Goal: Transaction & Acquisition: Book appointment/travel/reservation

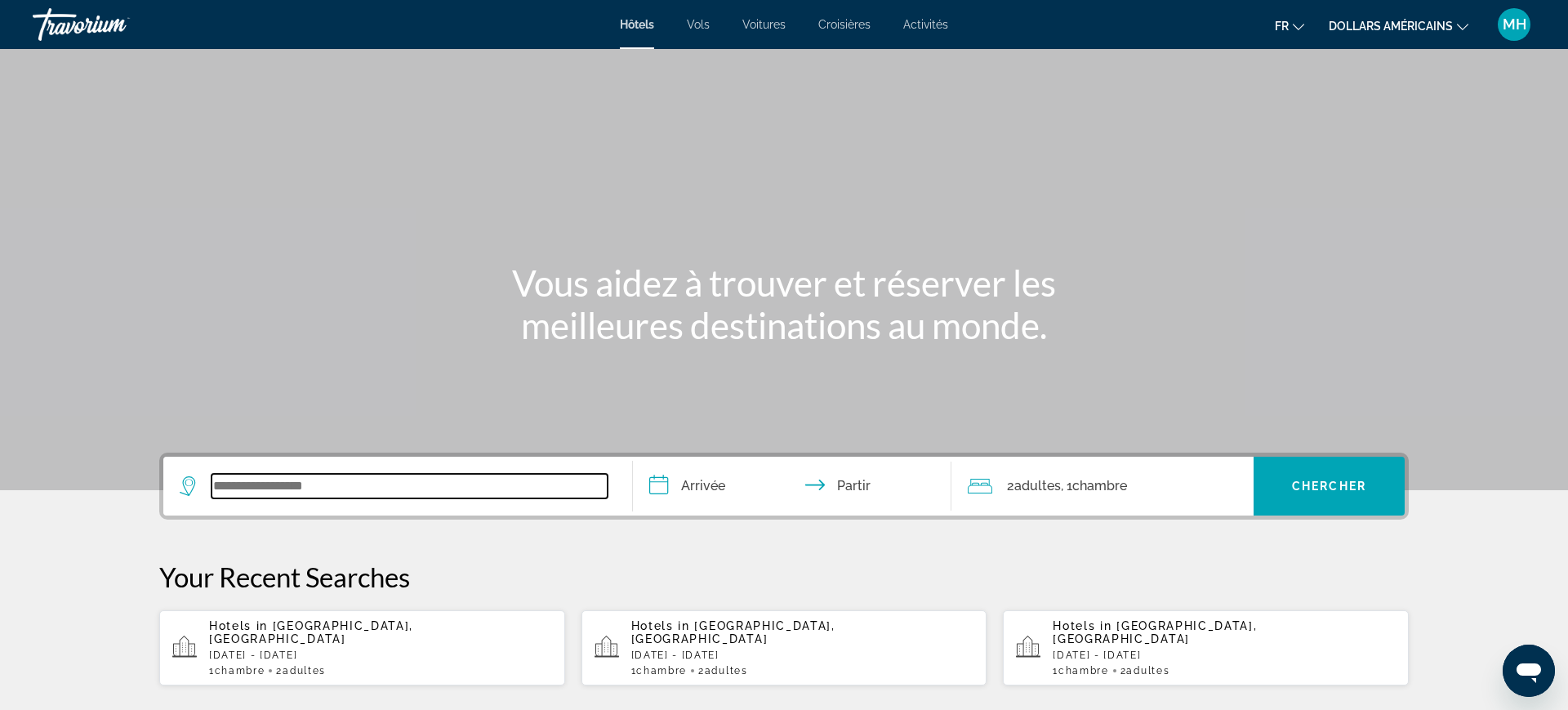
click at [335, 492] on input "Widget de recherche" at bounding box center [410, 486] width 396 height 24
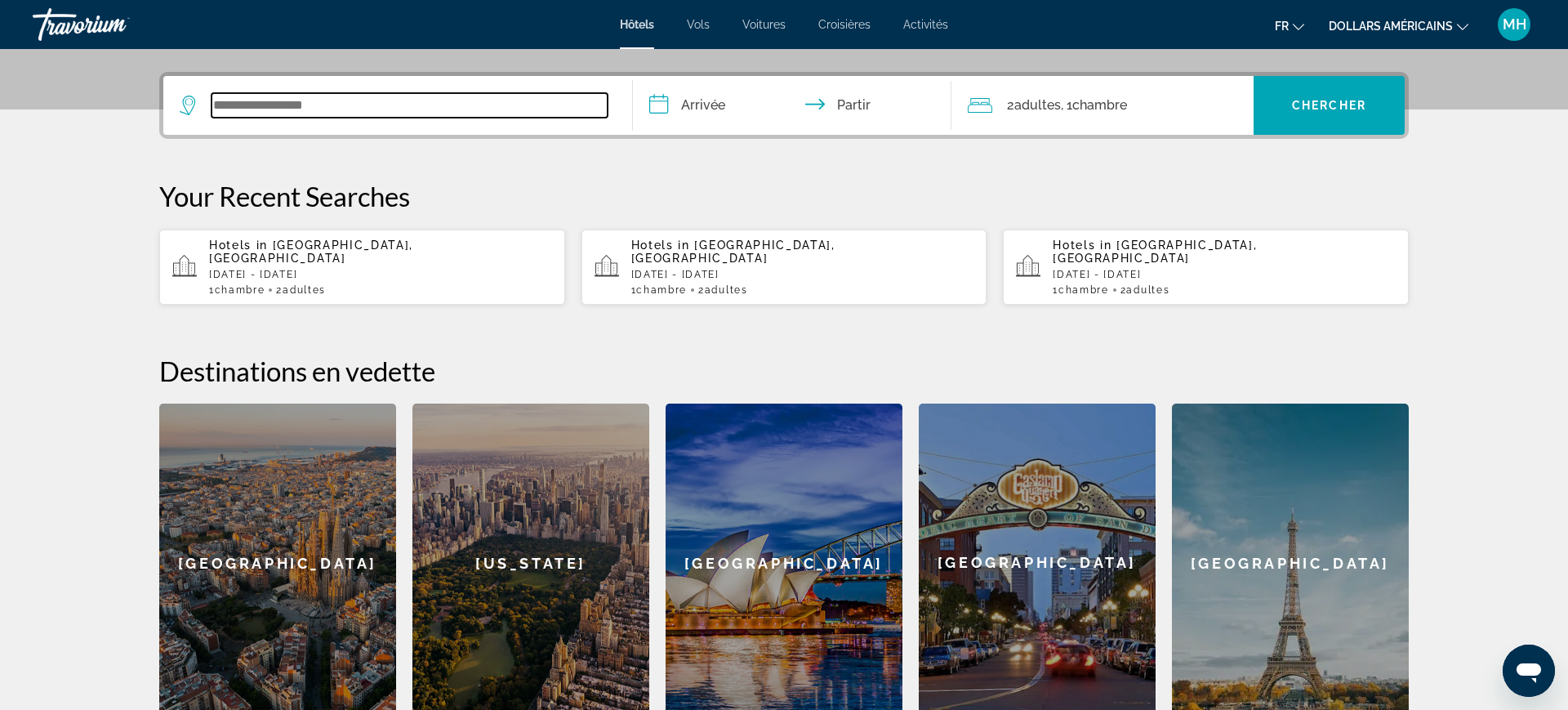
scroll to position [399, 0]
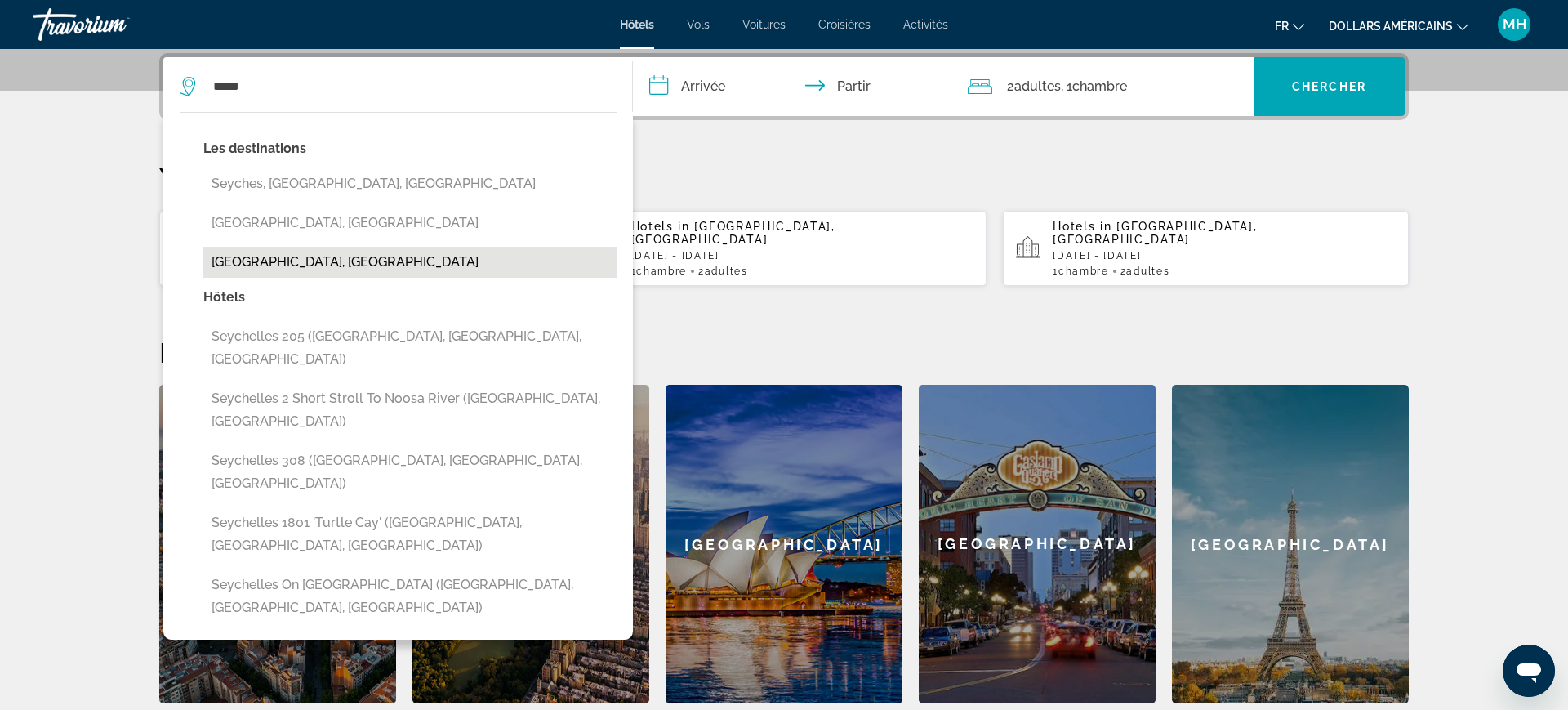
click at [310, 269] on button "[GEOGRAPHIC_DATA], [GEOGRAPHIC_DATA]" at bounding box center [409, 262] width 413 height 31
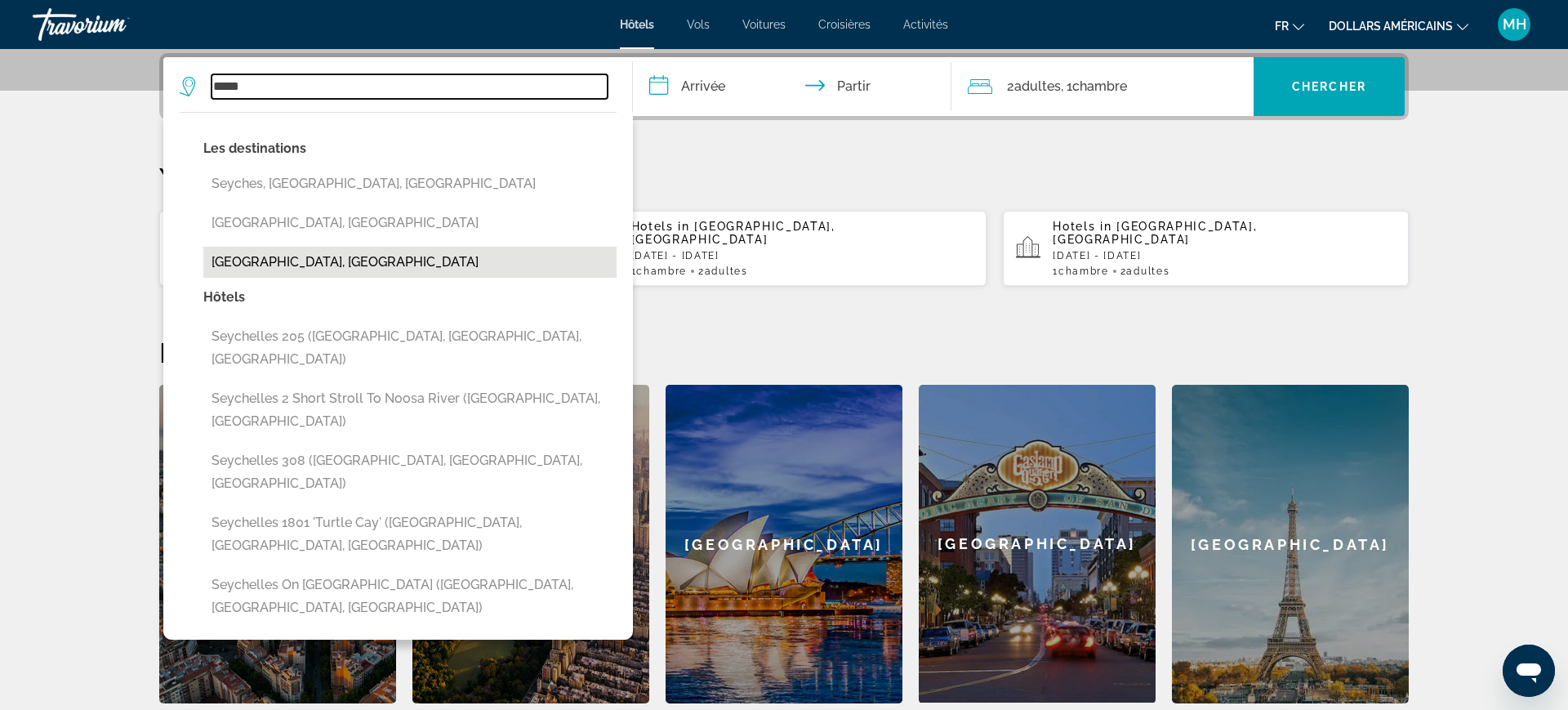
type input "**********"
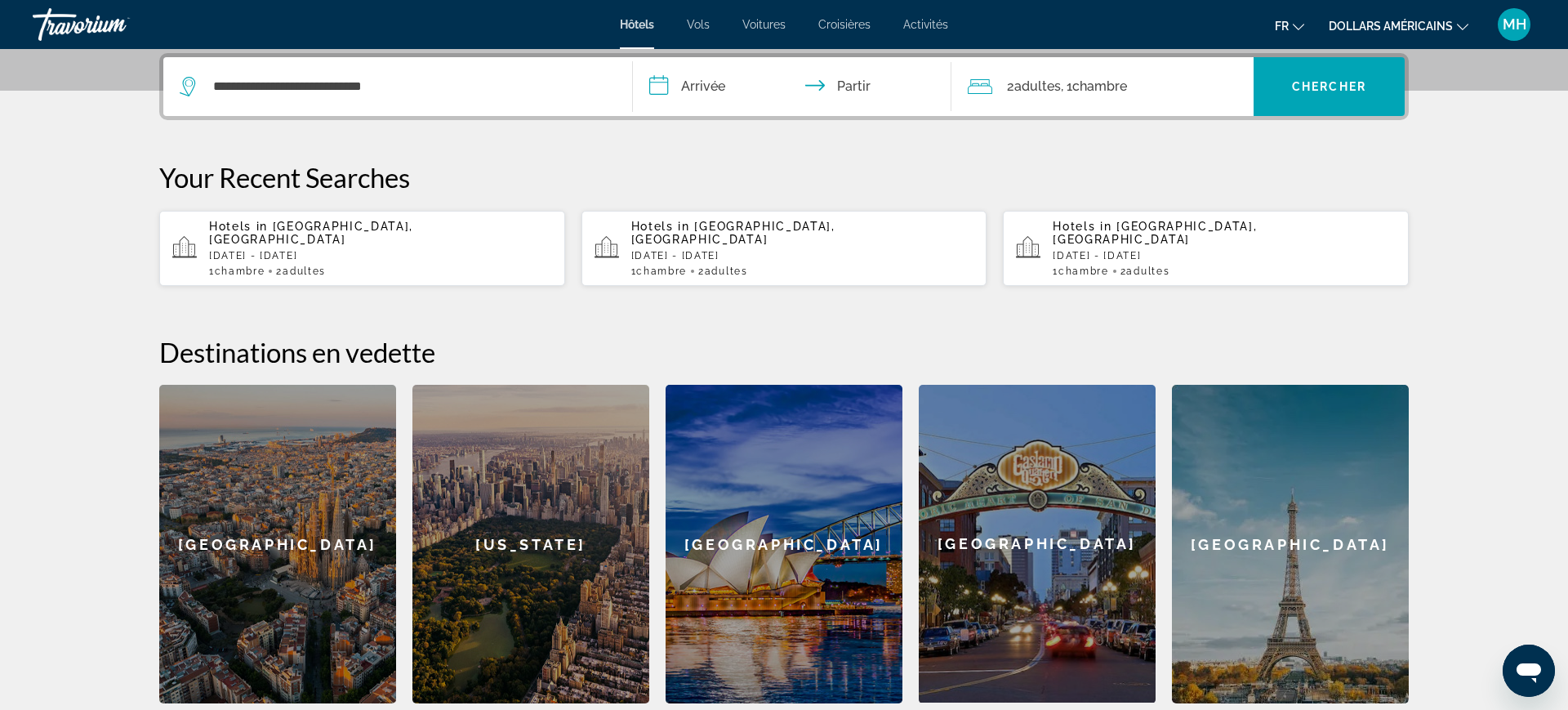
click at [722, 81] on input "**********" at bounding box center [795, 89] width 325 height 64
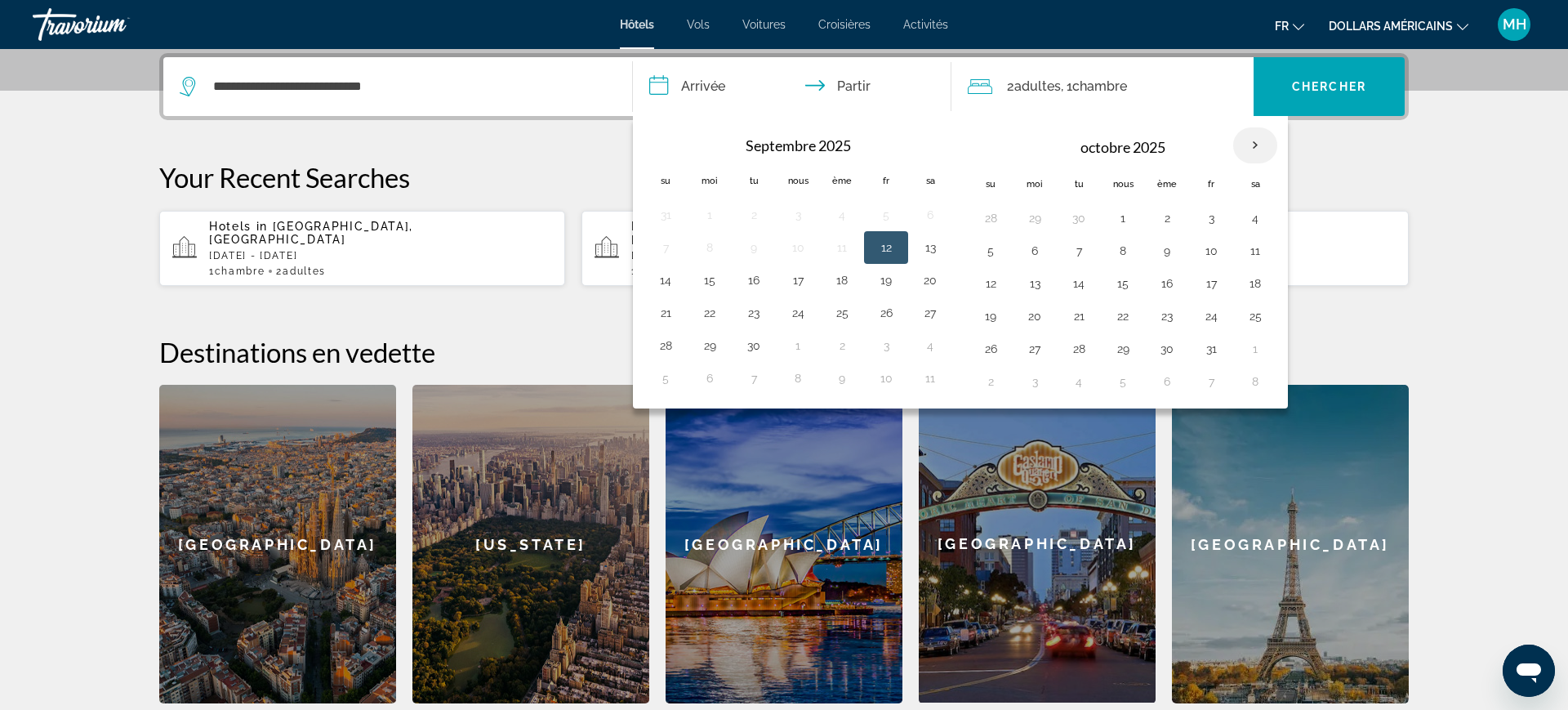
click at [1256, 149] on th "Mois prochain" at bounding box center [1255, 145] width 44 height 36
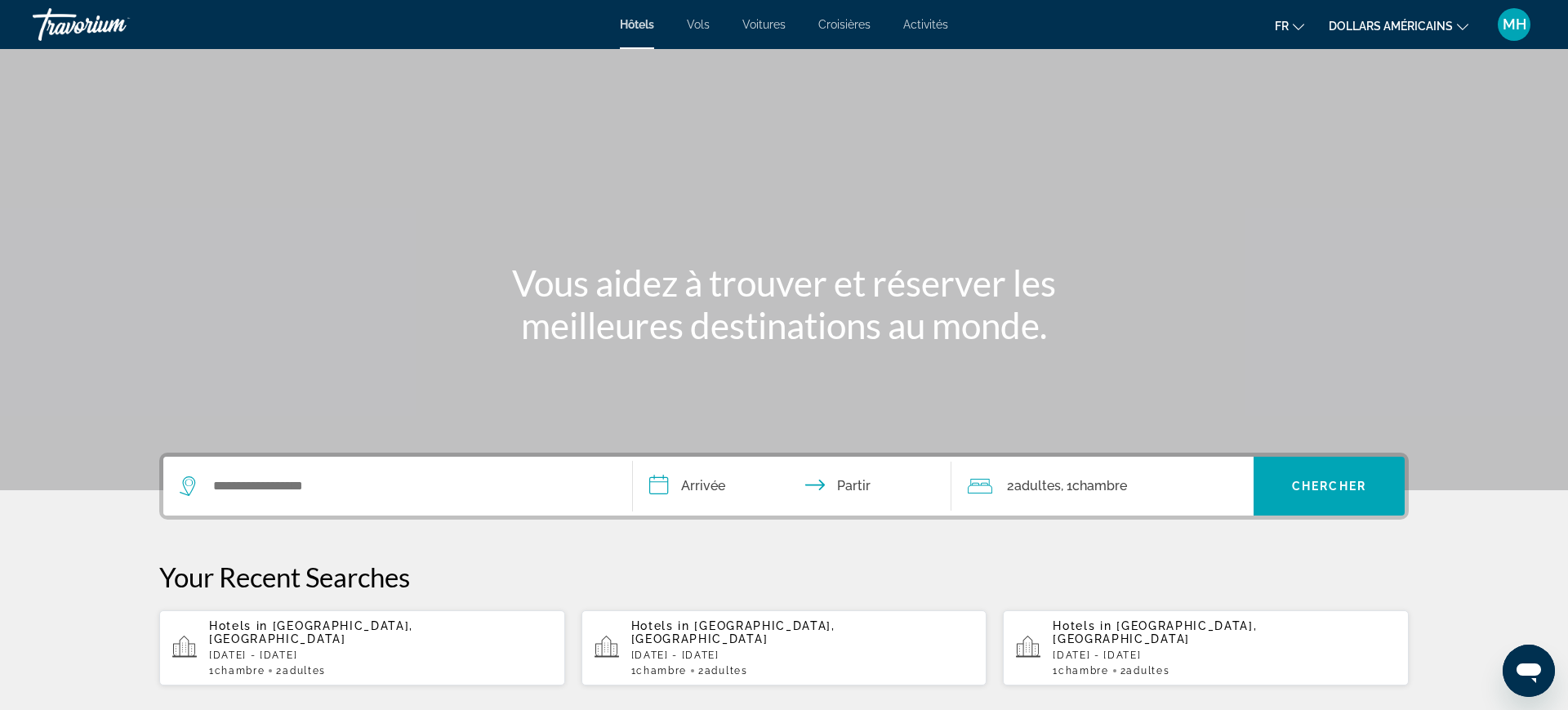
click at [1411, 29] on font "dollars américains" at bounding box center [1391, 26] width 124 height 13
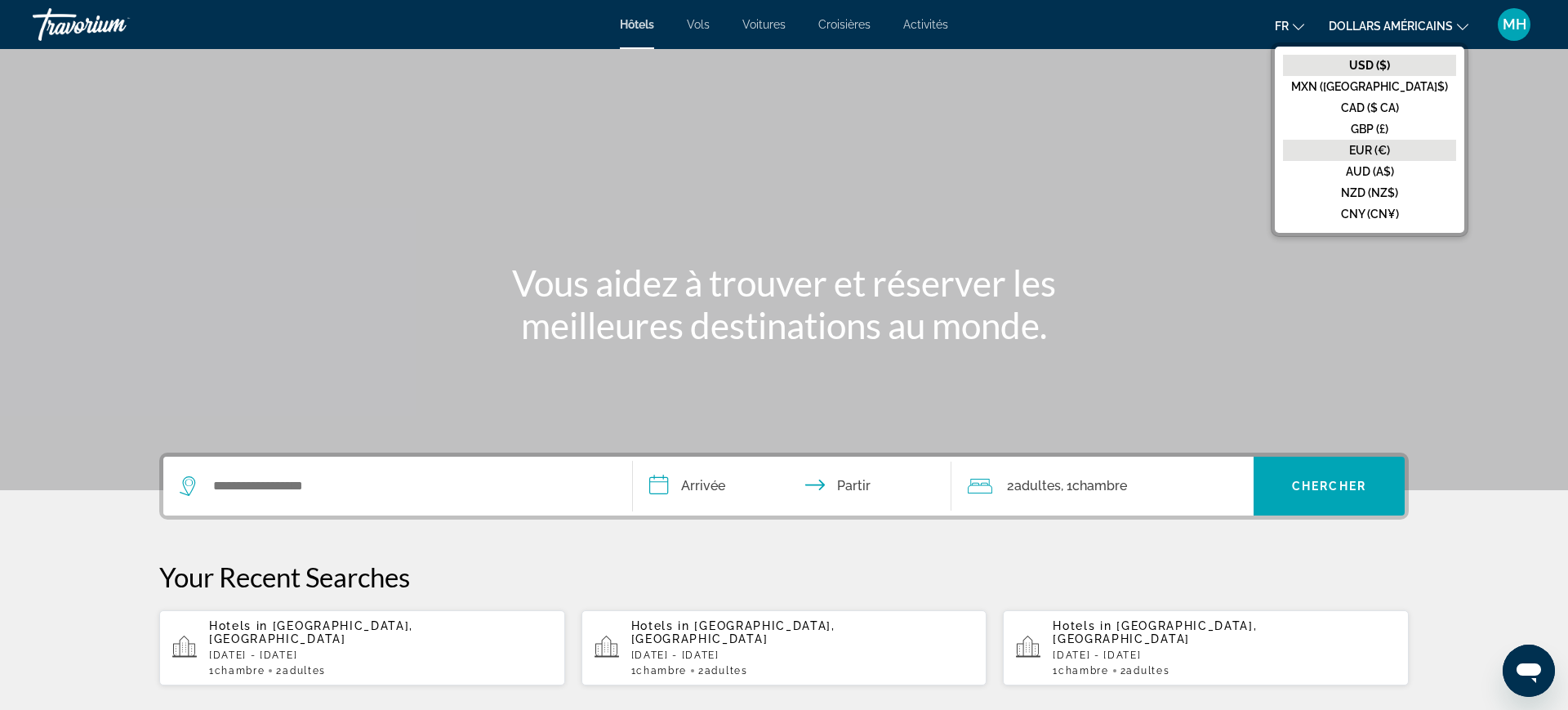
click at [1390, 155] on font "EUR (€)" at bounding box center [1369, 150] width 41 height 13
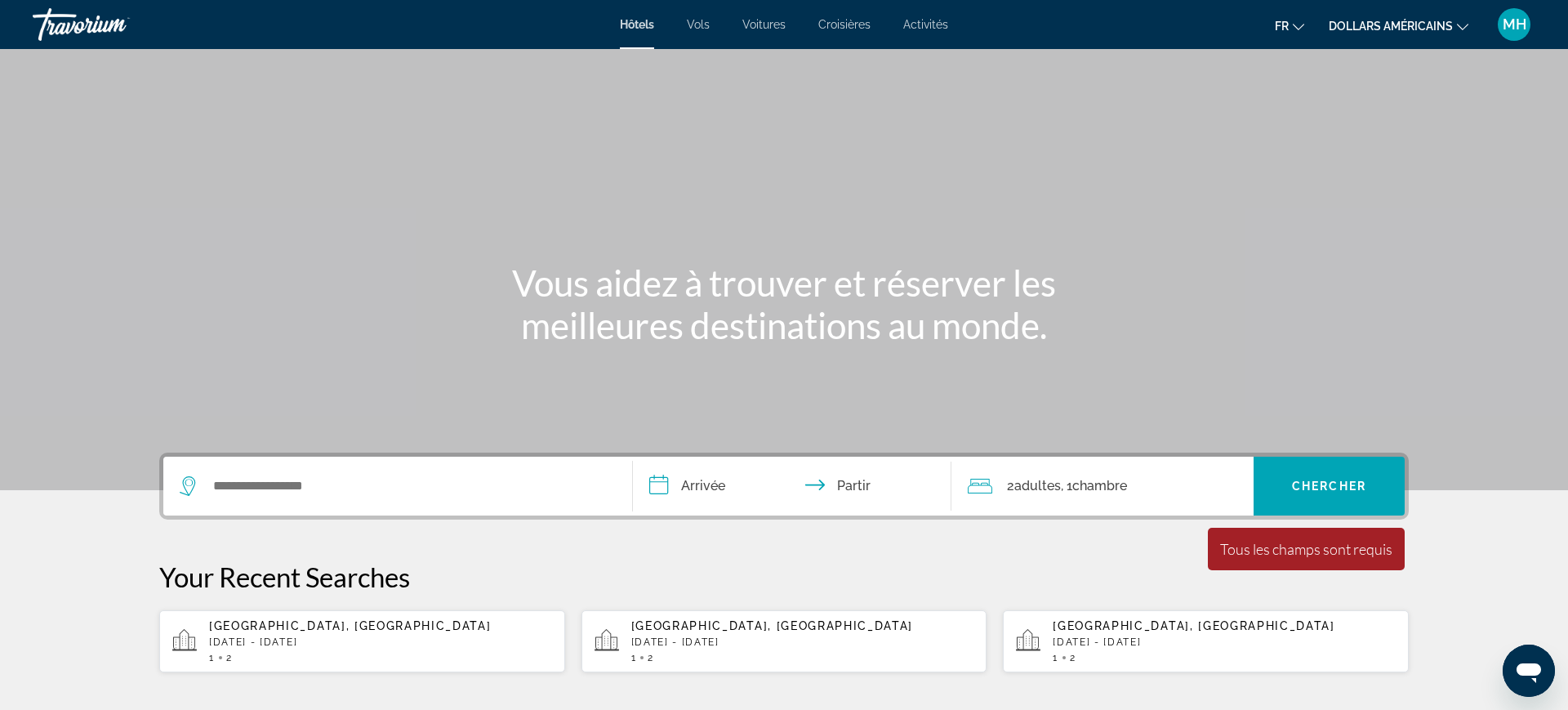
click at [255, 661] on div "1 2" at bounding box center [380, 657] width 343 height 11
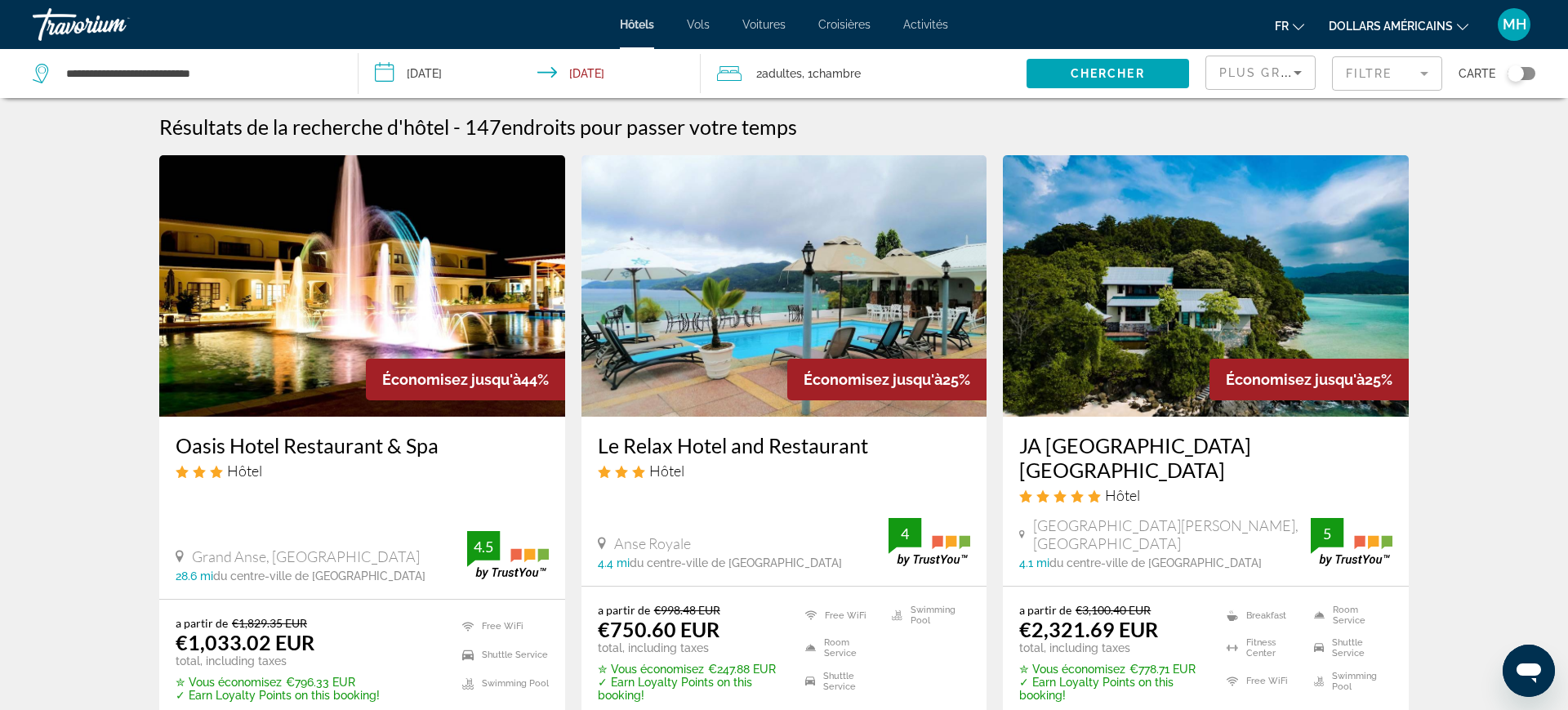
click at [461, 79] on input "**********" at bounding box center [533, 76] width 349 height 54
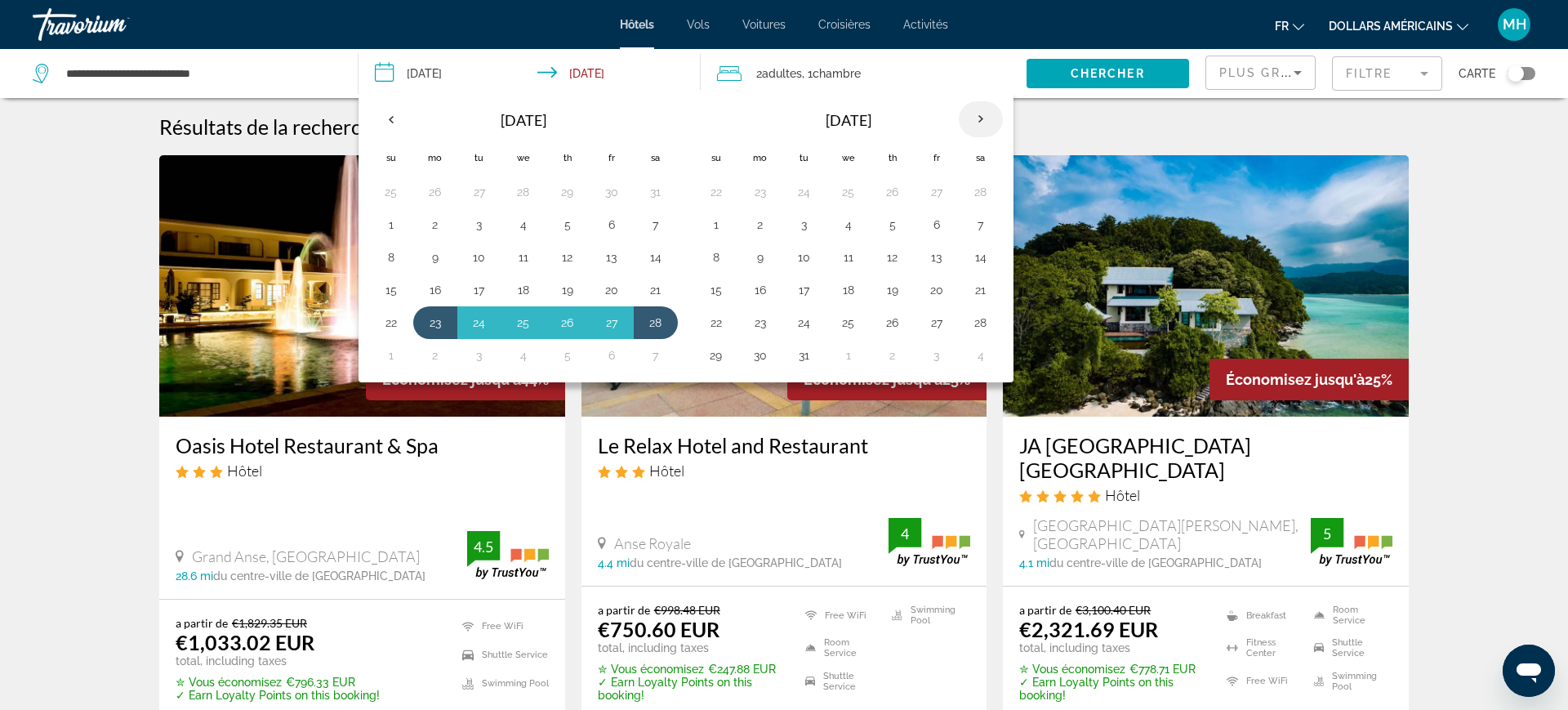
click at [973, 120] on th "Next month" at bounding box center [981, 119] width 44 height 36
click at [974, 120] on th "Next month" at bounding box center [981, 119] width 44 height 36
click at [970, 120] on th "Next month" at bounding box center [981, 119] width 44 height 36
click at [808, 227] on button "7" at bounding box center [804, 224] width 26 height 23
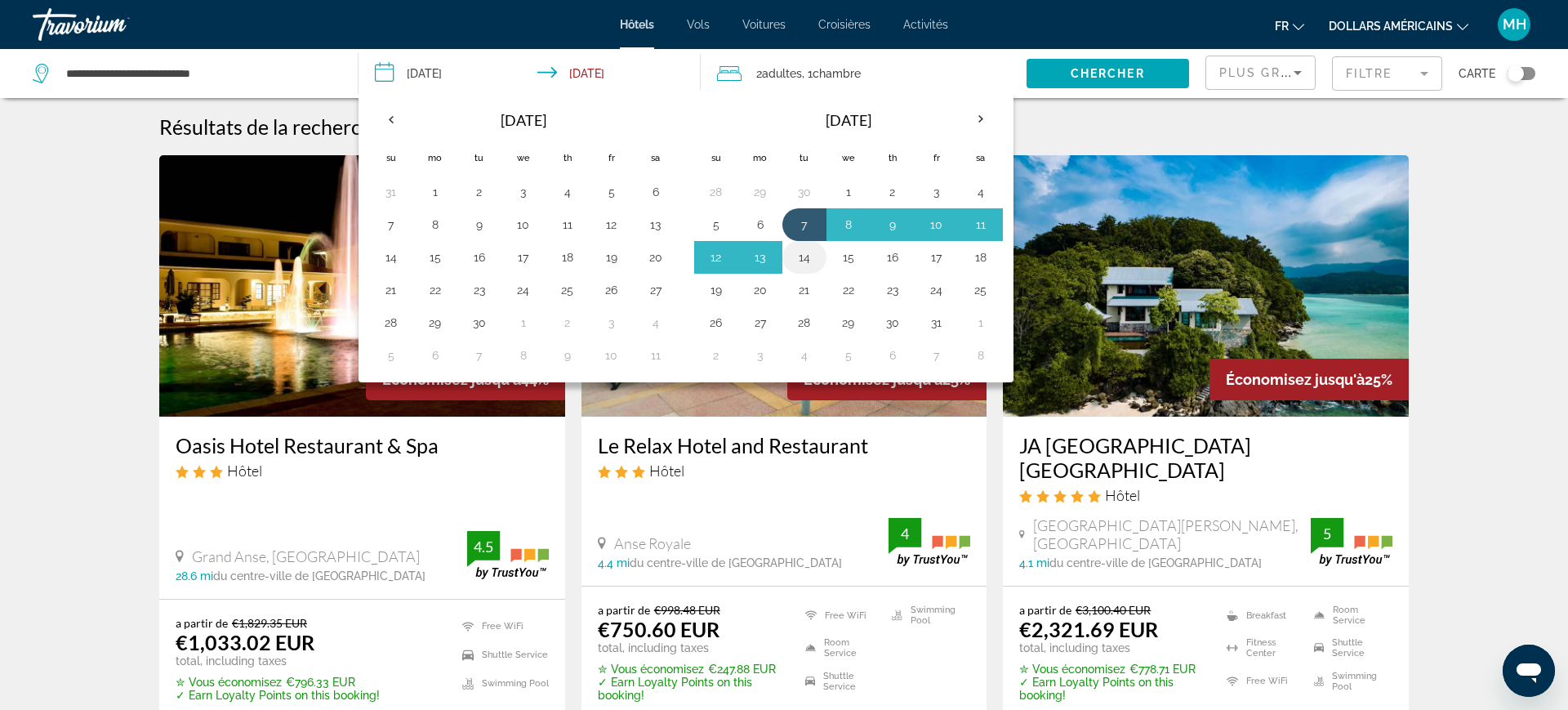
click at [809, 252] on button "14" at bounding box center [804, 257] width 26 height 23
type input "**********"
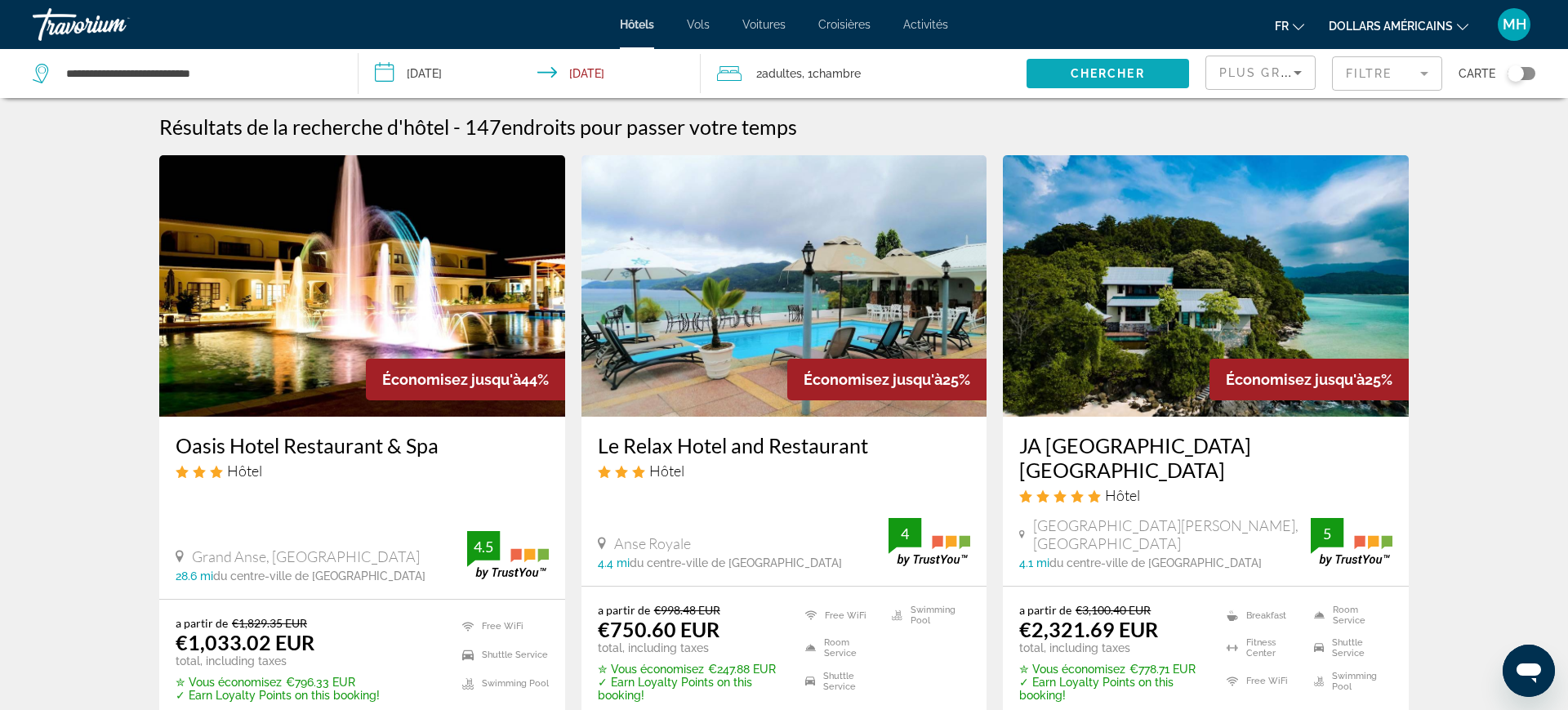
click at [1100, 82] on span "Search widget" at bounding box center [1108, 73] width 163 height 39
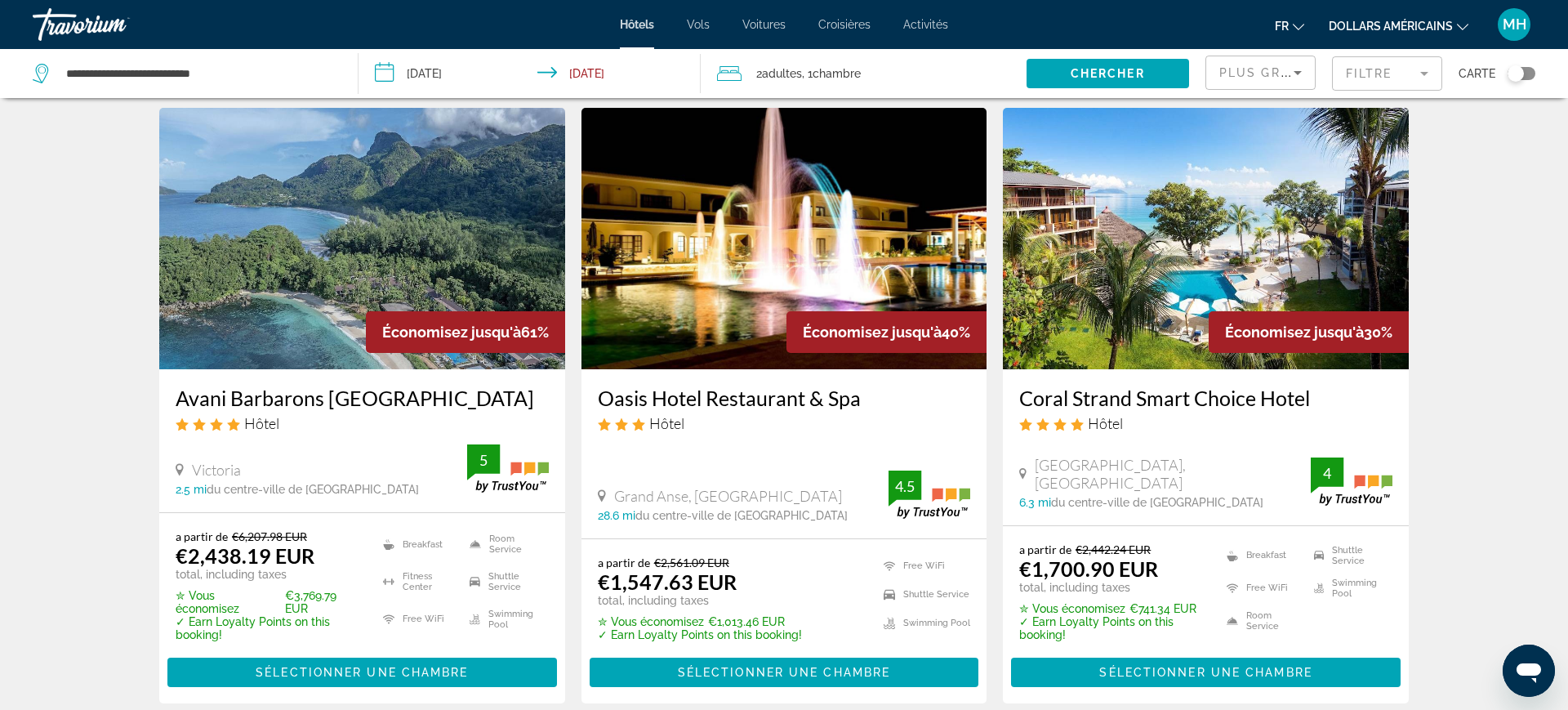
scroll to position [38, 0]
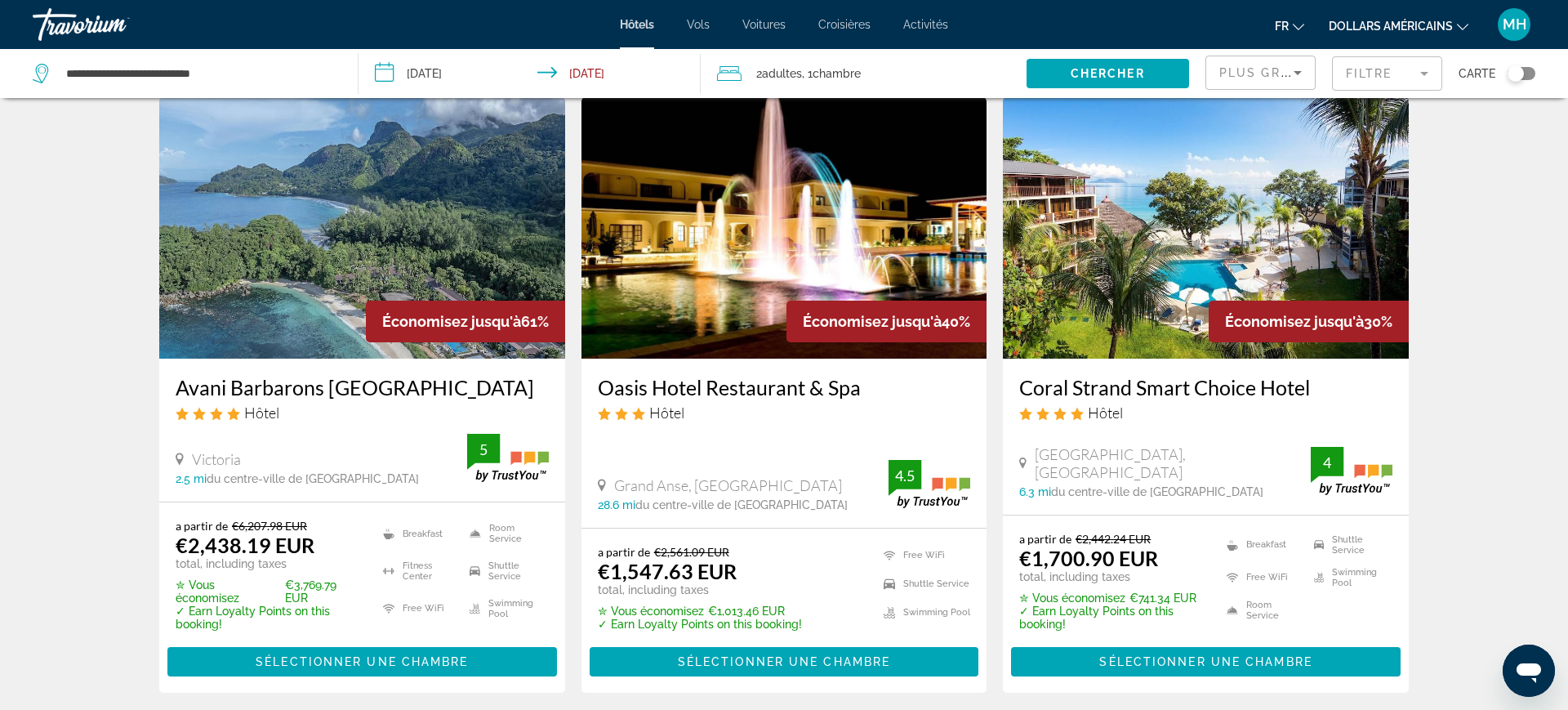
scroll to position [134, 0]
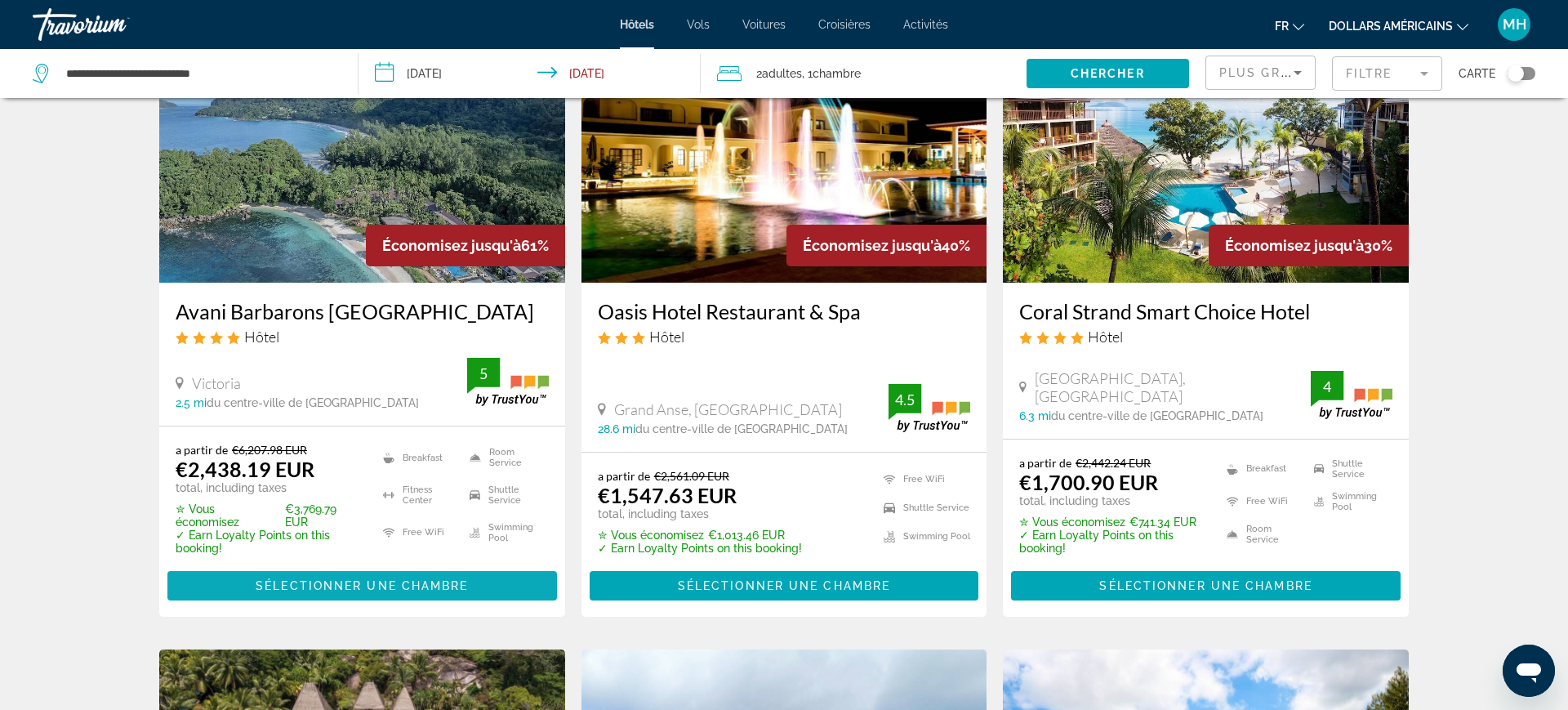
click at [414, 588] on span "Sélectionner une chambre" at bounding box center [362, 585] width 212 height 13
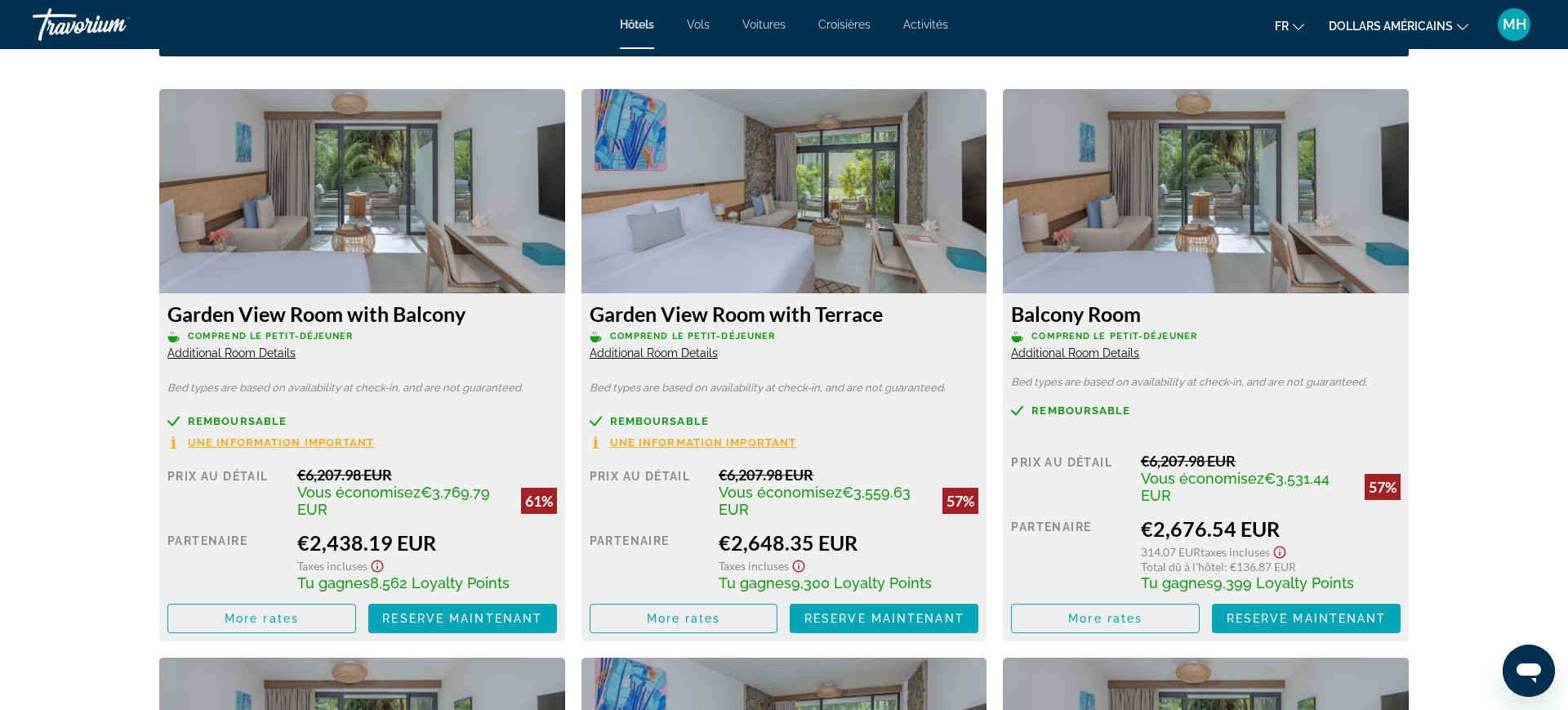
scroll to position [2225, 0]
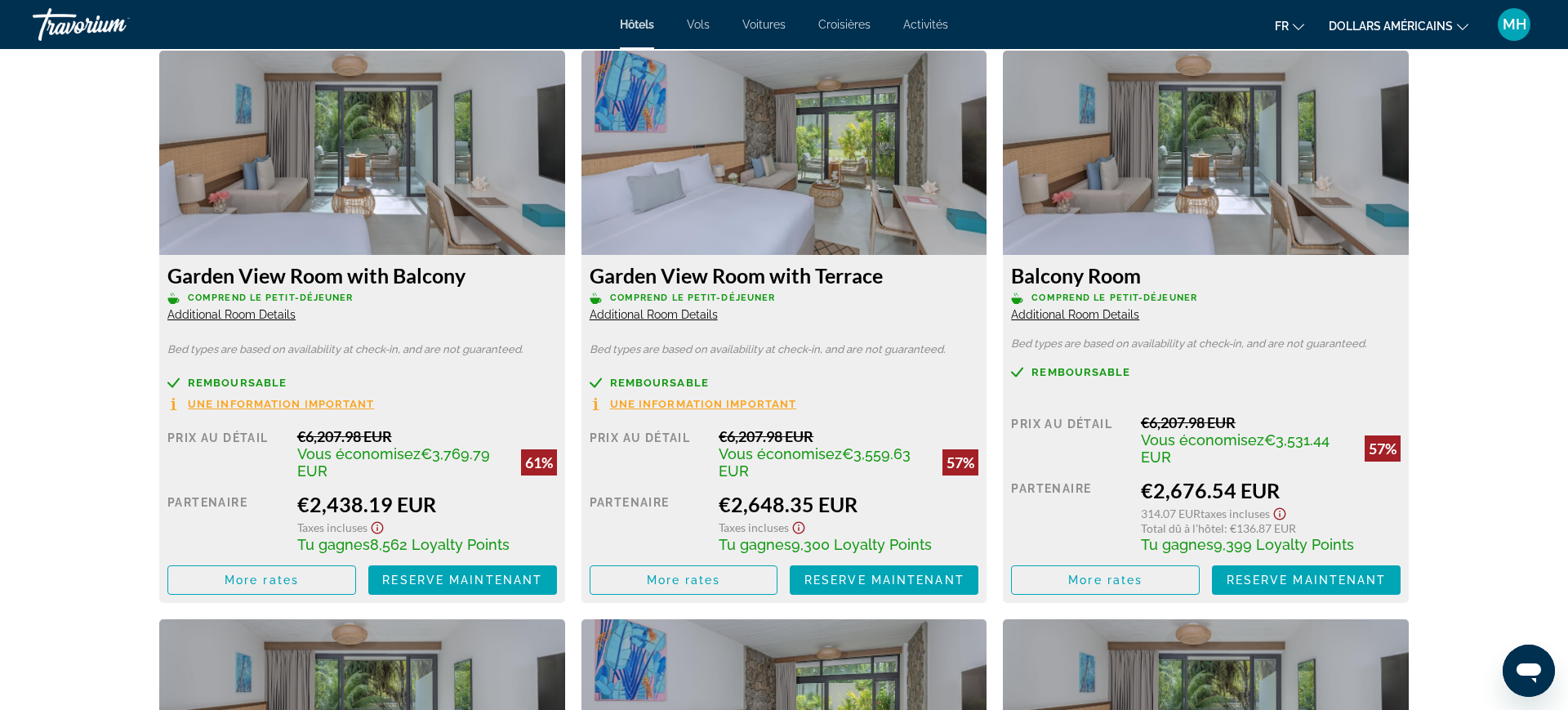
scroll to position [2343, 0]
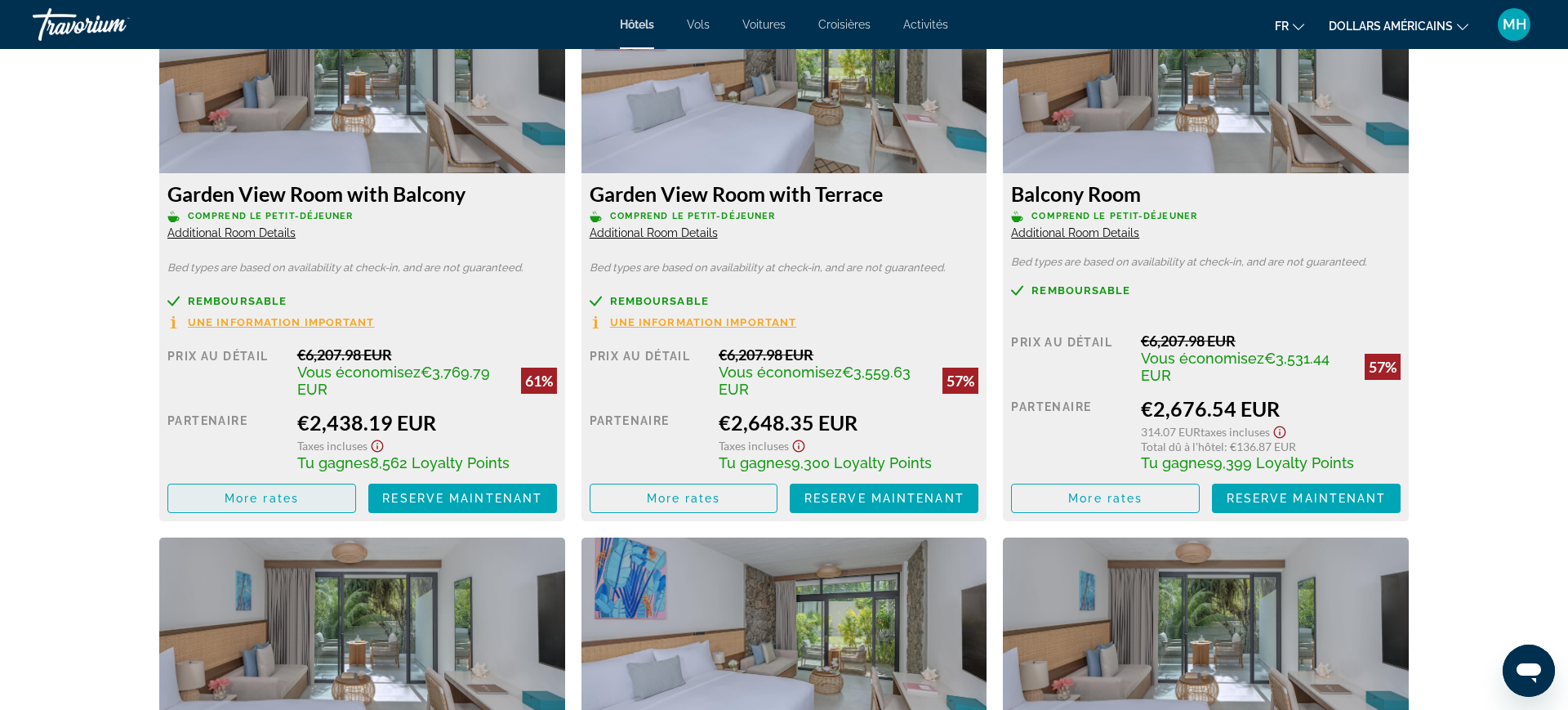
click at [293, 510] on span "Contenu principal" at bounding box center [261, 498] width 187 height 39
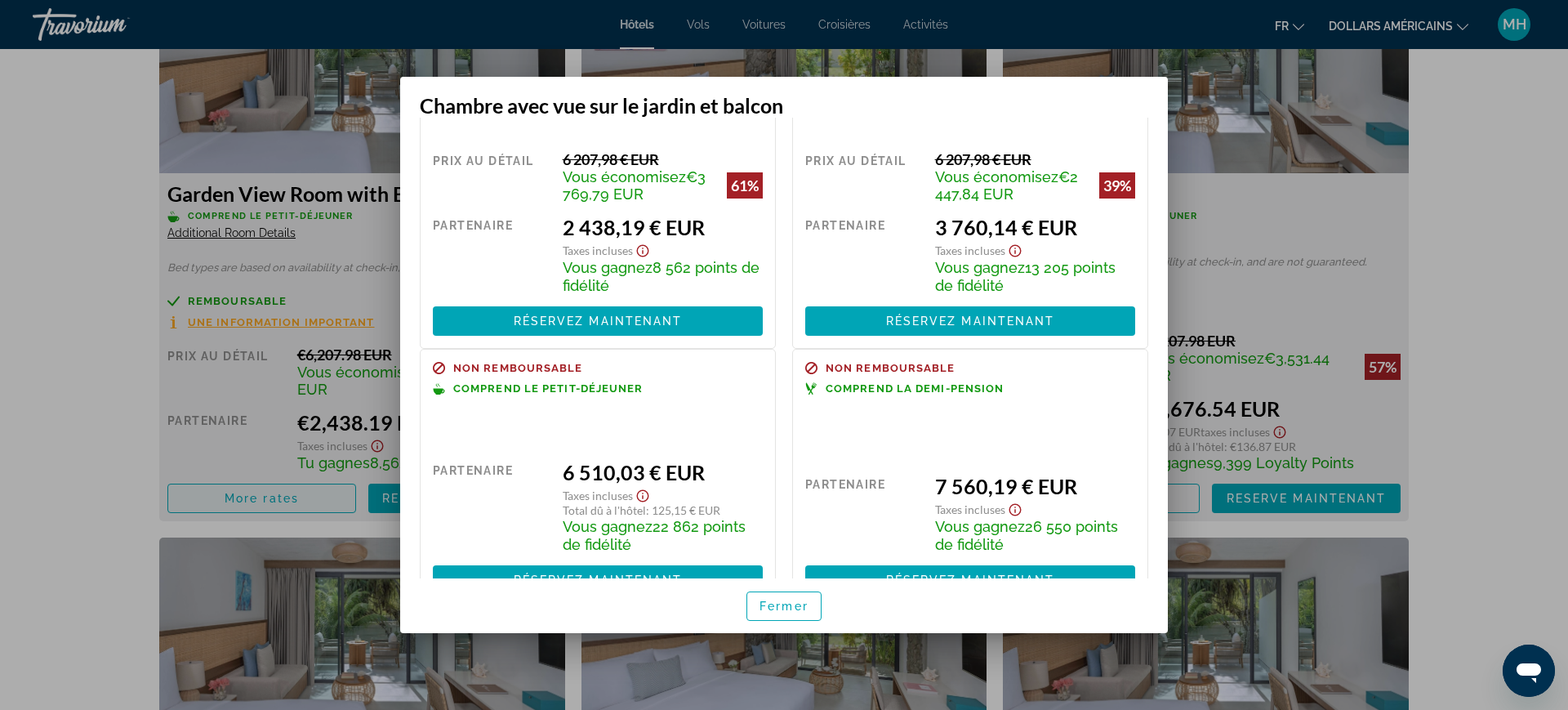
scroll to position [0, 0]
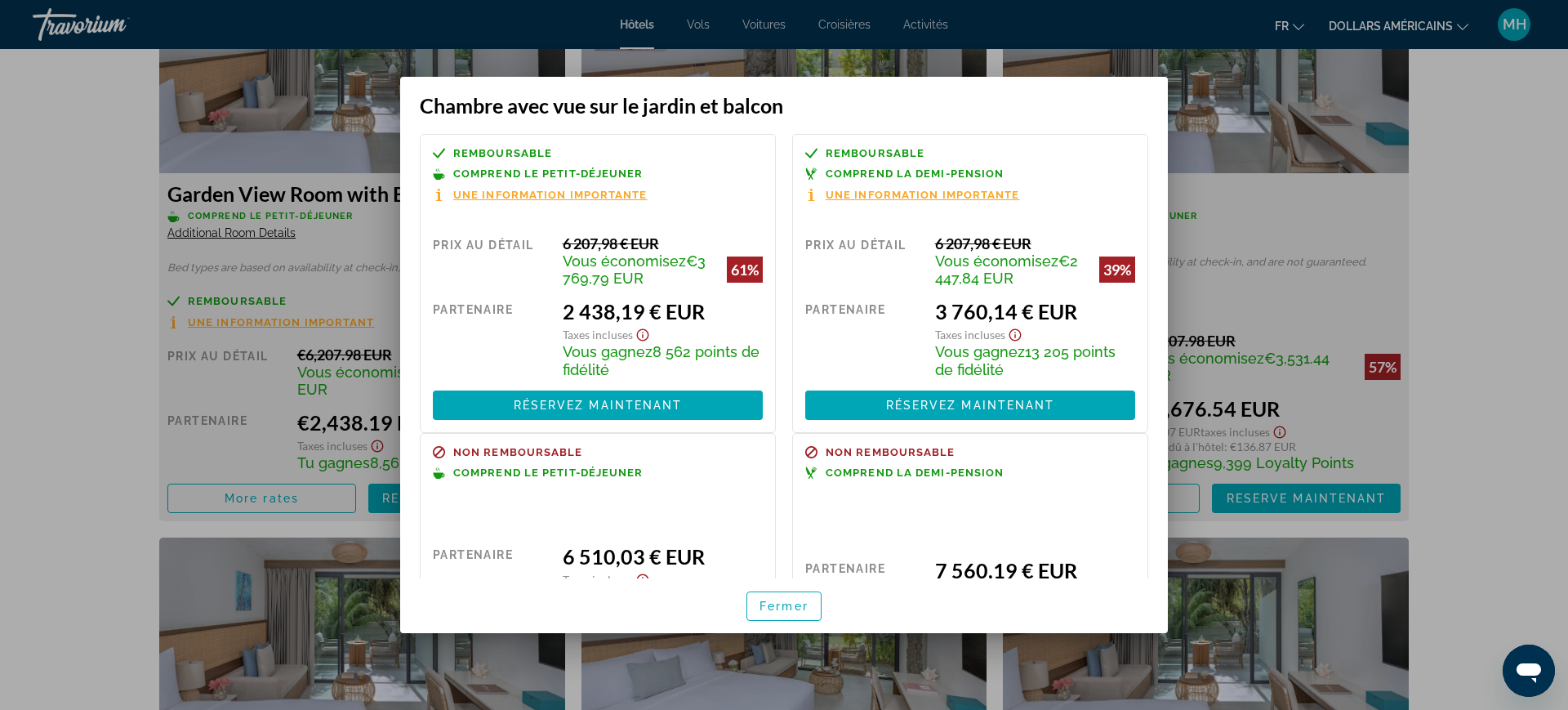
click at [1481, 159] on div at bounding box center [784, 355] width 1568 height 710
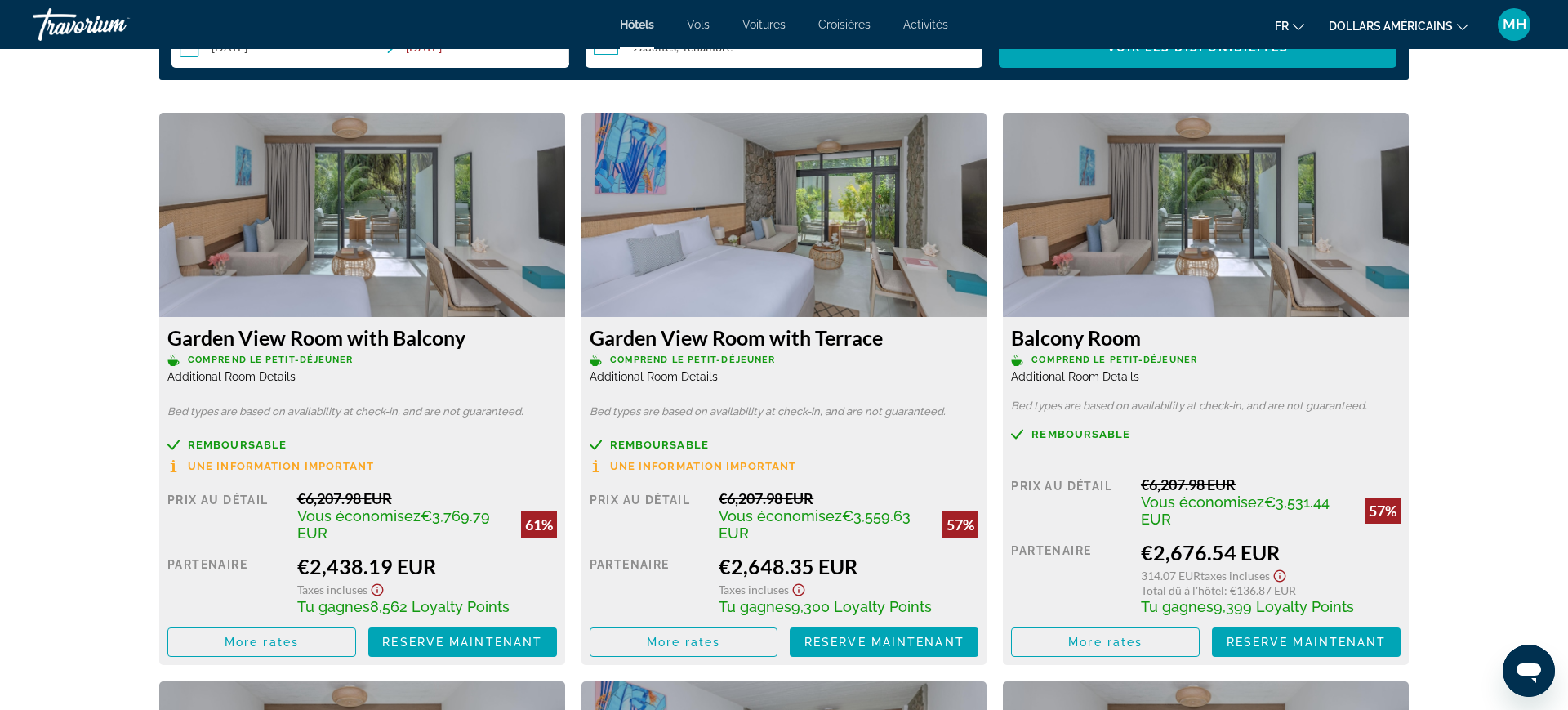
scroll to position [2195, 0]
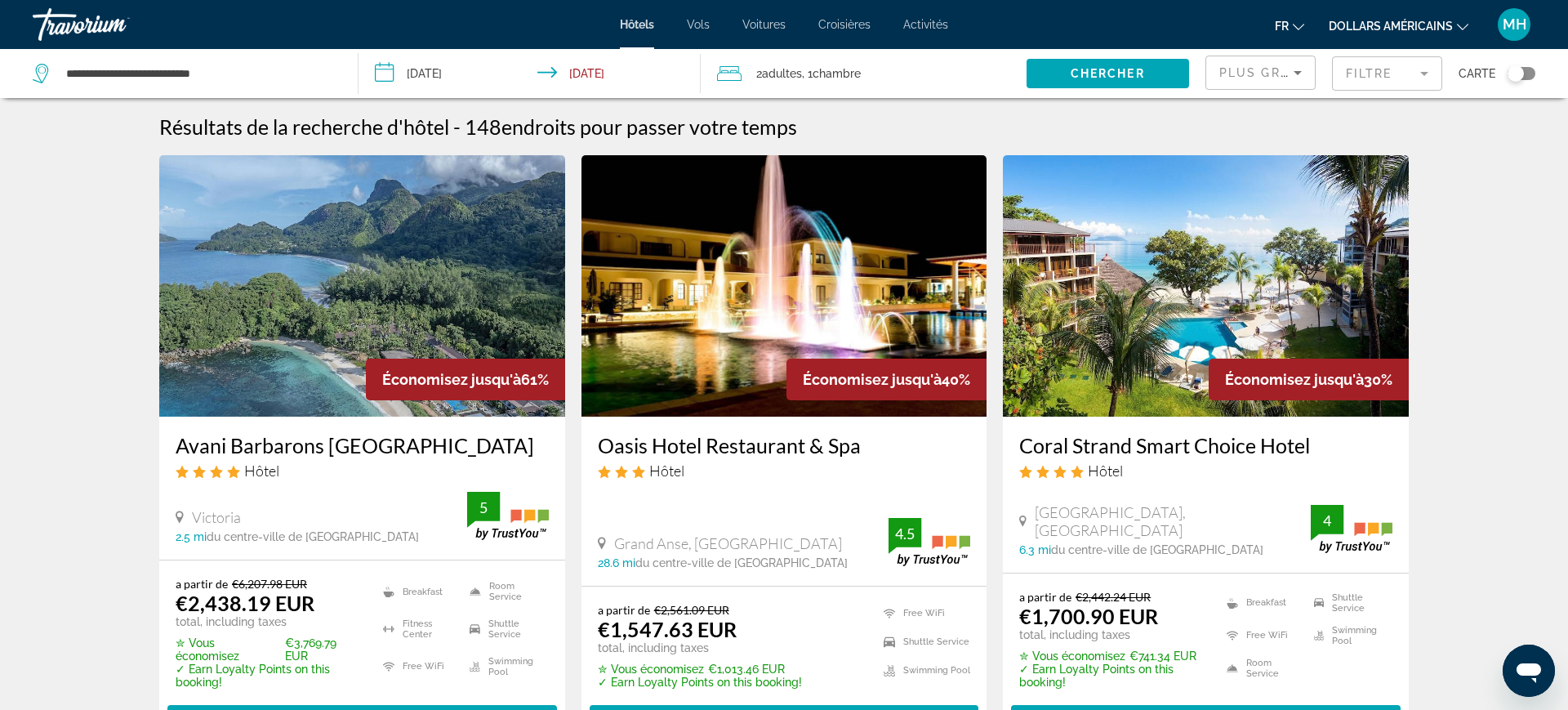
click at [443, 62] on input "**********" at bounding box center [533, 76] width 349 height 54
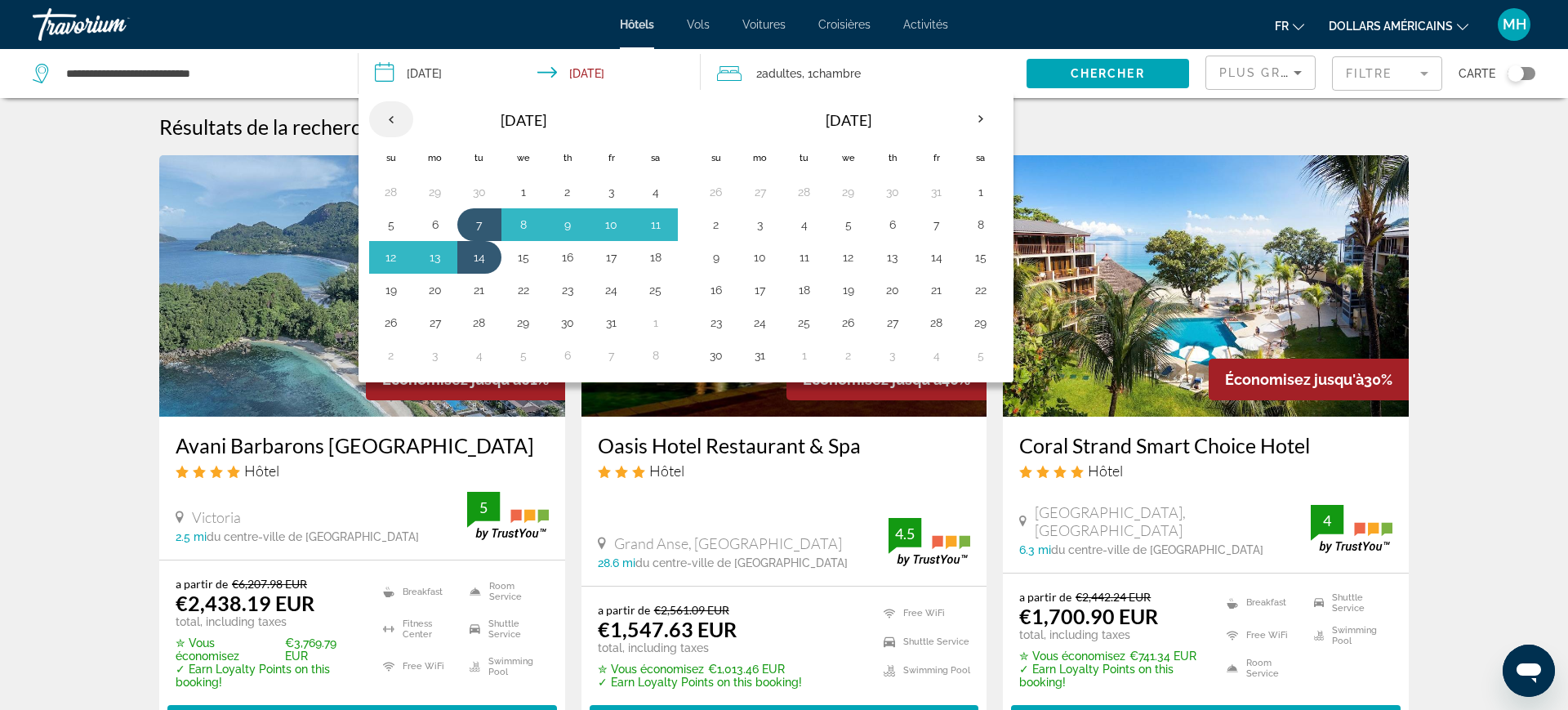
click at [400, 122] on th "Previous month" at bounding box center [391, 119] width 44 height 36
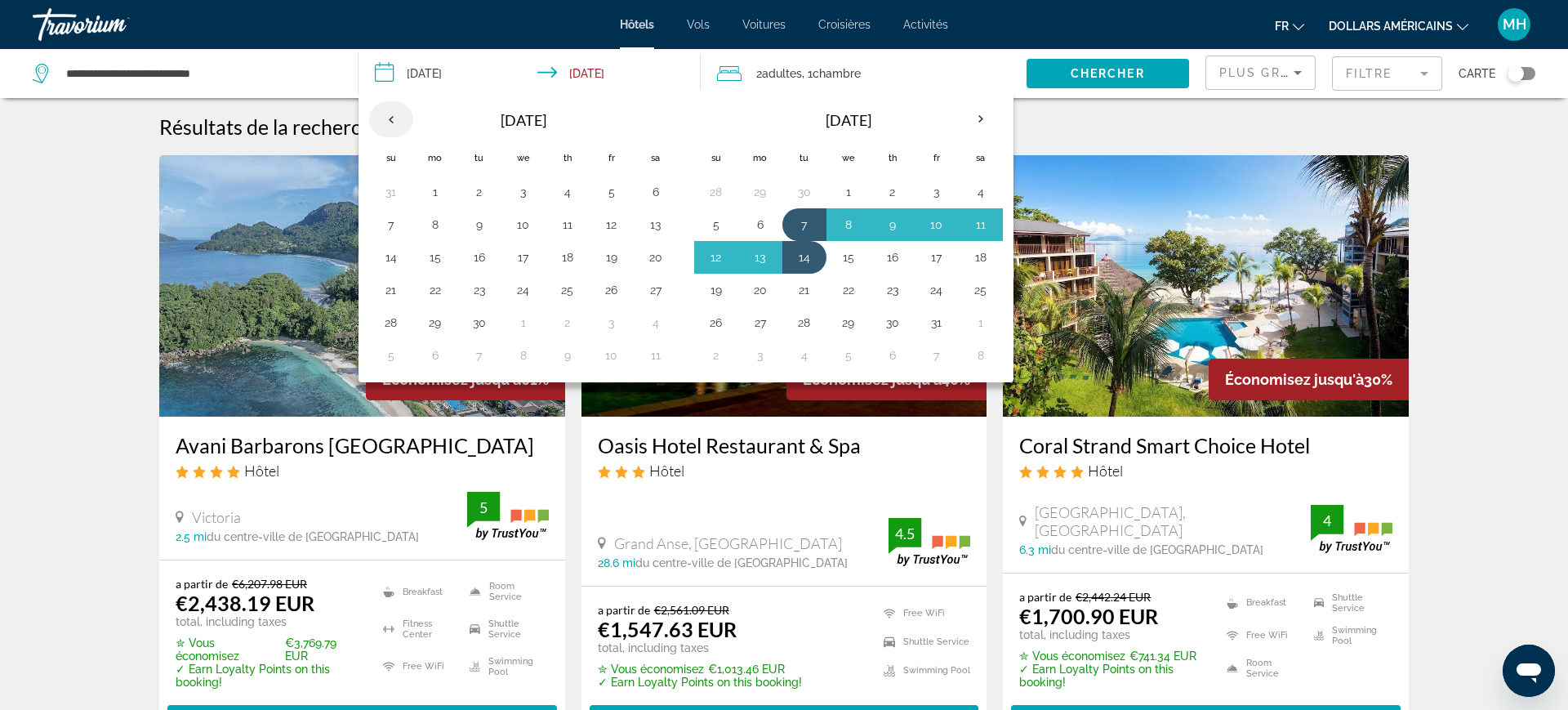
click at [401, 117] on th "Previous month" at bounding box center [391, 119] width 44 height 36
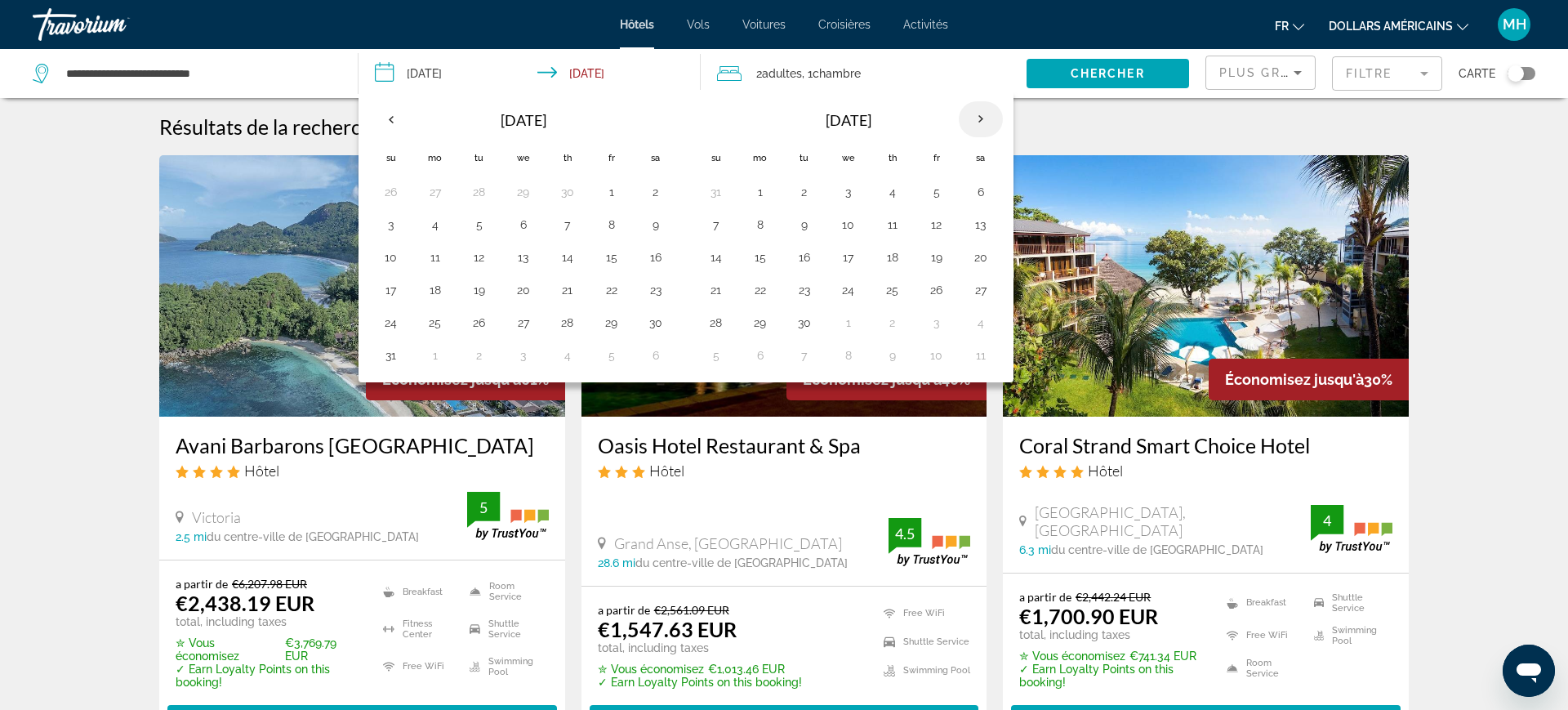
click at [986, 111] on th "Next month" at bounding box center [981, 119] width 44 height 36
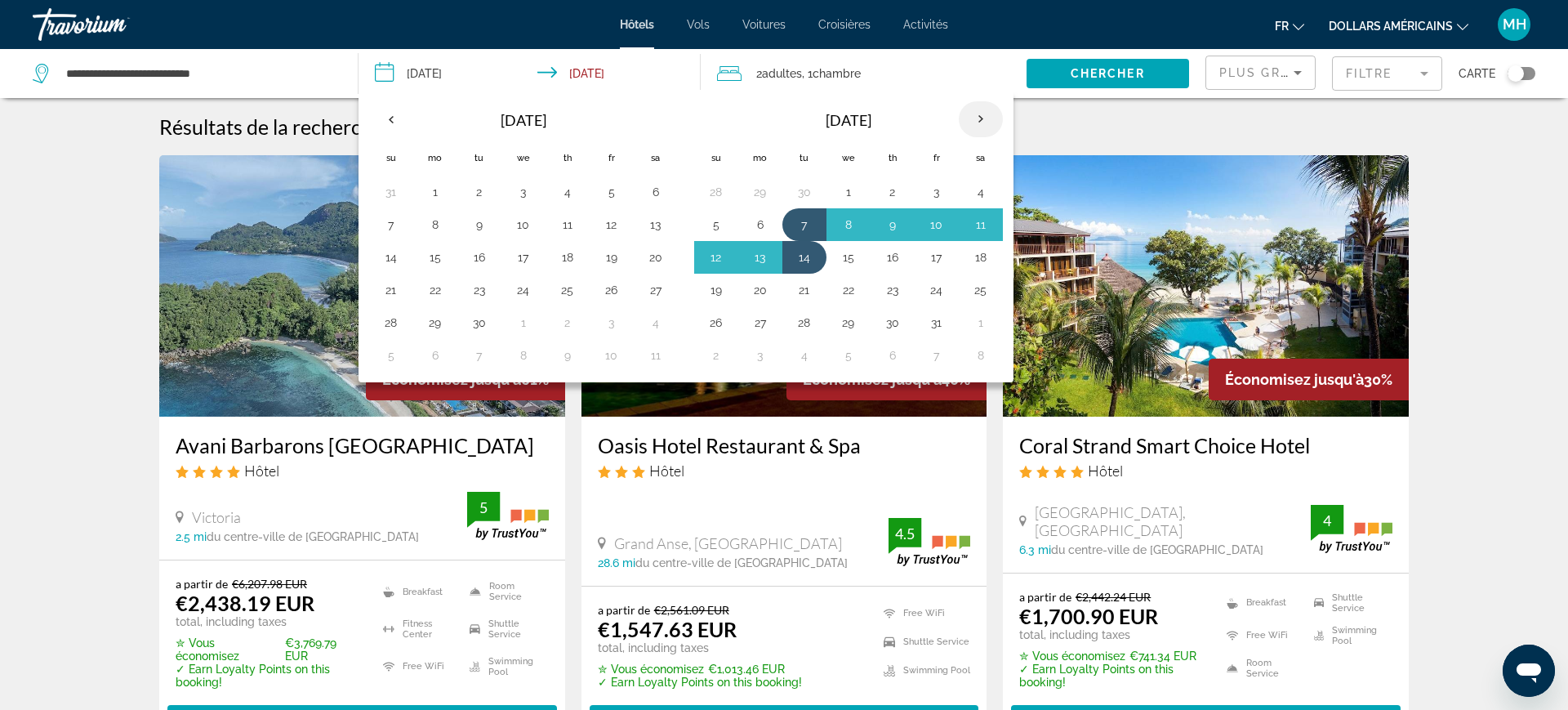
click at [986, 125] on th "Next month" at bounding box center [981, 119] width 44 height 36
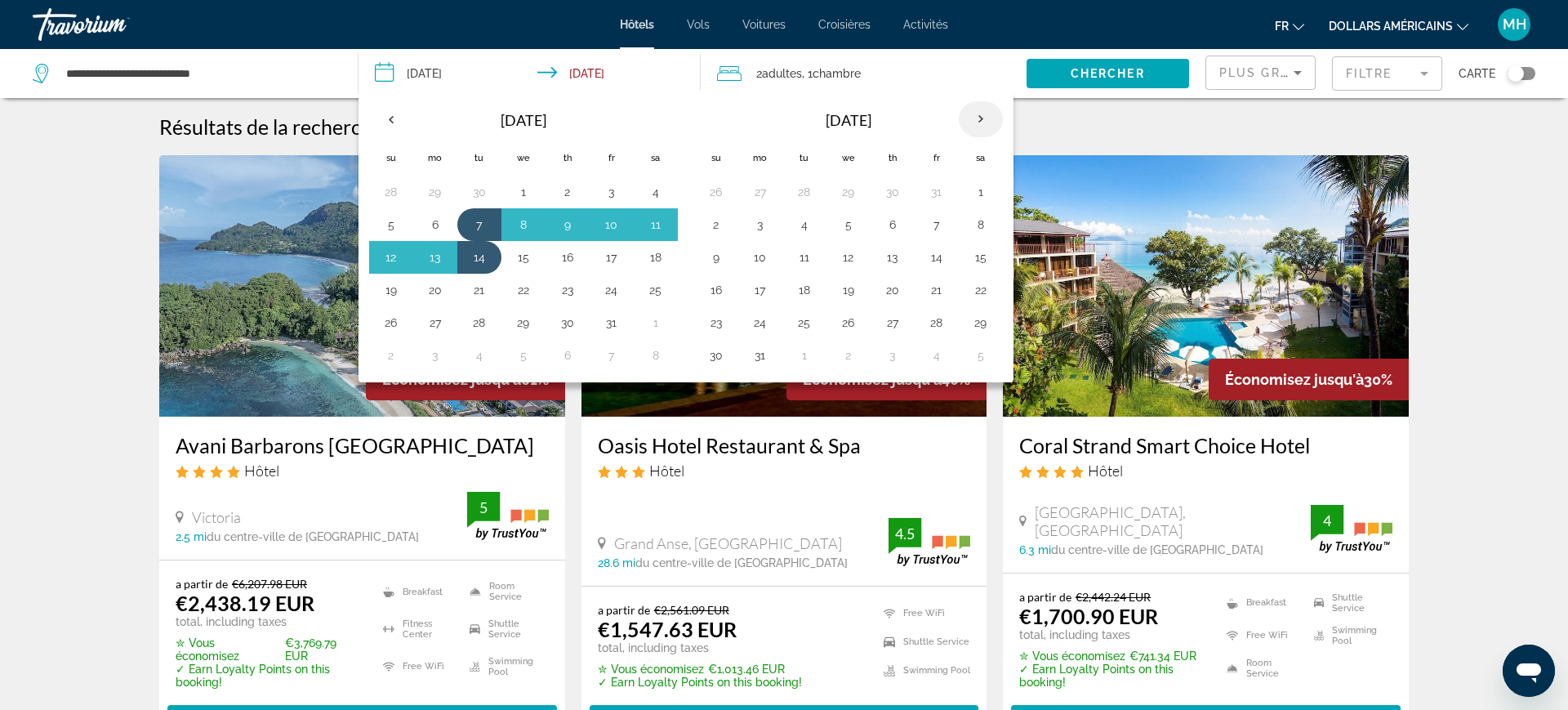
click at [980, 127] on th "Next month" at bounding box center [981, 119] width 44 height 36
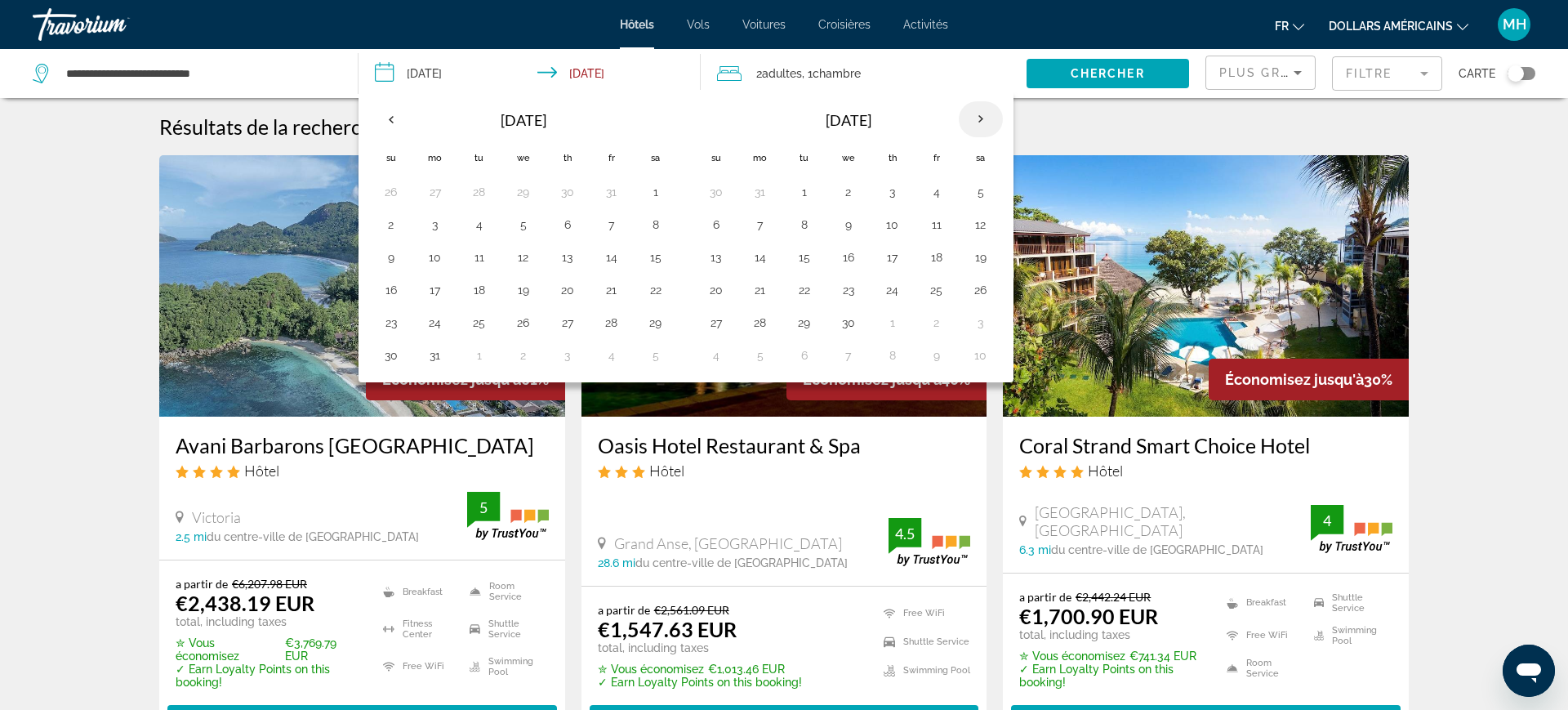
click at [984, 114] on th "Next month" at bounding box center [981, 119] width 44 height 36
click at [524, 287] on button "23" at bounding box center [523, 289] width 26 height 23
click at [528, 327] on button "30" at bounding box center [523, 322] width 26 height 23
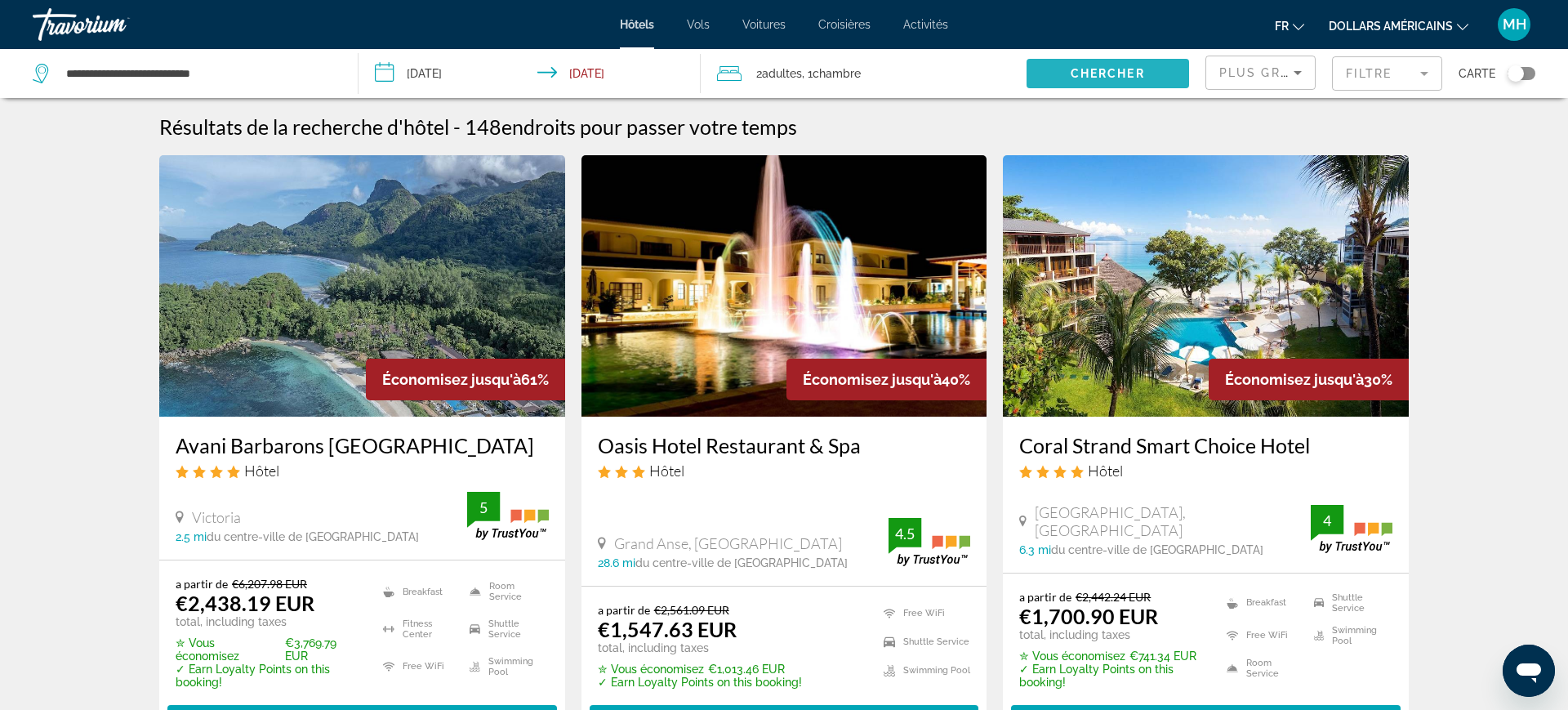
click at [1102, 74] on span "Chercher" at bounding box center [1108, 73] width 74 height 13
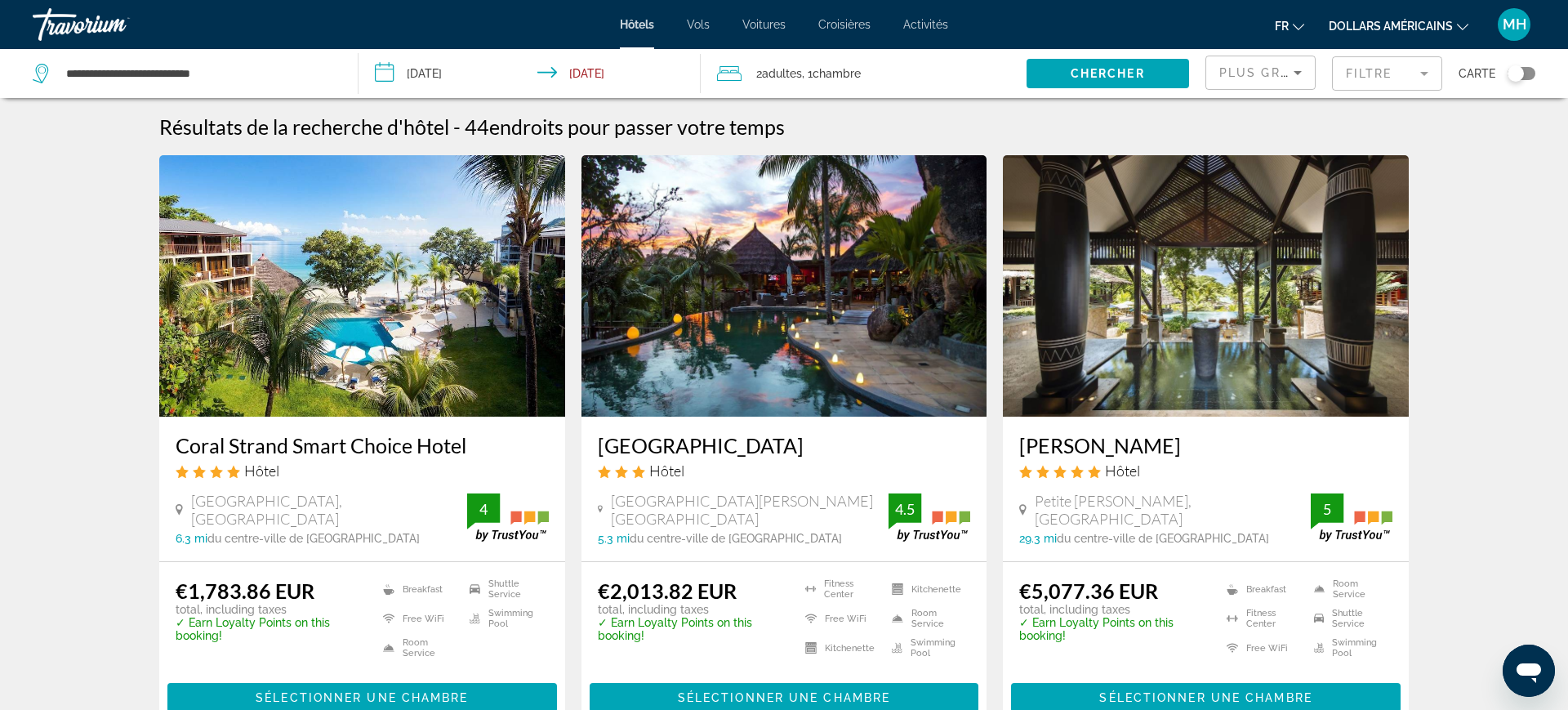
click at [452, 87] on input "**********" at bounding box center [533, 76] width 349 height 54
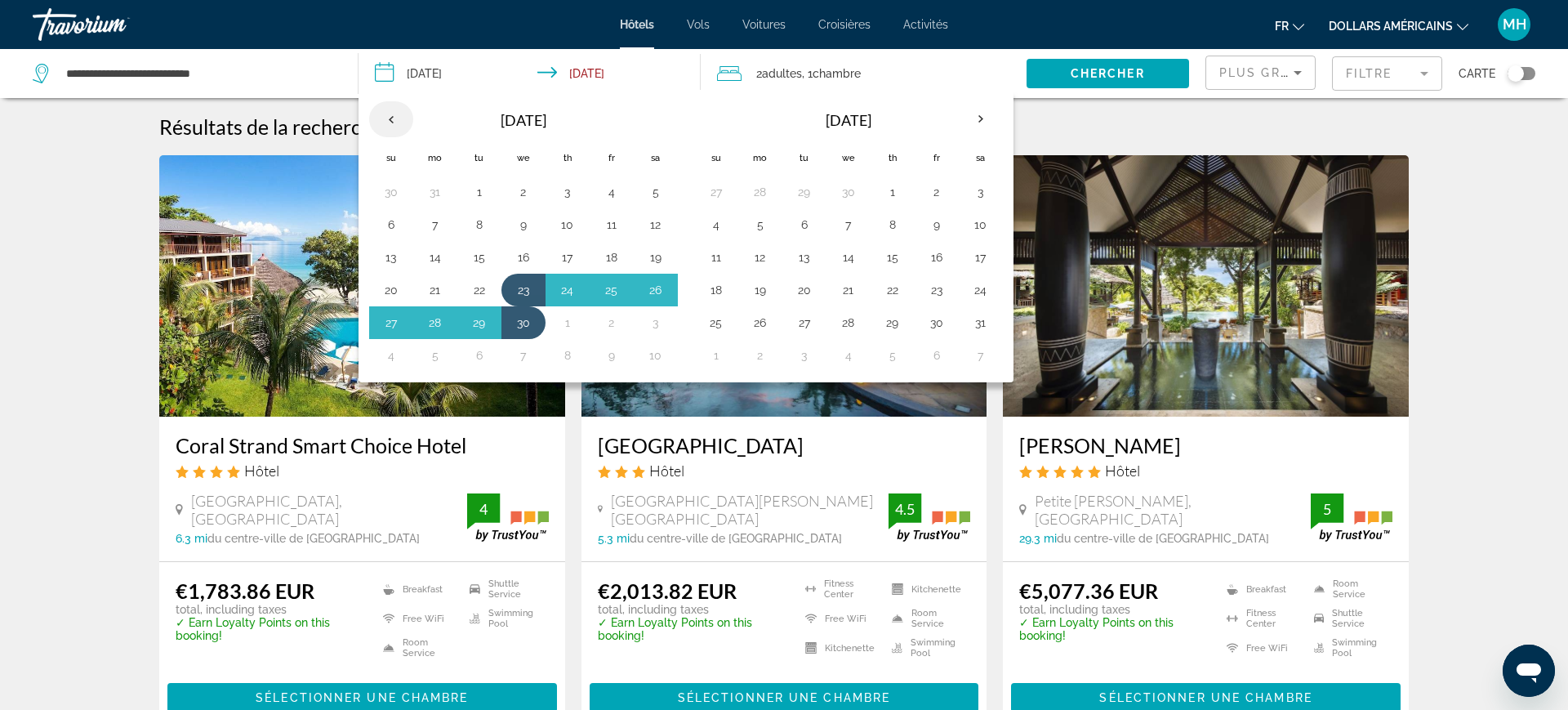
click at [394, 114] on th "Previous month" at bounding box center [391, 119] width 44 height 36
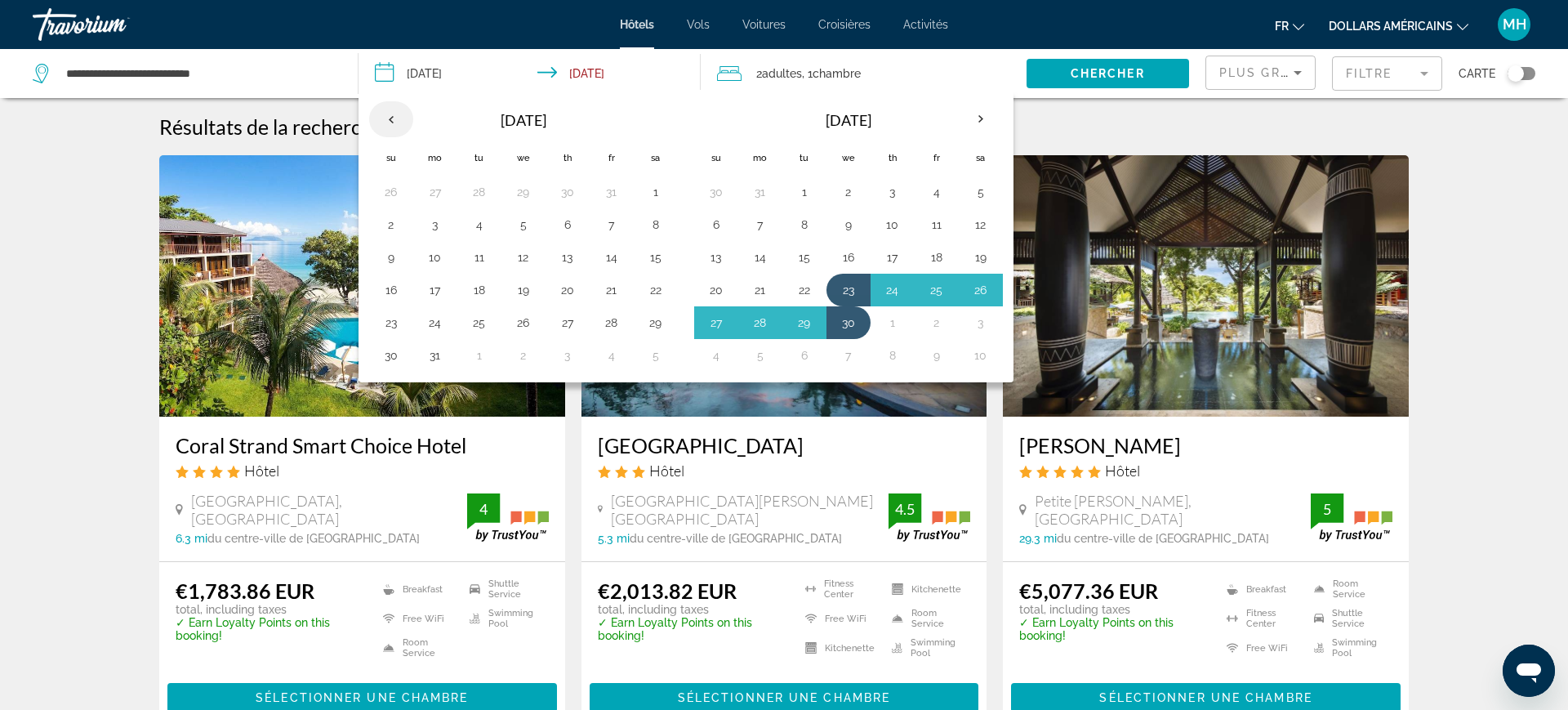
click at [394, 114] on th "Previous month" at bounding box center [391, 119] width 44 height 36
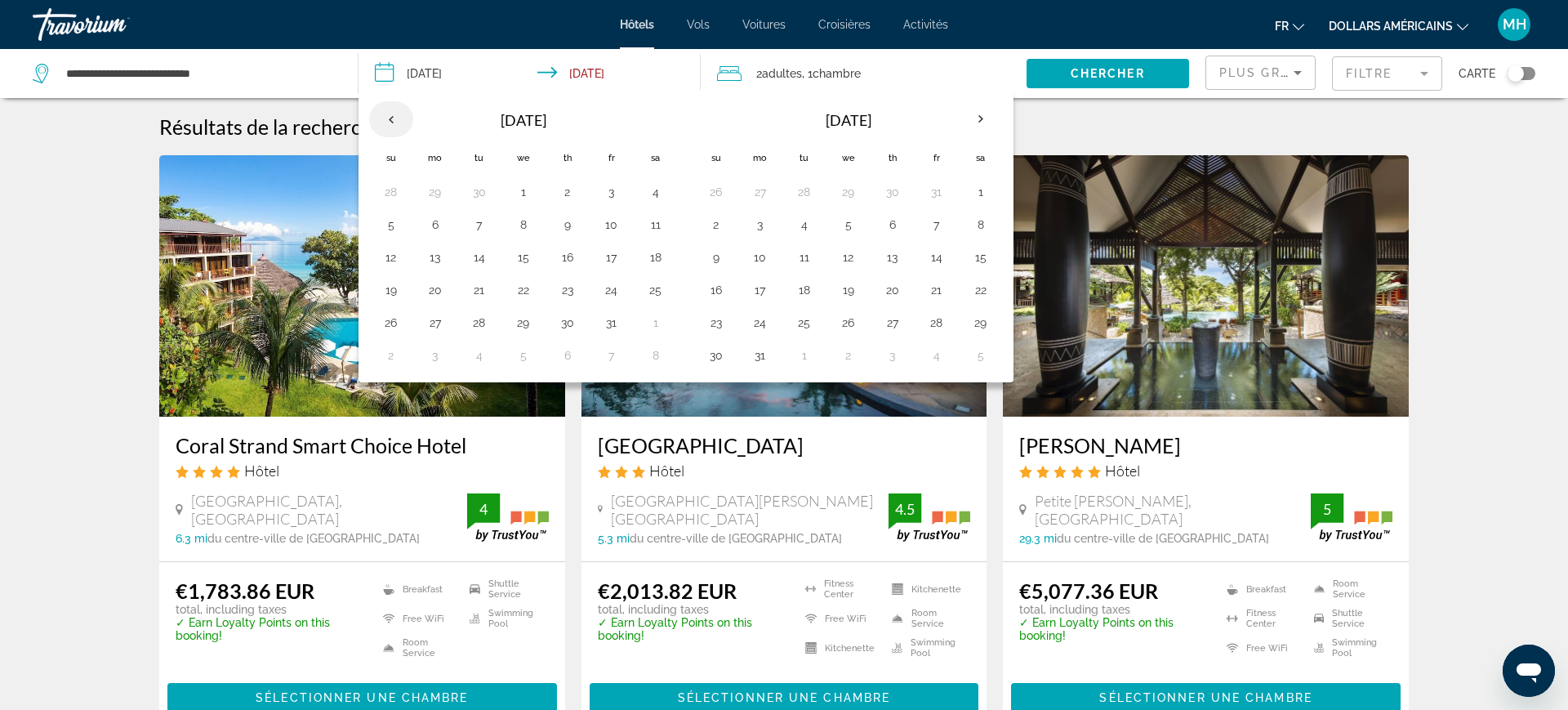
click at [396, 110] on th "Previous month" at bounding box center [391, 119] width 44 height 36
click at [383, 117] on th "Previous month" at bounding box center [391, 119] width 44 height 36
click at [385, 117] on th "Previous month" at bounding box center [391, 119] width 44 height 36
click at [383, 115] on th "Previous month" at bounding box center [391, 119] width 44 height 36
click at [380, 122] on th "Previous month" at bounding box center [391, 119] width 44 height 36
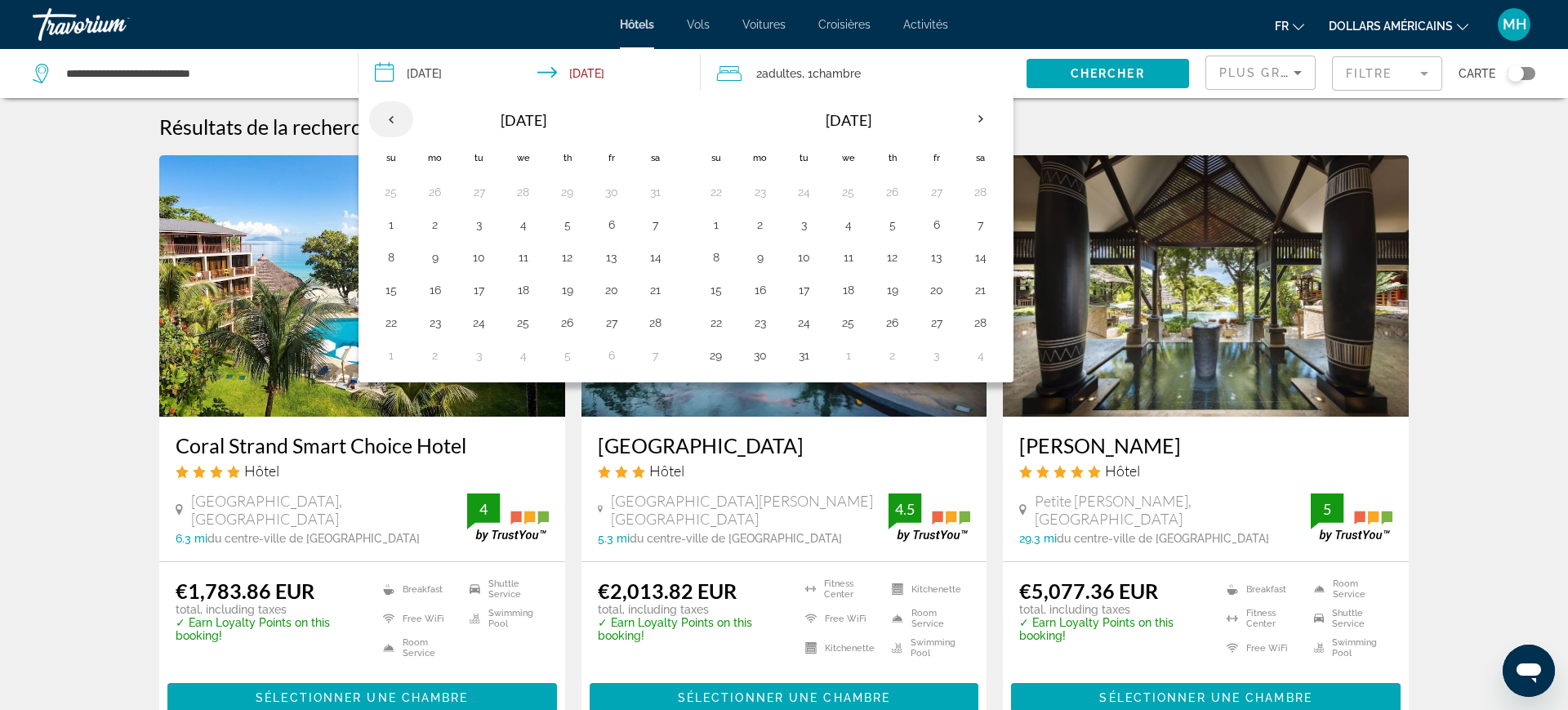
click at [381, 117] on th "Previous month" at bounding box center [391, 119] width 44 height 36
click at [383, 123] on th "Previous month" at bounding box center [391, 119] width 44 height 36
click at [386, 122] on th "Previous month" at bounding box center [391, 119] width 44 height 36
click at [388, 122] on th "Previous month" at bounding box center [391, 119] width 44 height 36
click at [400, 118] on th "Previous month" at bounding box center [391, 119] width 44 height 36
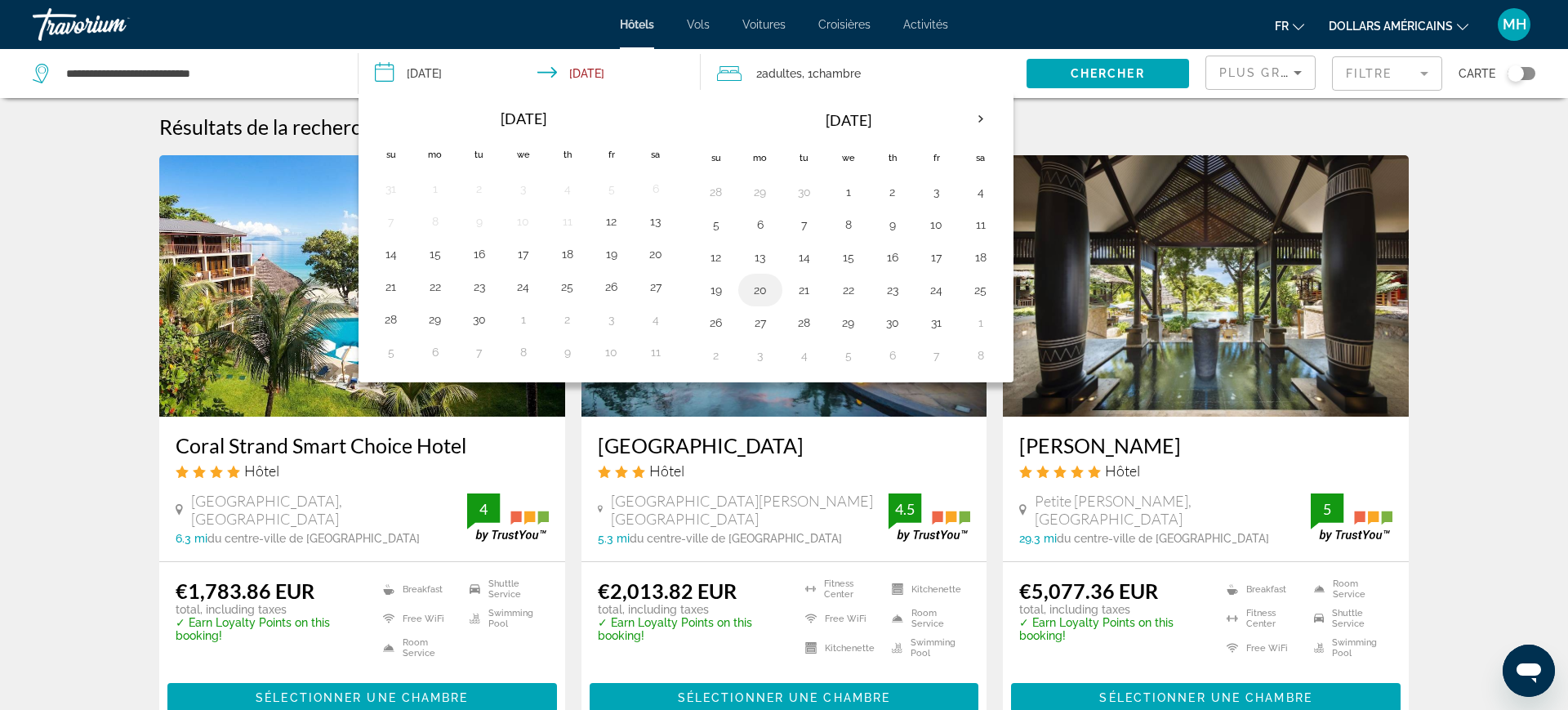
click at [760, 296] on button "20" at bounding box center [760, 289] width 26 height 23
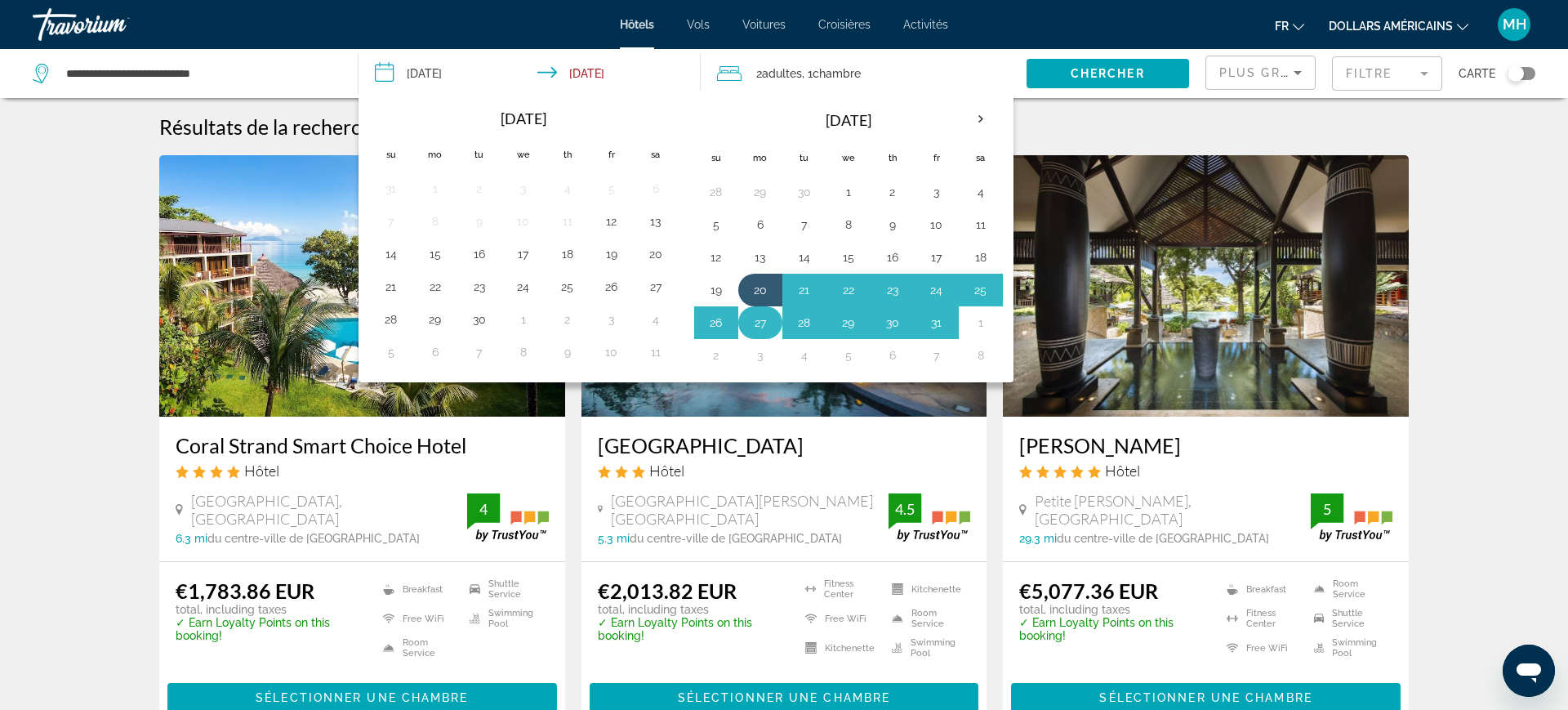
click at [766, 328] on button "27" at bounding box center [760, 322] width 26 height 23
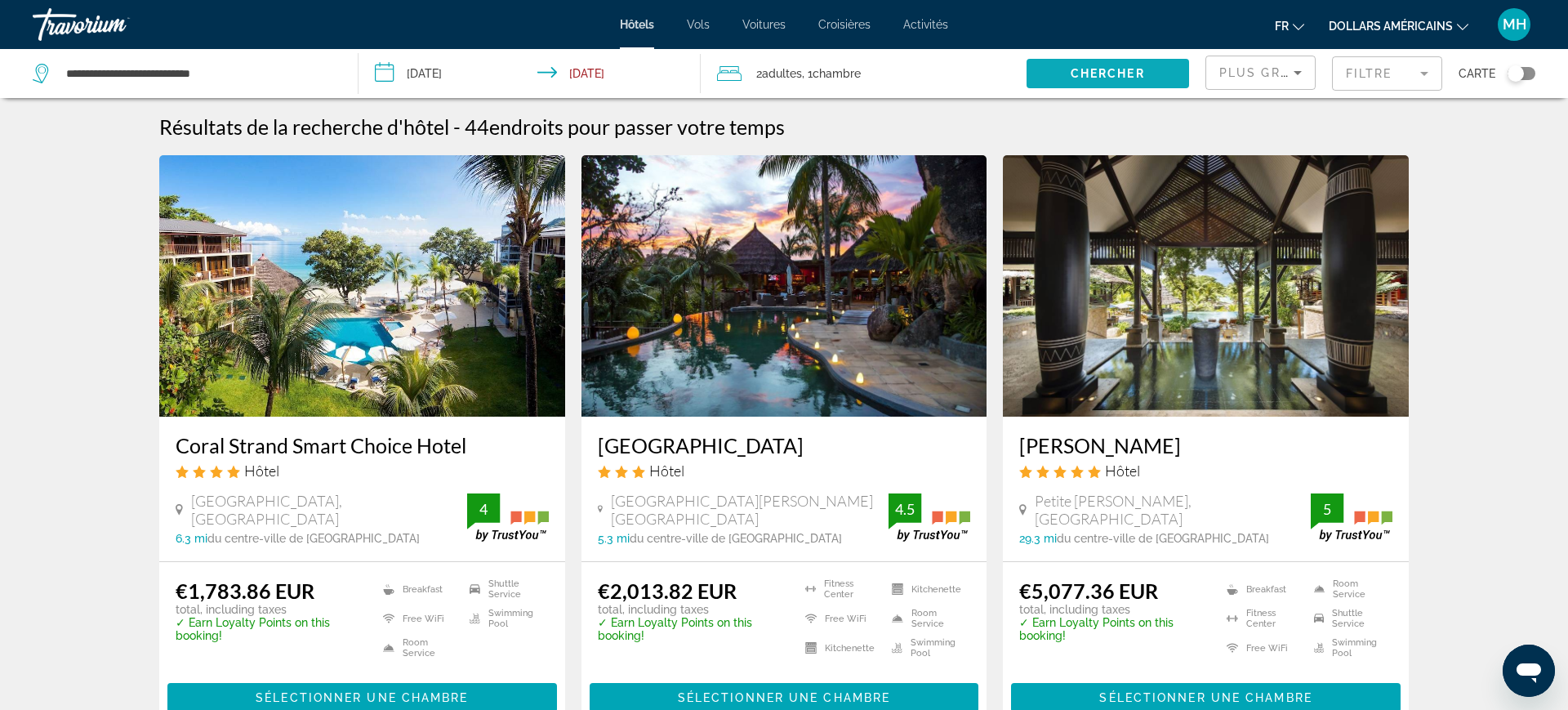
click at [1122, 77] on span "Chercher" at bounding box center [1108, 73] width 74 height 13
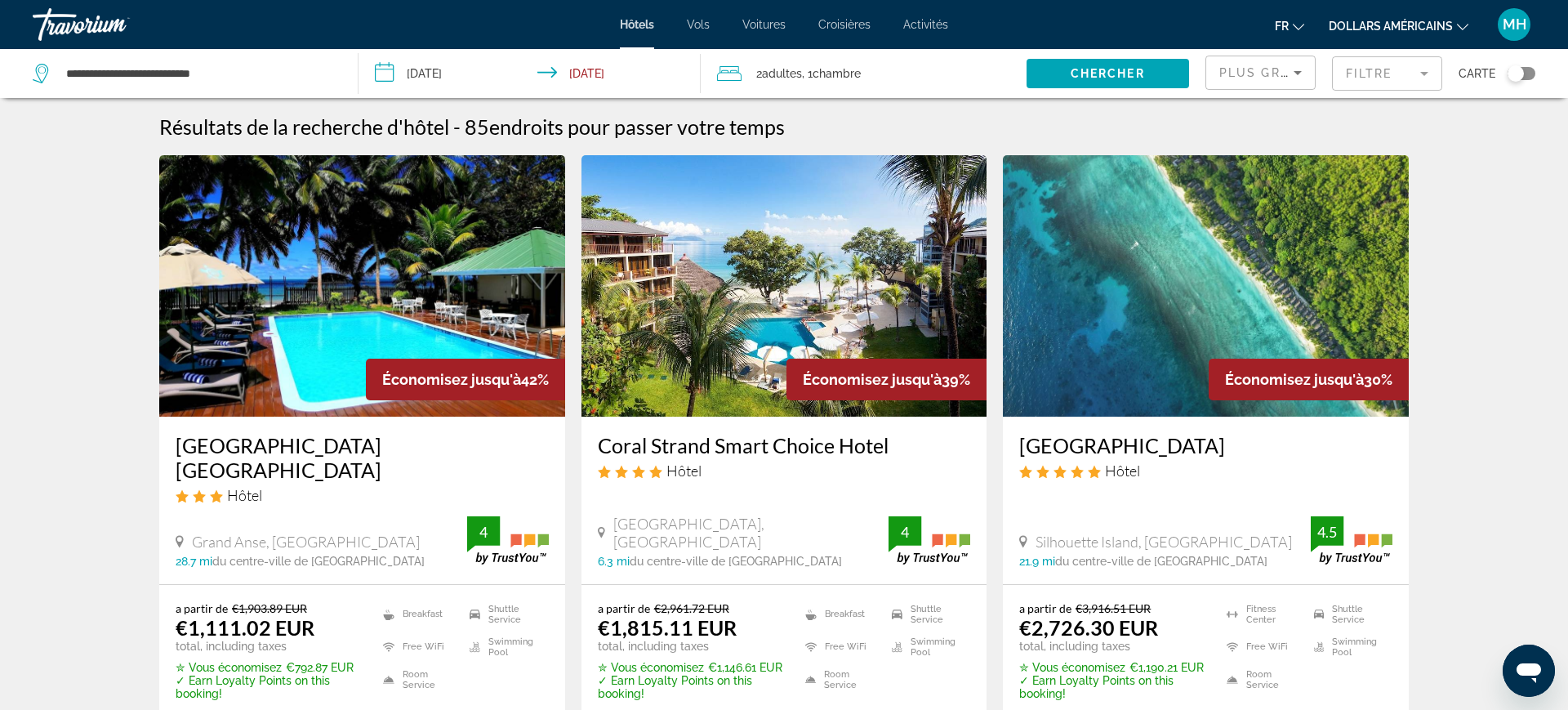
click at [1396, 78] on mat-form-field "Filtre" at bounding box center [1387, 73] width 110 height 34
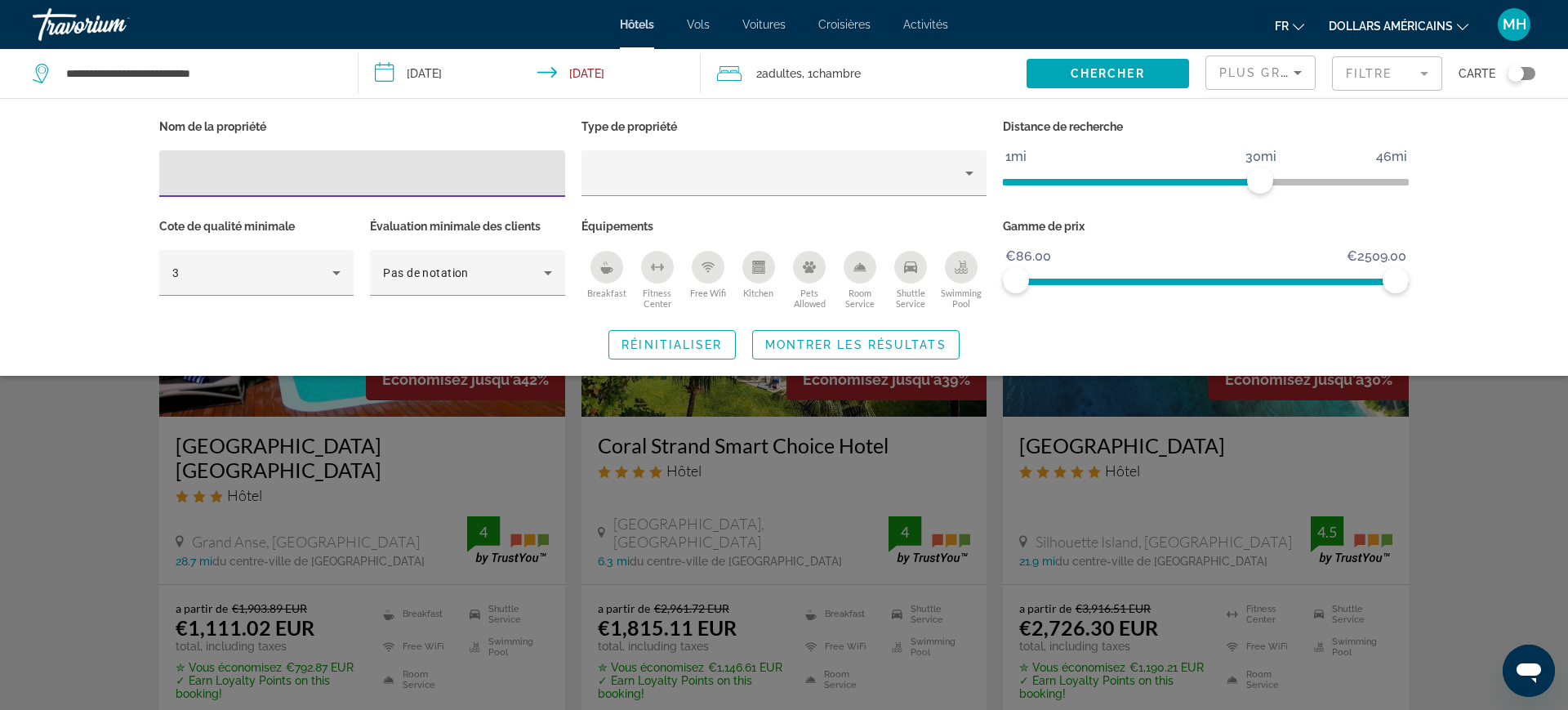
click at [1448, 29] on font "dollars américains" at bounding box center [1391, 26] width 124 height 13
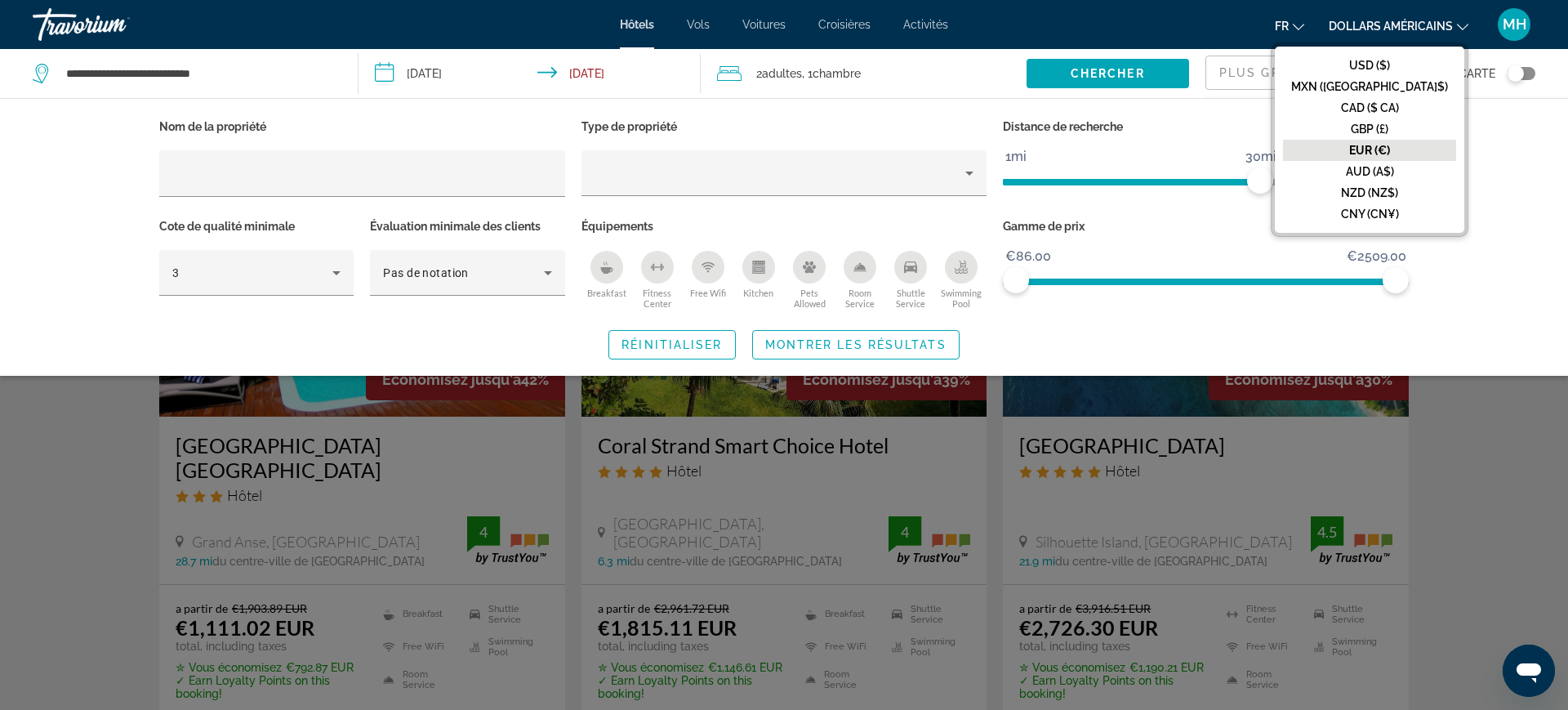
click at [1390, 147] on font "EUR (€)" at bounding box center [1369, 150] width 41 height 13
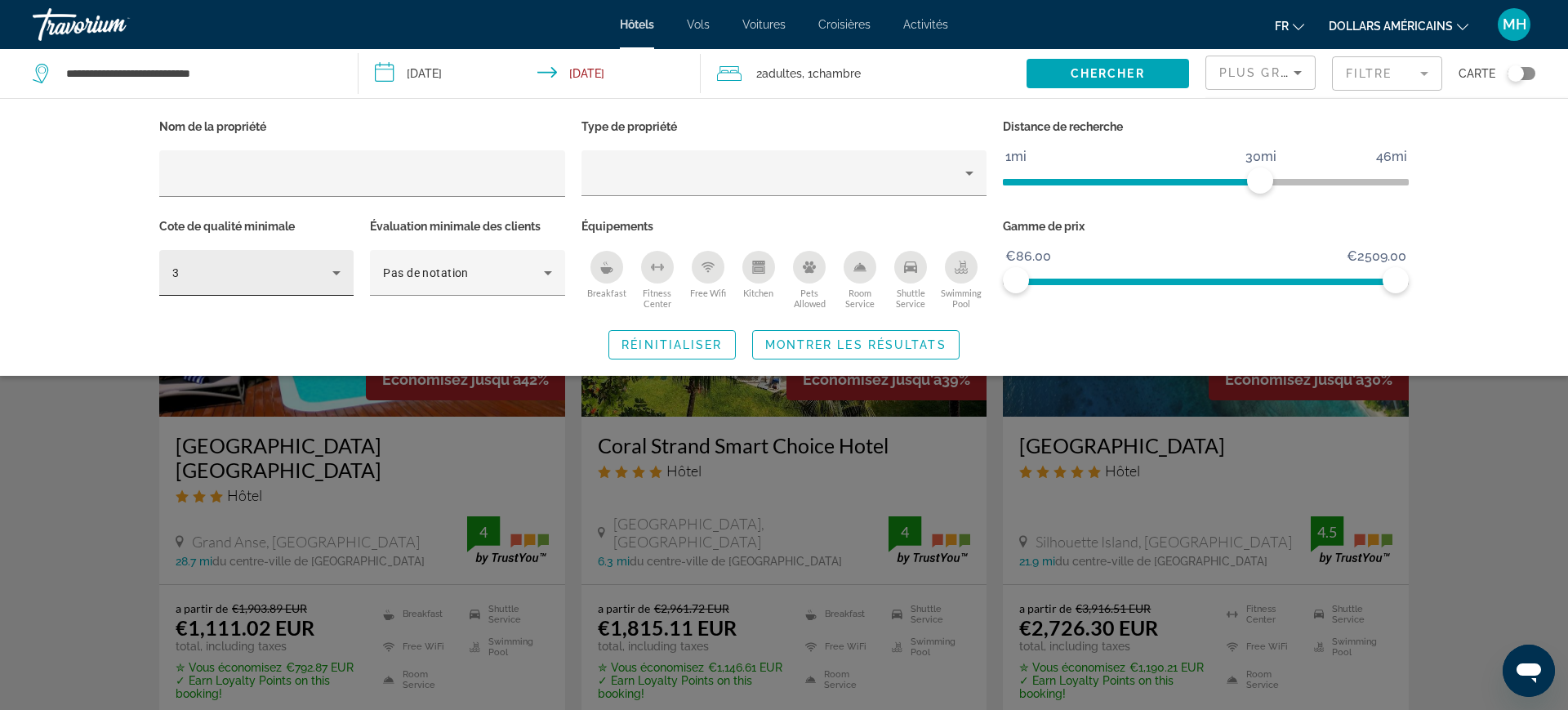
click at [324, 276] on div "3" at bounding box center [252, 273] width 160 height 20
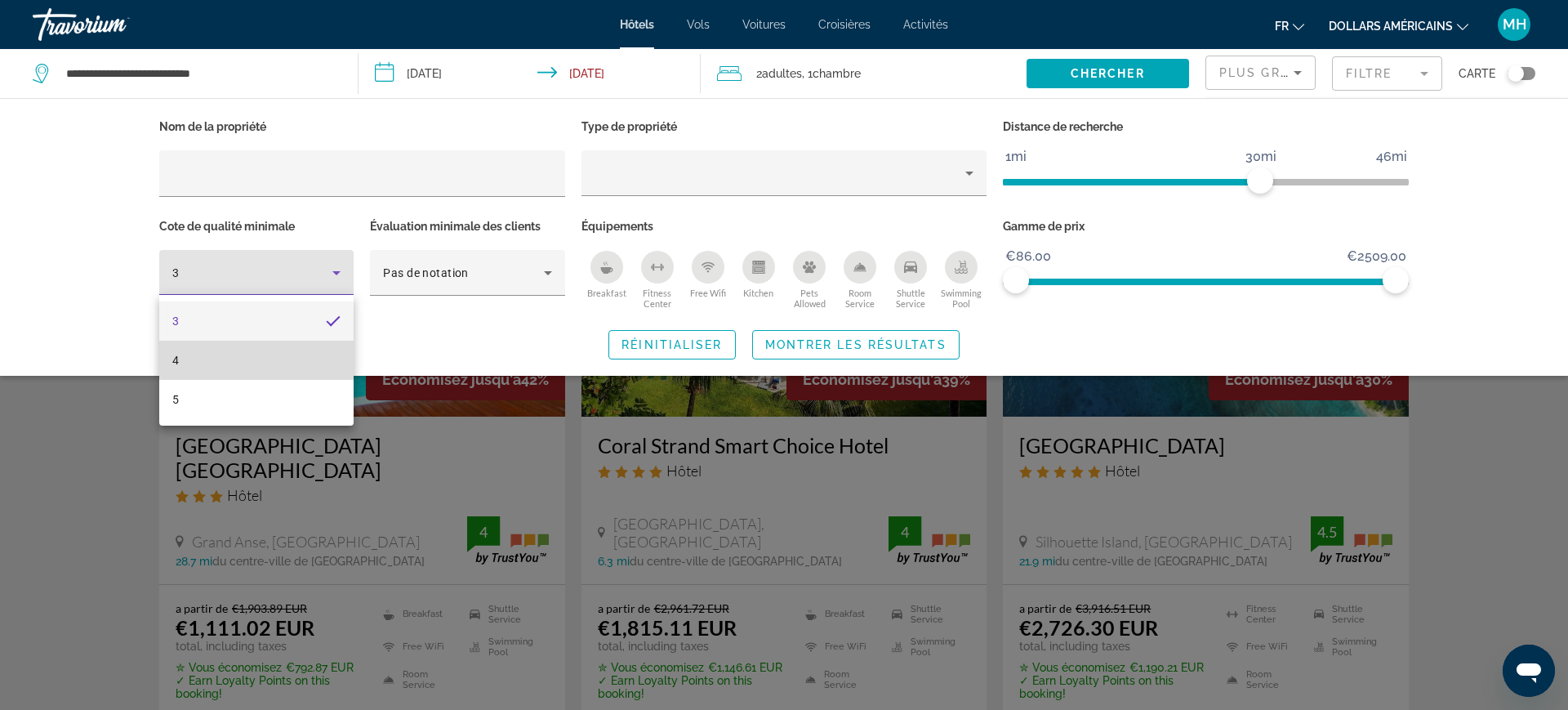
click at [307, 367] on mat-option "4" at bounding box center [256, 360] width 194 height 39
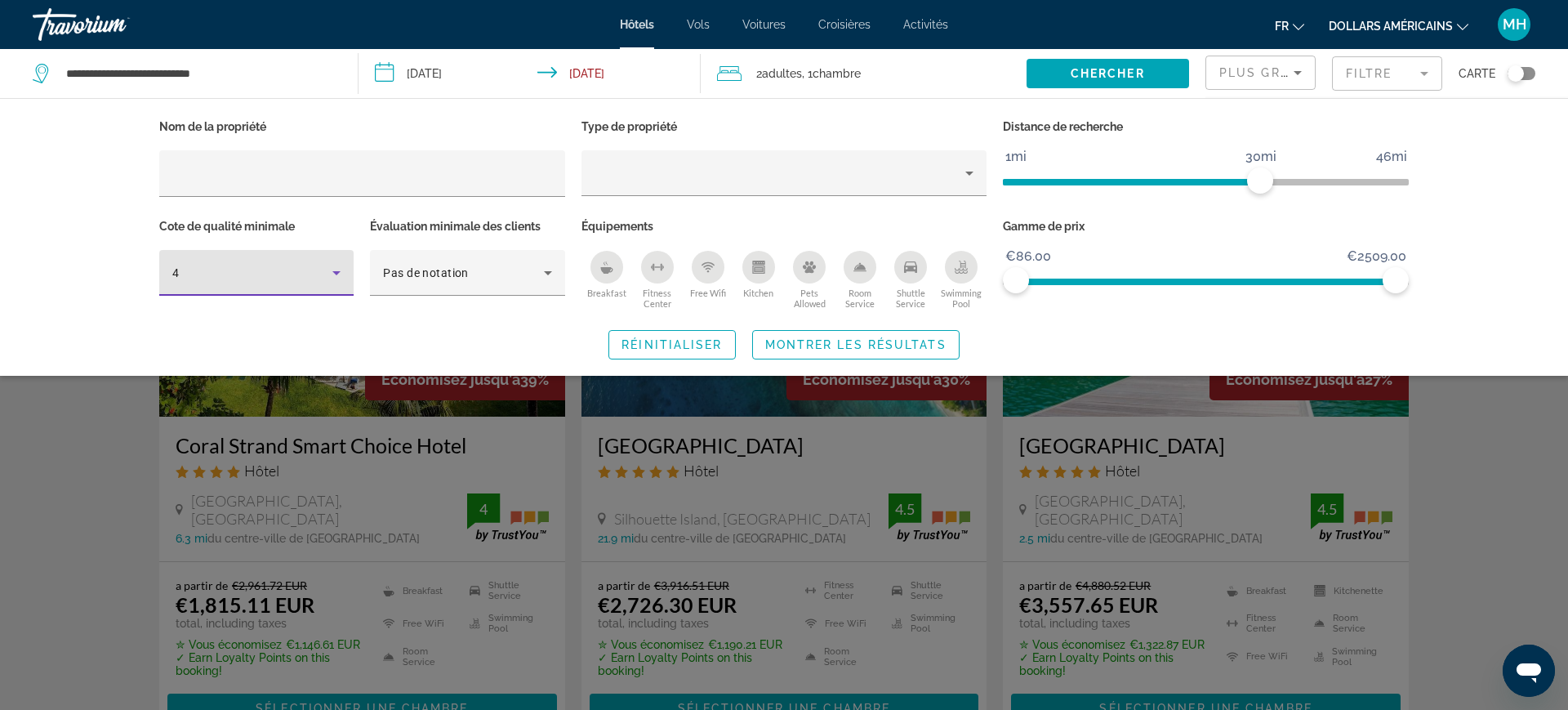
click at [604, 272] on icon "Breakfast" at bounding box center [606, 270] width 12 height 7
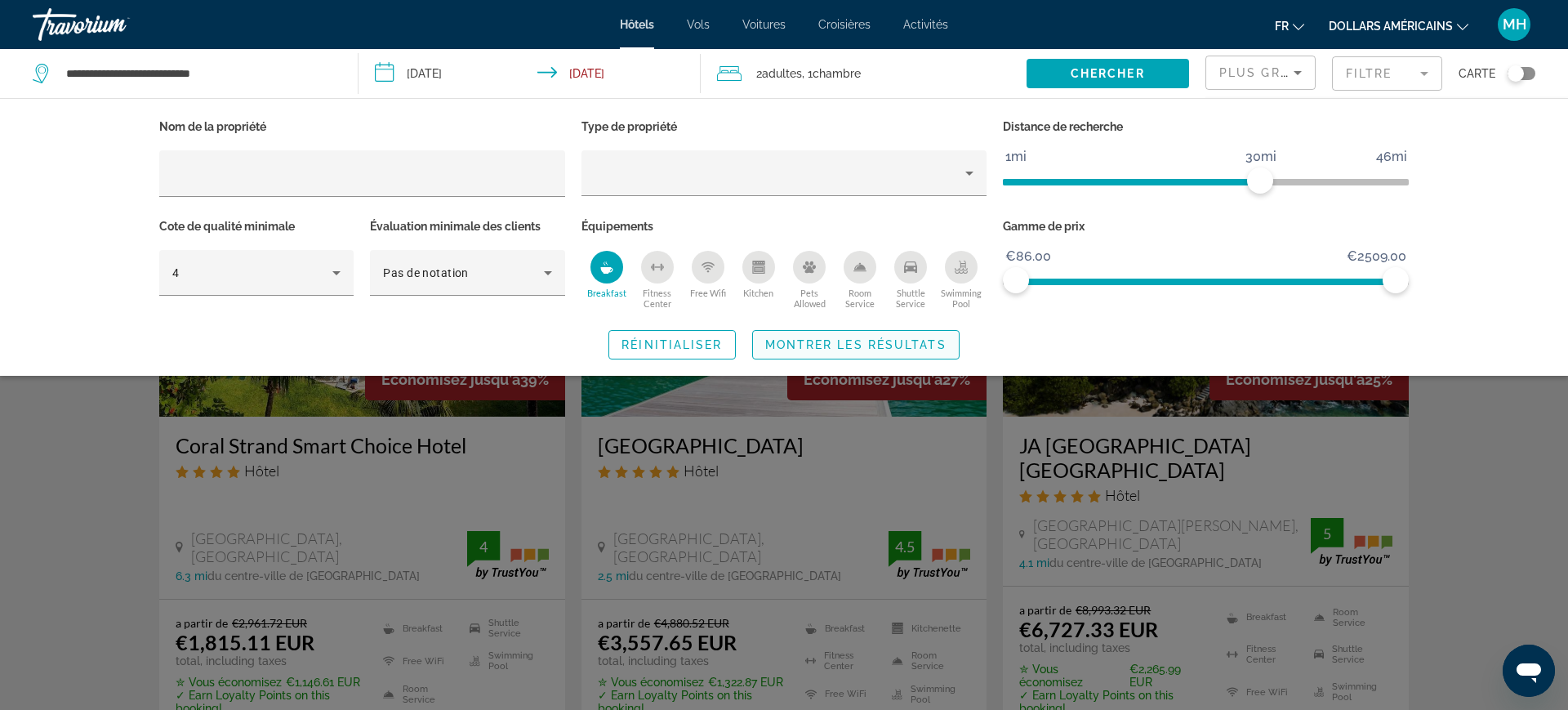
click at [892, 341] on span "Montrer les résultats" at bounding box center [855, 344] width 181 height 13
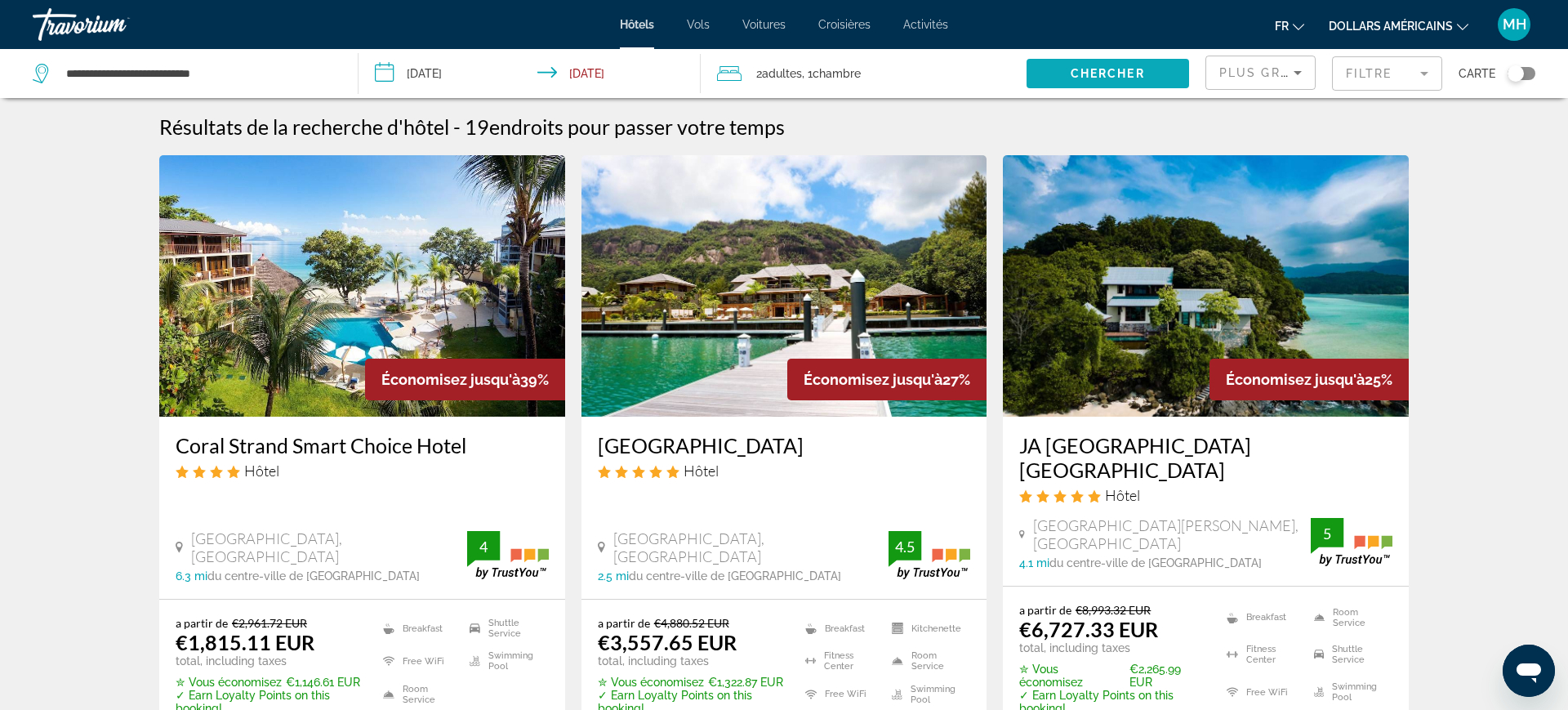
click at [1152, 74] on span "Search widget" at bounding box center [1108, 73] width 163 height 39
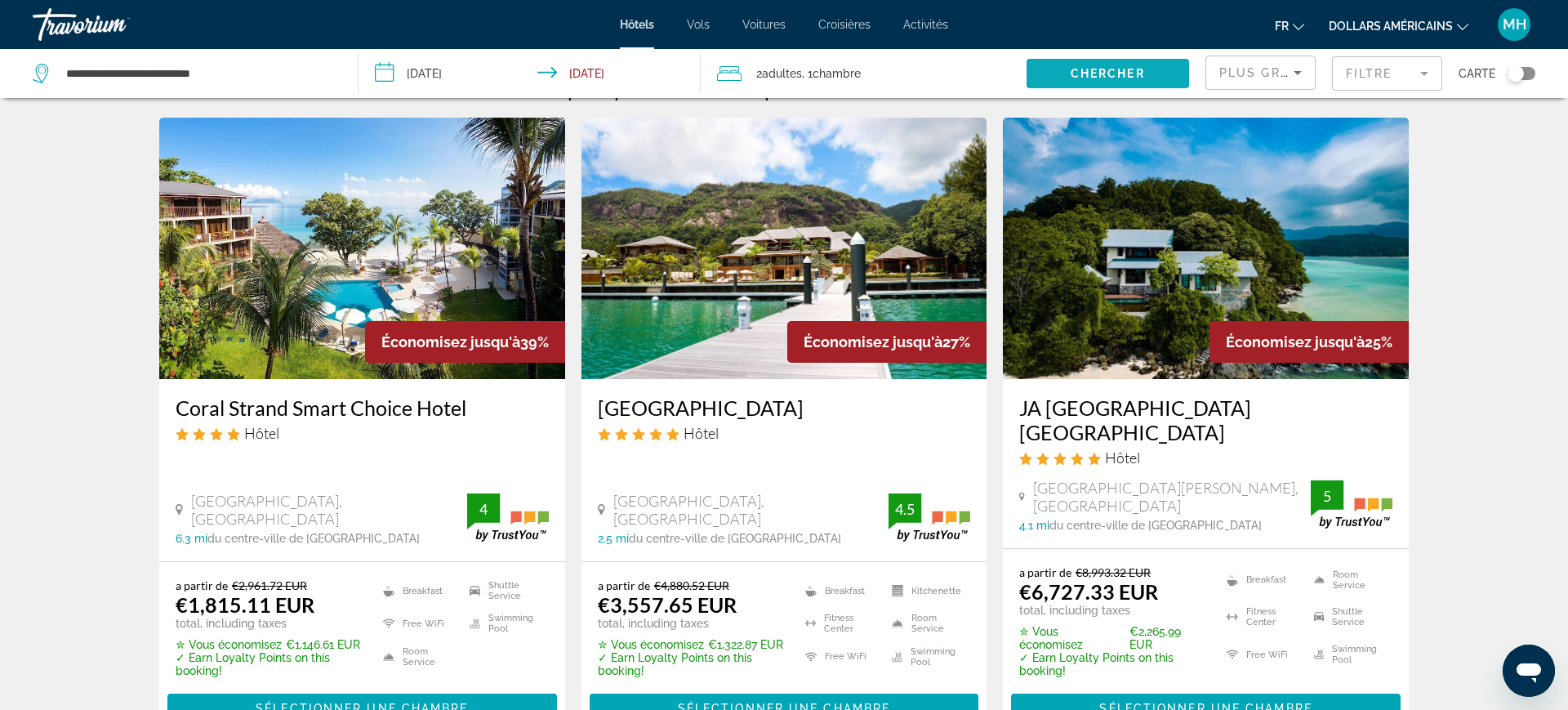
scroll to position [33, 0]
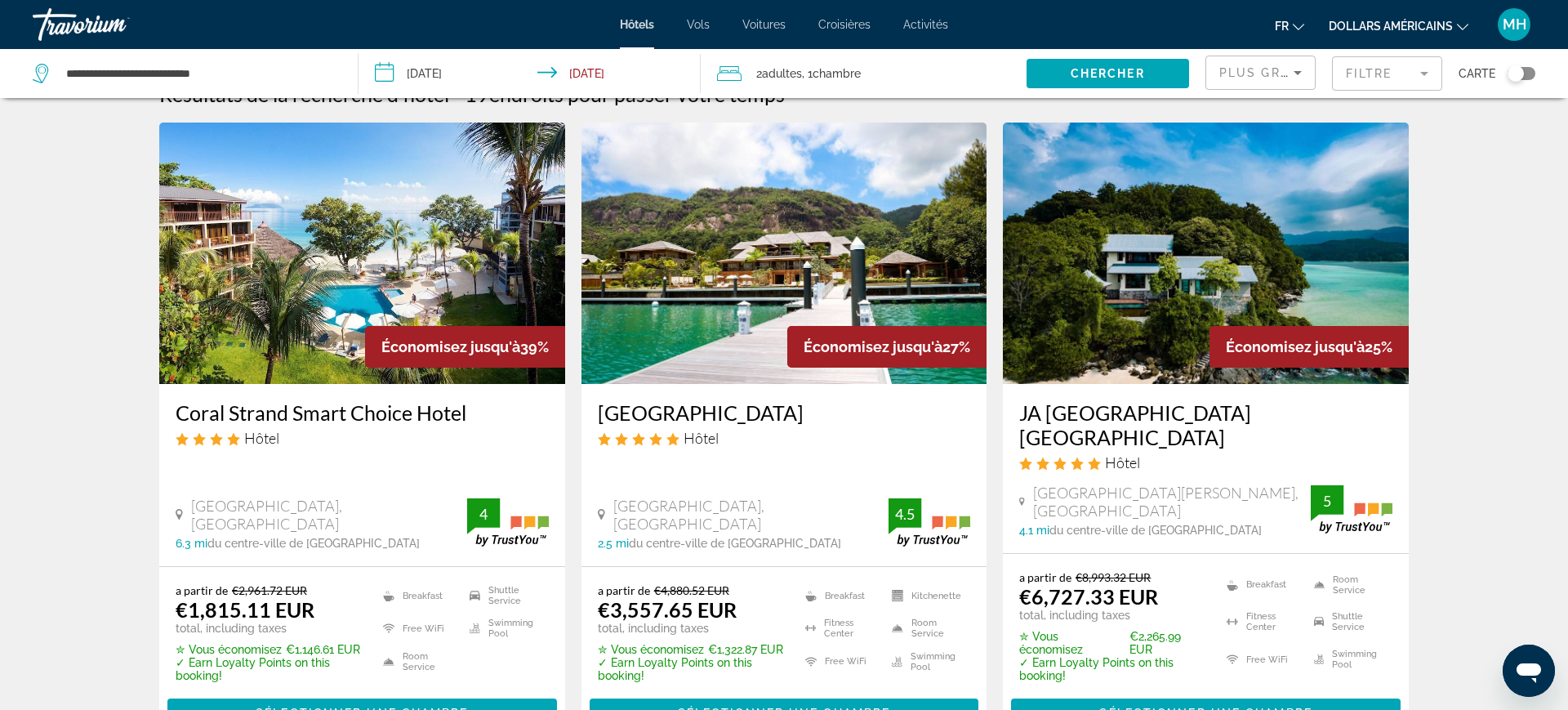
click at [456, 332] on div "Économisez jusqu'à 39%" at bounding box center [465, 347] width 200 height 42
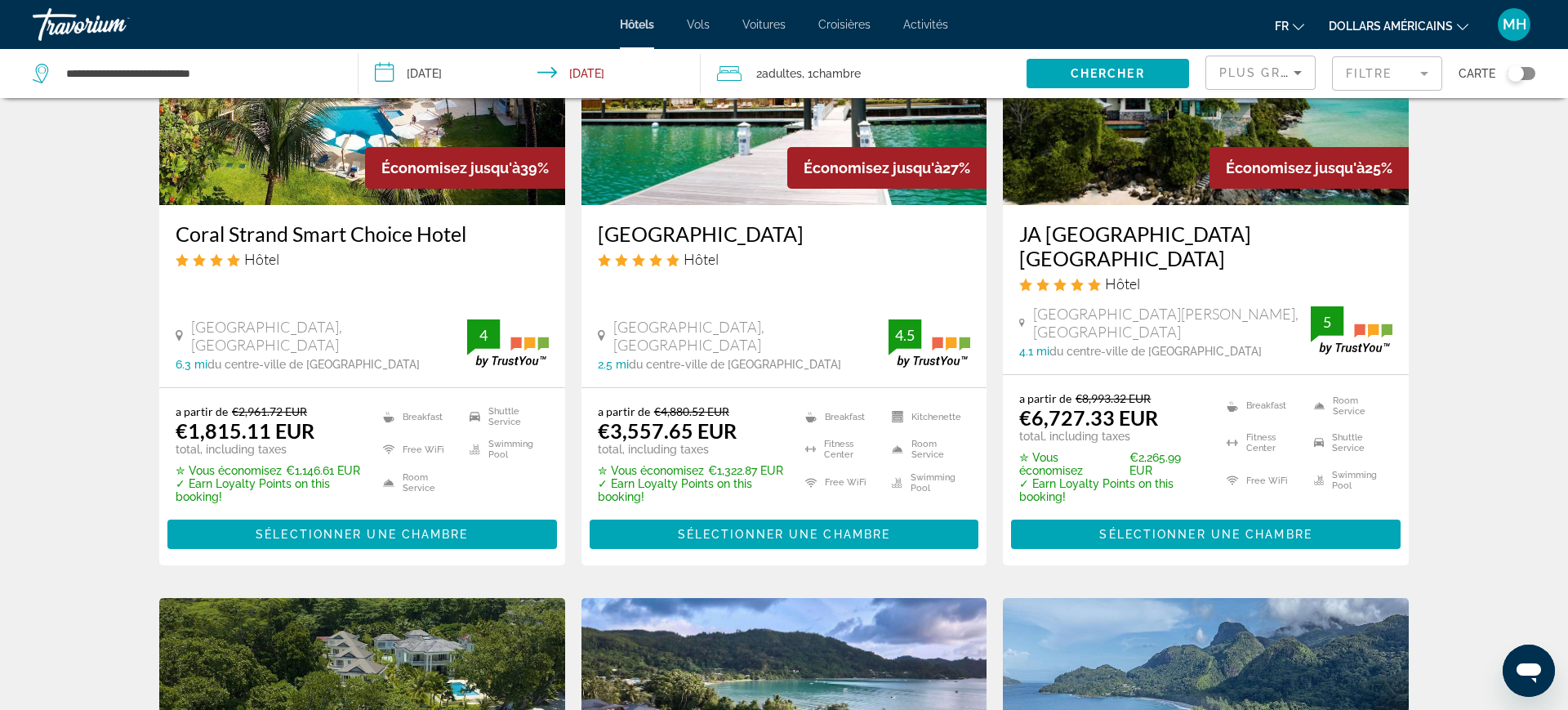
scroll to position [0, 0]
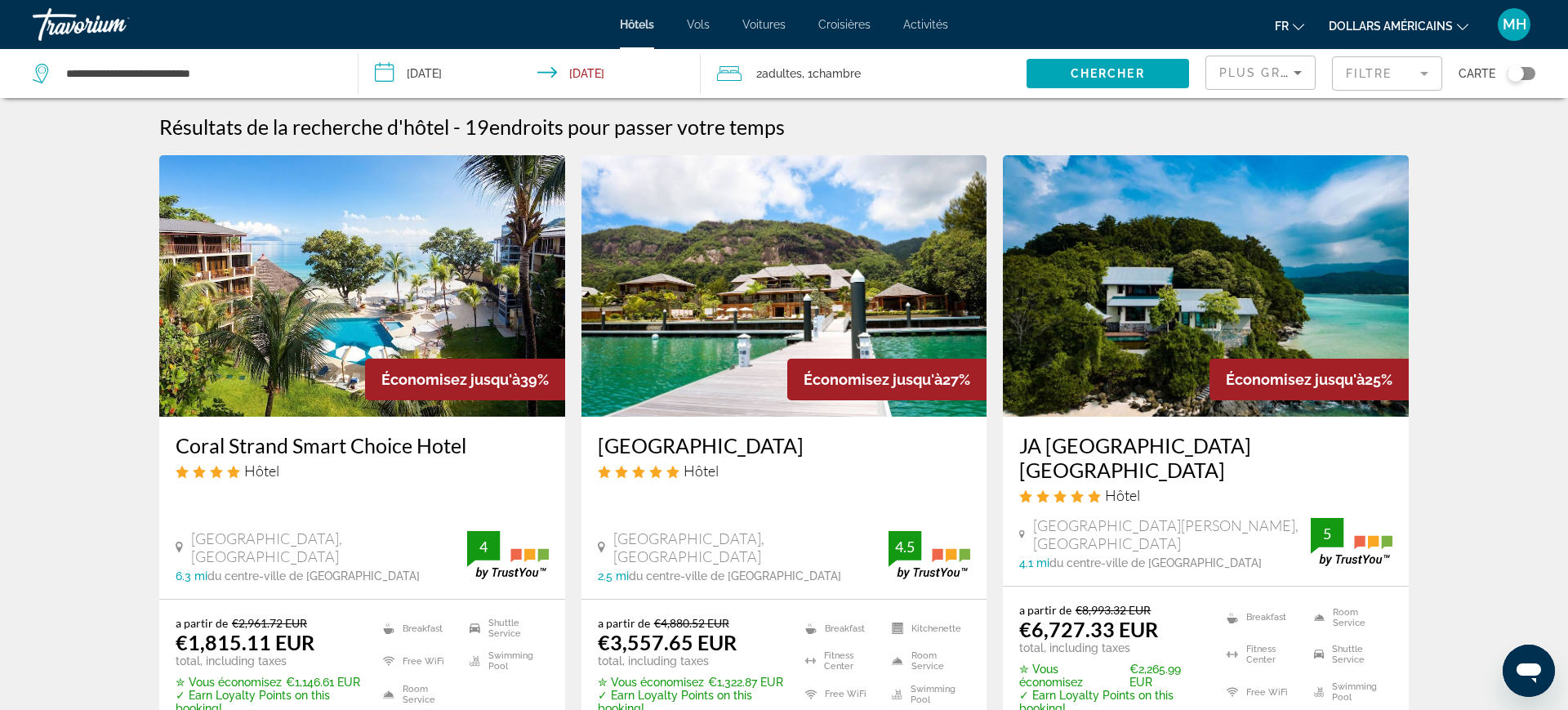
click at [462, 75] on input "**********" at bounding box center [533, 76] width 349 height 54
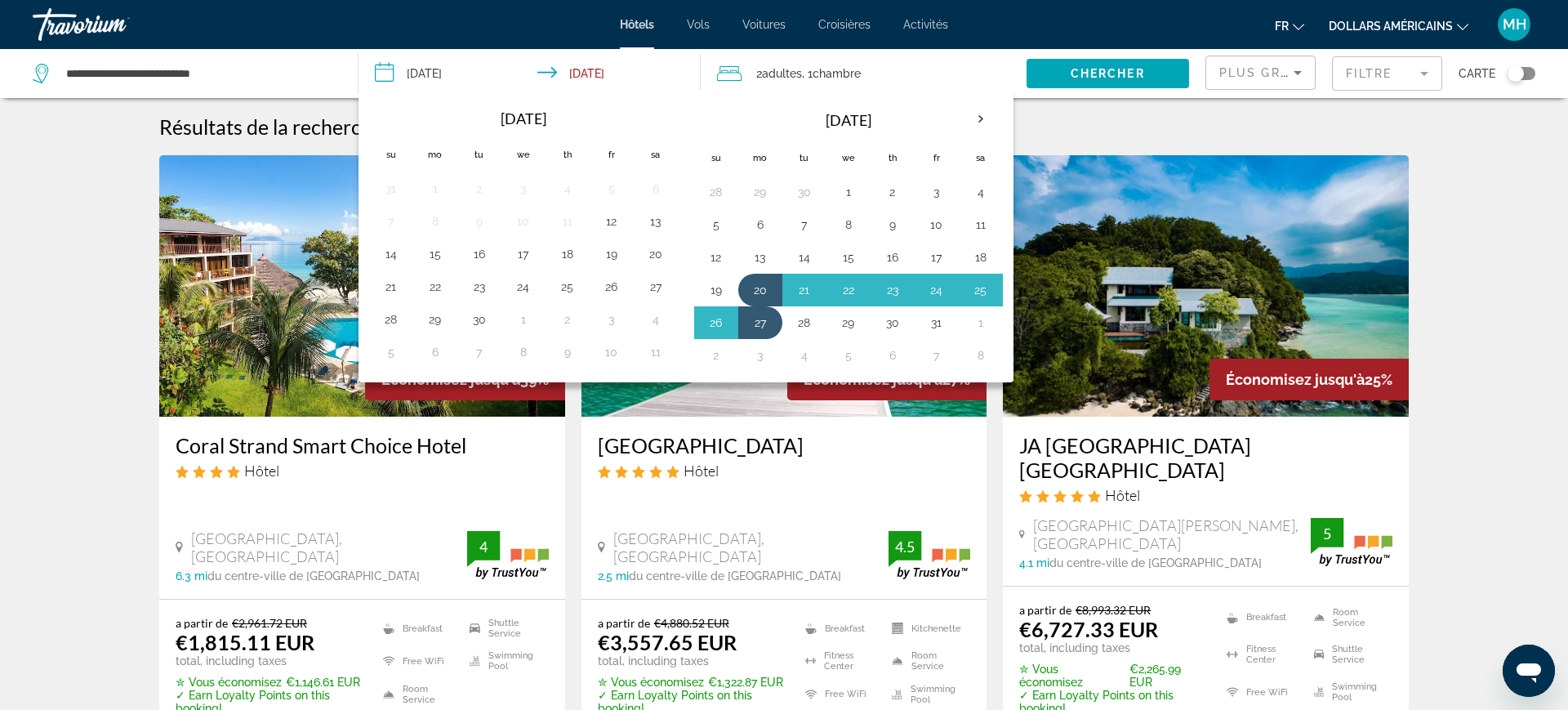
click at [984, 122] on th "Next month" at bounding box center [981, 119] width 44 height 36
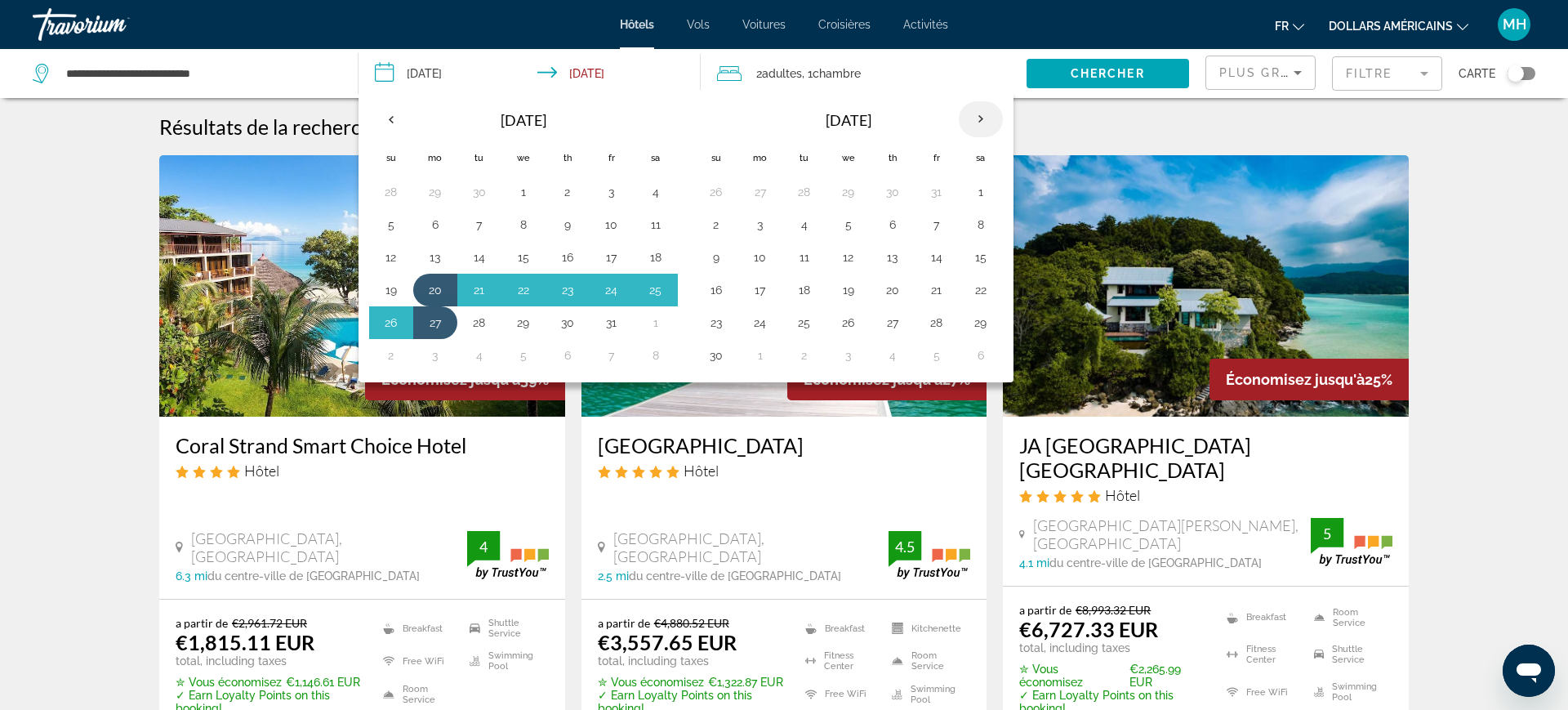
click at [971, 119] on th "Next month" at bounding box center [981, 119] width 44 height 36
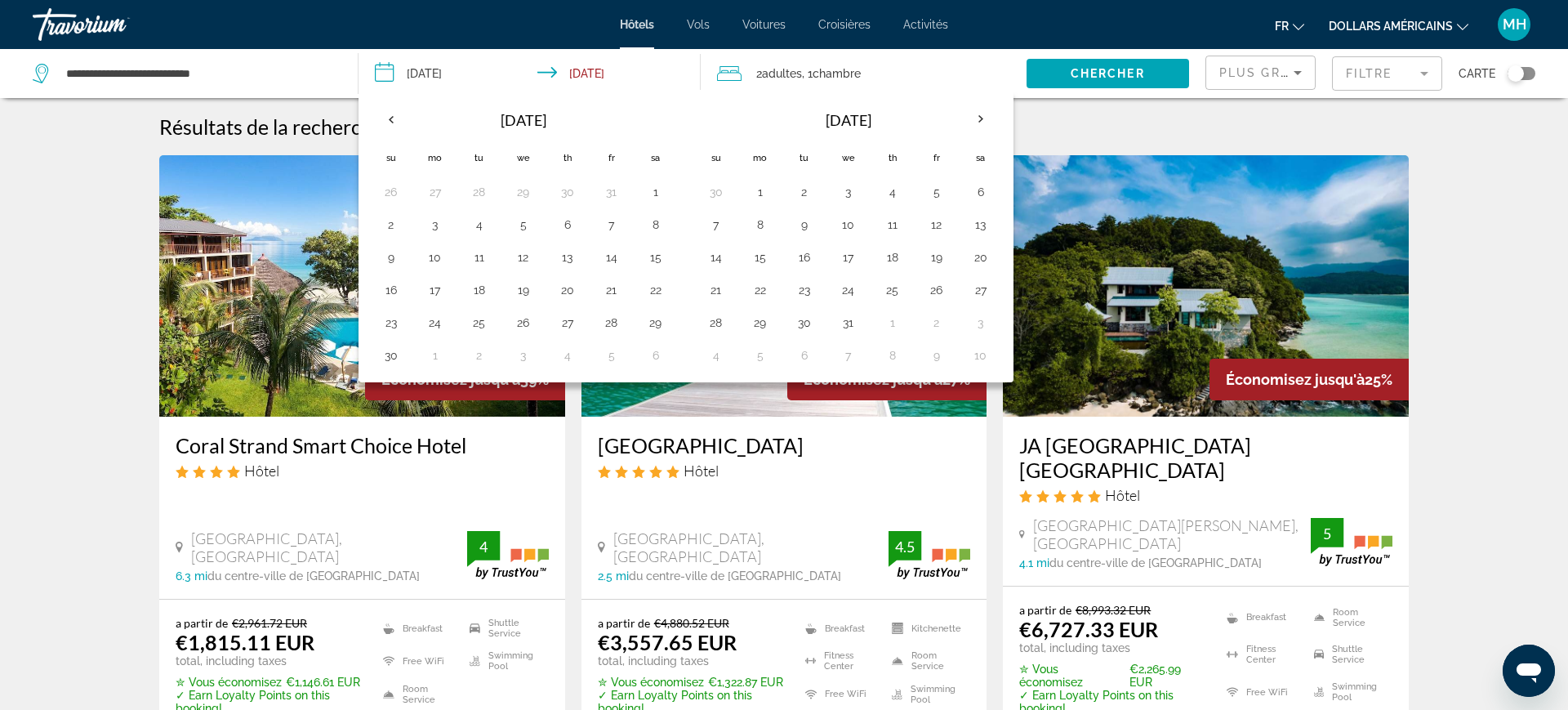
click at [372, 130] on button "Previous month" at bounding box center [391, 119] width 44 height 38
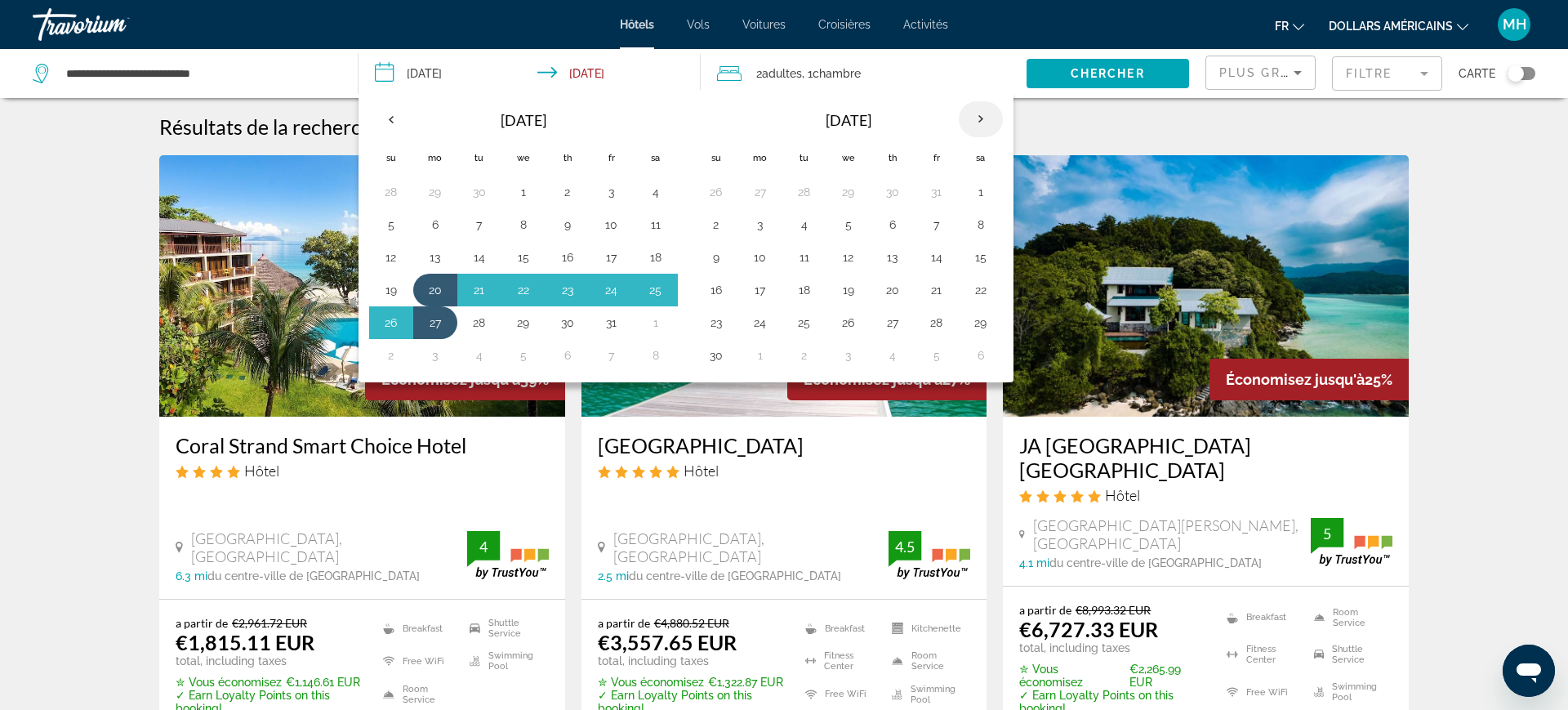
click at [977, 122] on th "Next month" at bounding box center [981, 119] width 44 height 36
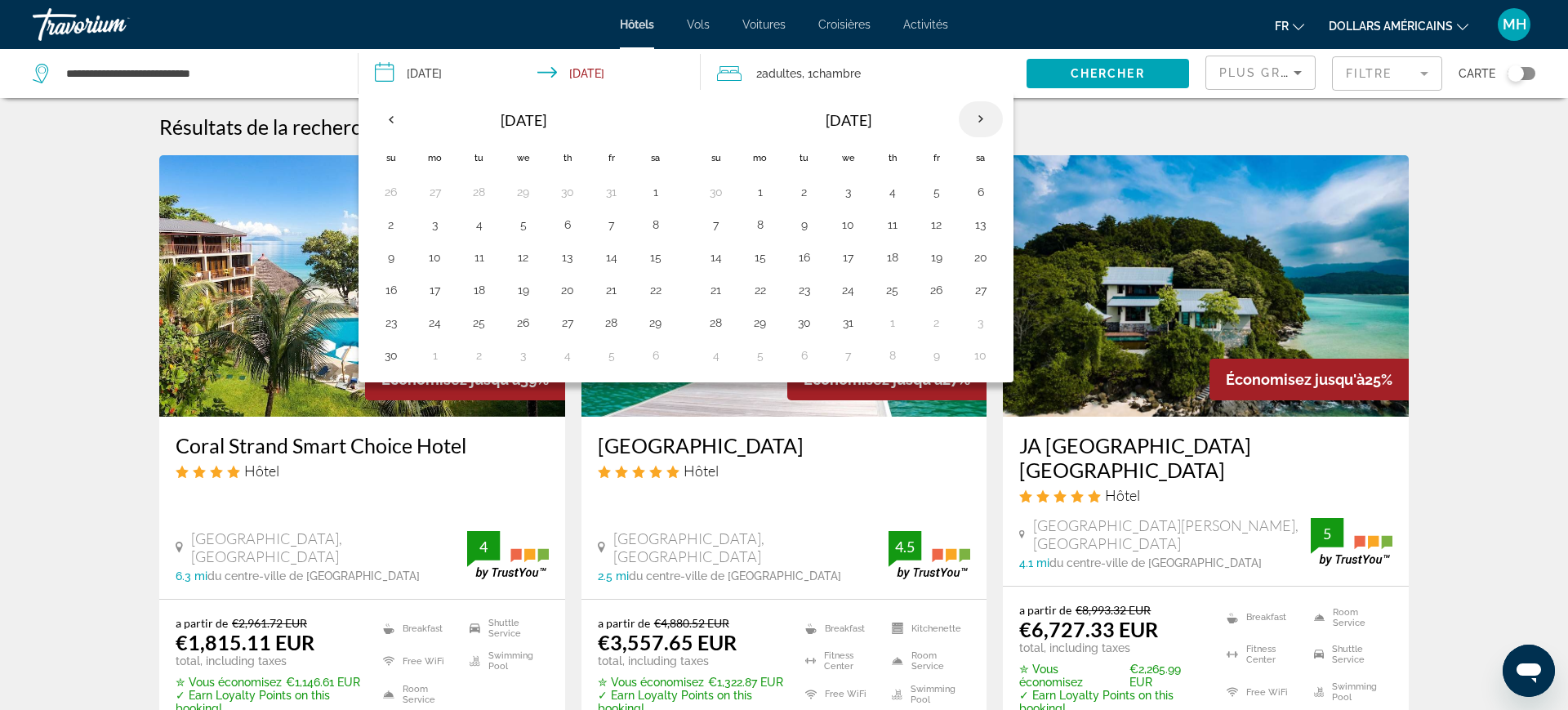
click at [979, 118] on th "Next month" at bounding box center [981, 119] width 44 height 36
click at [979, 119] on th "Next month" at bounding box center [981, 119] width 44 height 36
click at [979, 115] on th "Next month" at bounding box center [981, 119] width 44 height 36
click at [978, 120] on th "Next month" at bounding box center [981, 119] width 44 height 36
click at [981, 119] on th "Next month" at bounding box center [981, 119] width 44 height 36
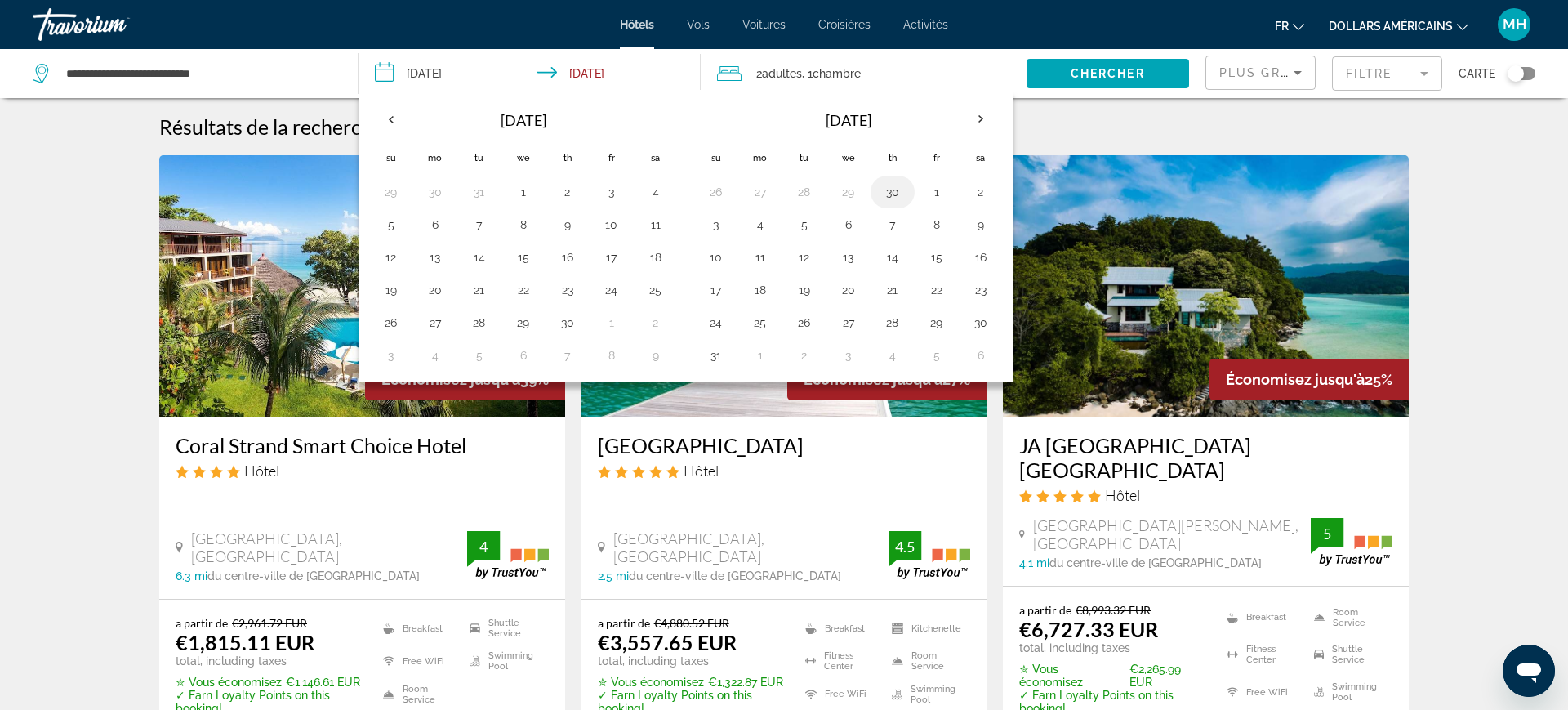
click at [902, 194] on button "30" at bounding box center [893, 191] width 26 height 23
click at [894, 227] on button "7" at bounding box center [893, 224] width 26 height 23
type input "**********"
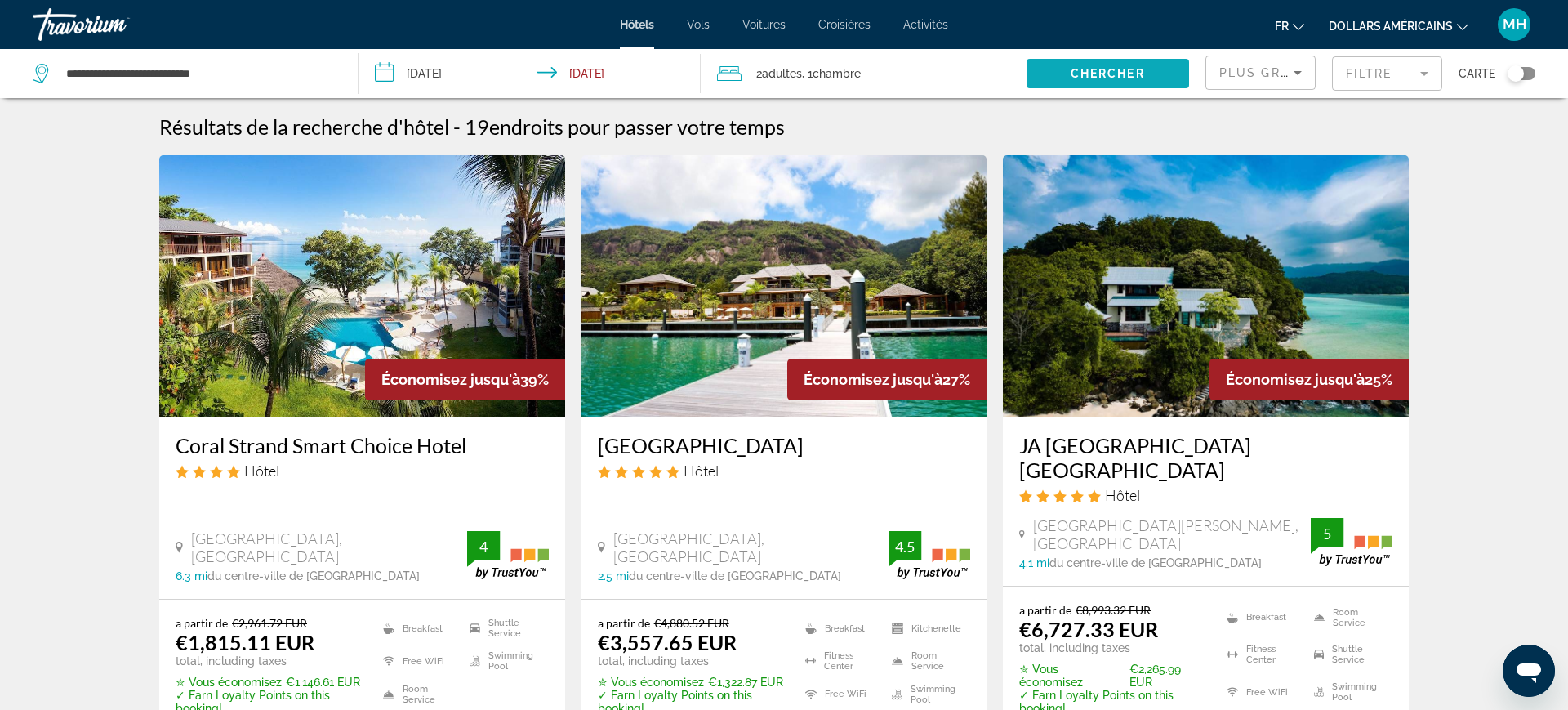
click at [1092, 74] on span "Chercher" at bounding box center [1108, 73] width 74 height 13
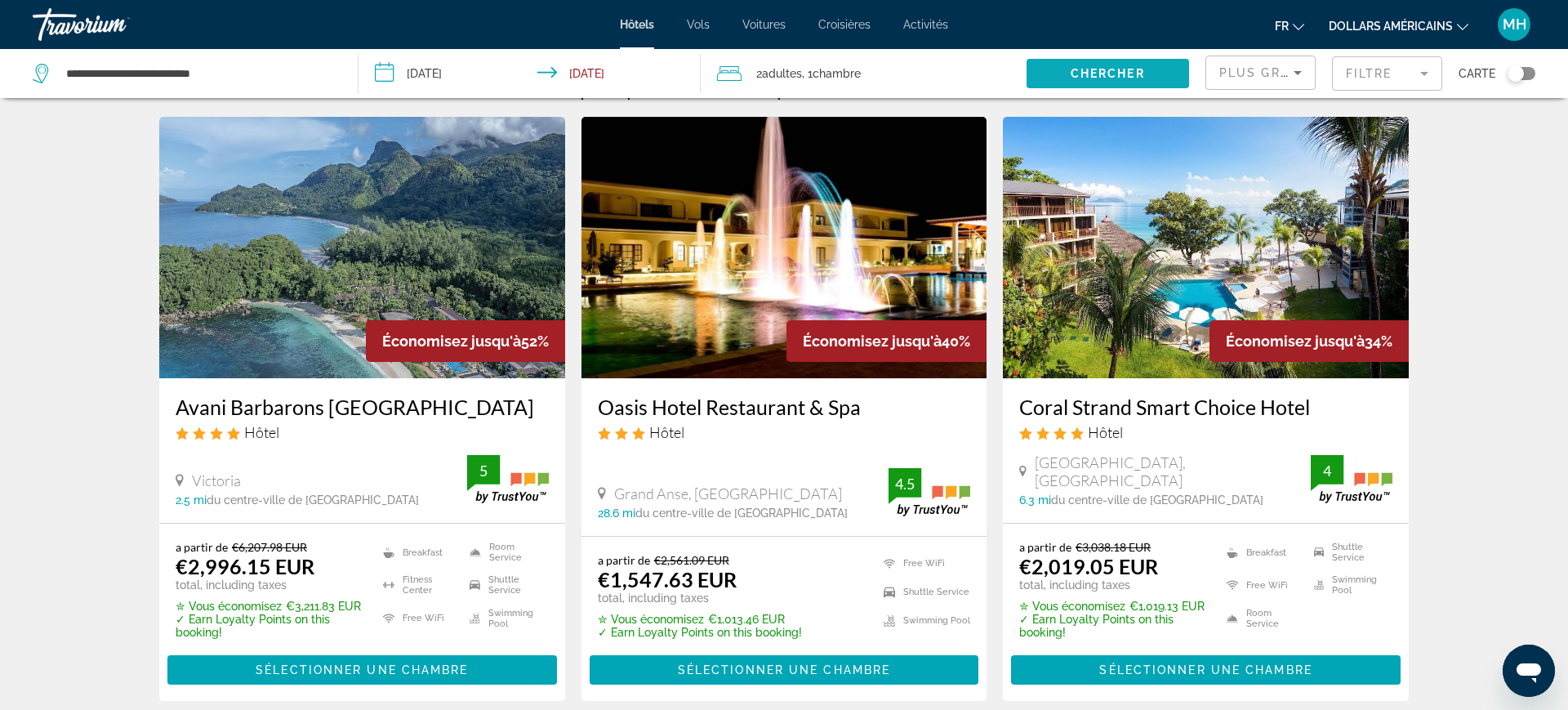
scroll to position [37, 0]
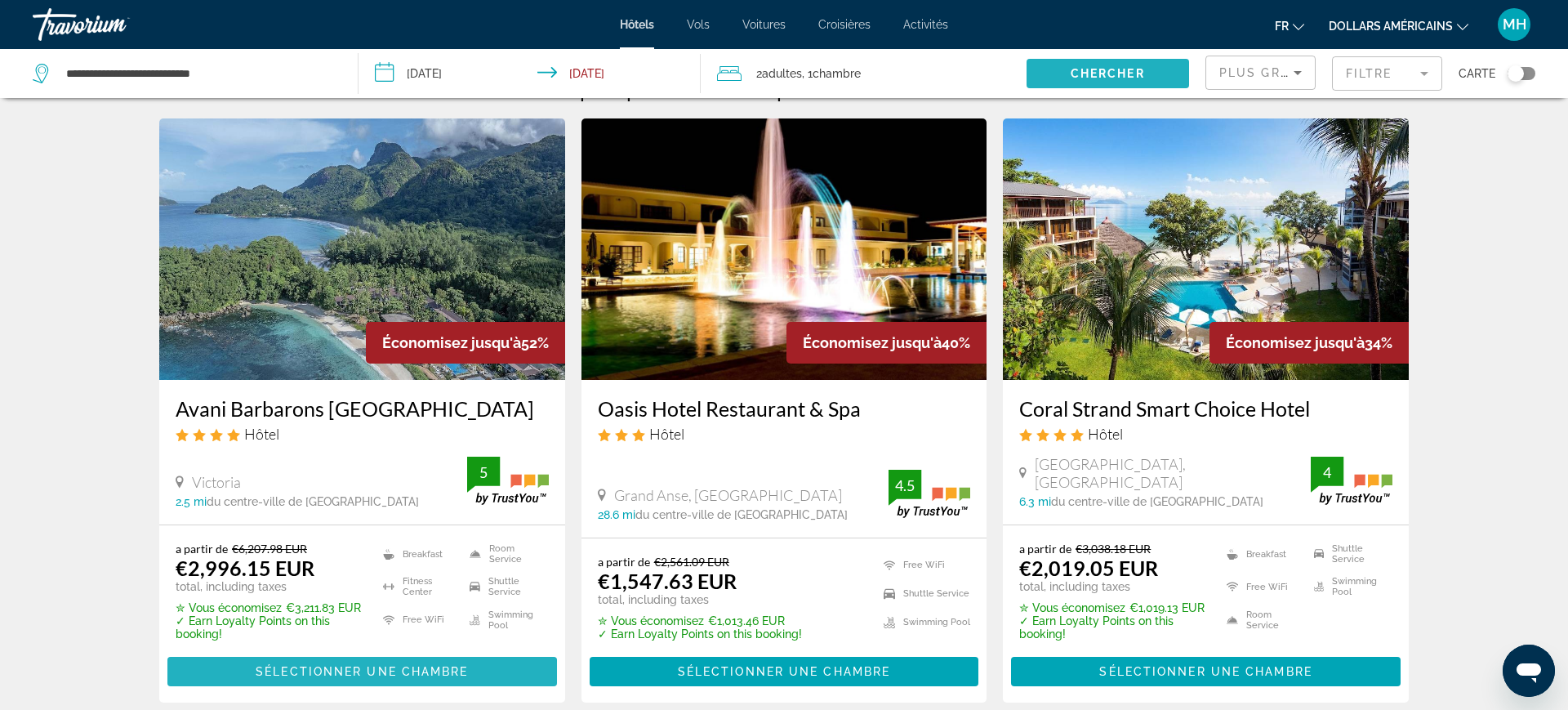
click at [256, 682] on span "Contenu principal" at bounding box center [362, 671] width 390 height 39
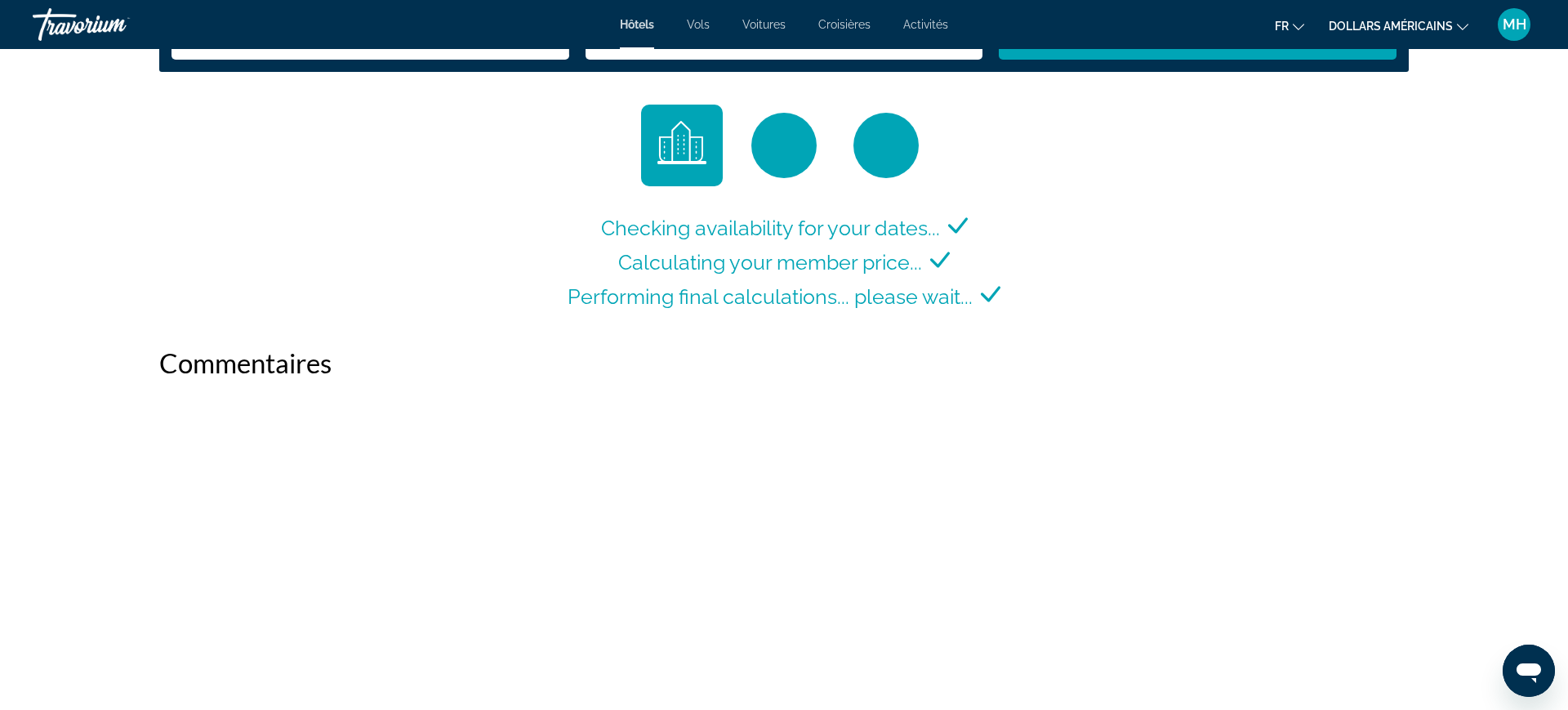
scroll to position [2232, 0]
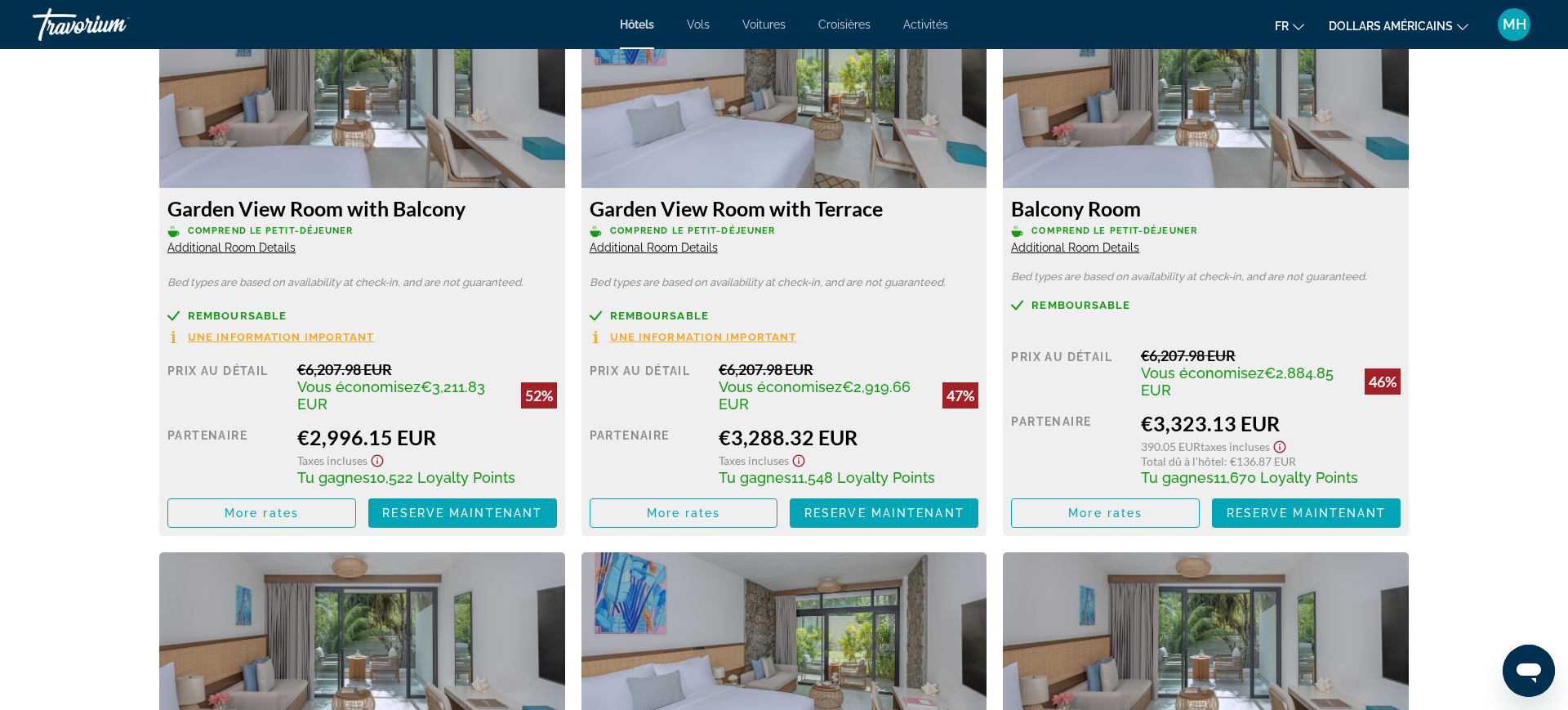
scroll to position [2112, 0]
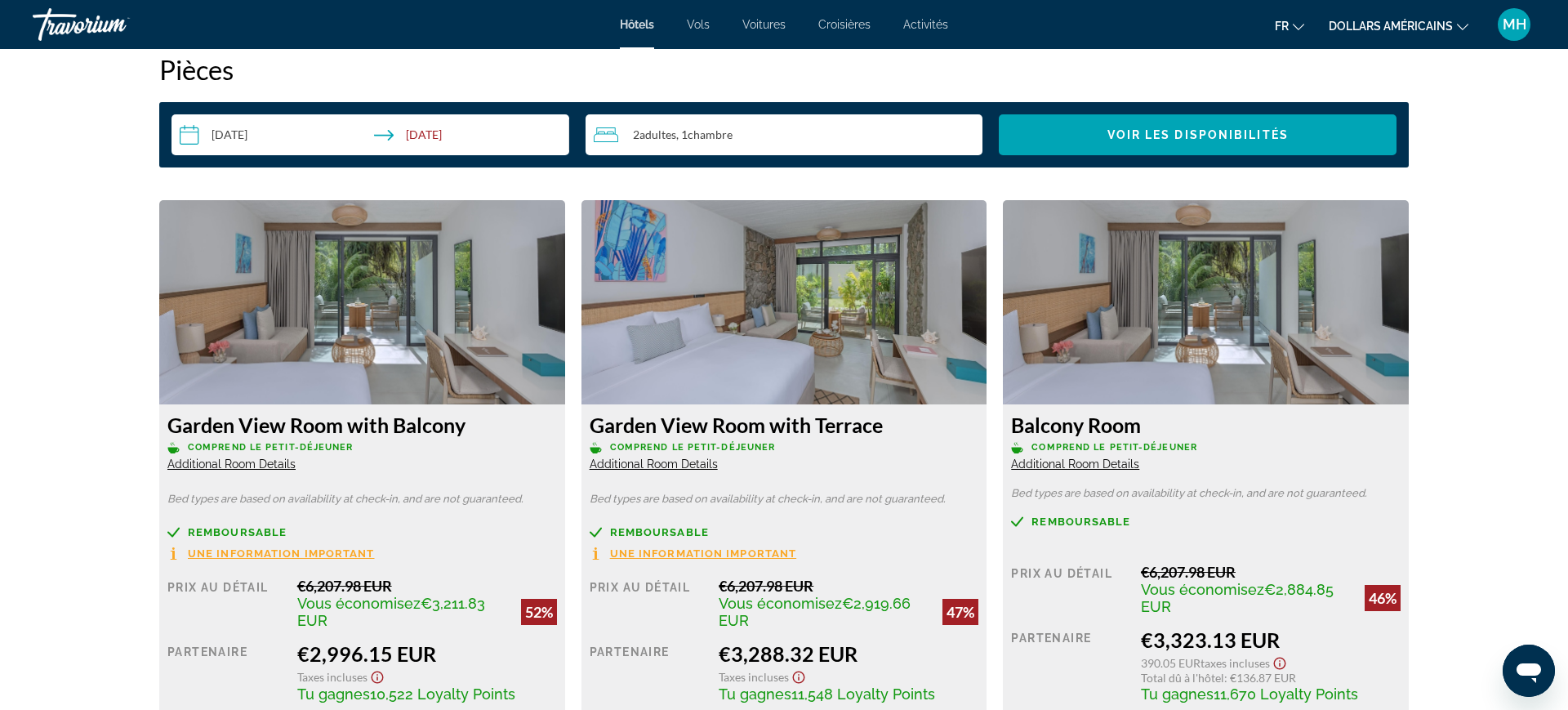
click at [470, 318] on img "Contenu principal" at bounding box center [362, 302] width 406 height 204
click at [411, 357] on img "Contenu principal" at bounding box center [362, 302] width 406 height 204
click at [363, 434] on h3 "Garden View Room with Balcony" at bounding box center [362, 424] width 390 height 24
click at [376, 430] on h3 "Garden View Room with Balcony" at bounding box center [362, 424] width 390 height 24
click at [449, 338] on img "Contenu principal" at bounding box center [362, 302] width 406 height 204
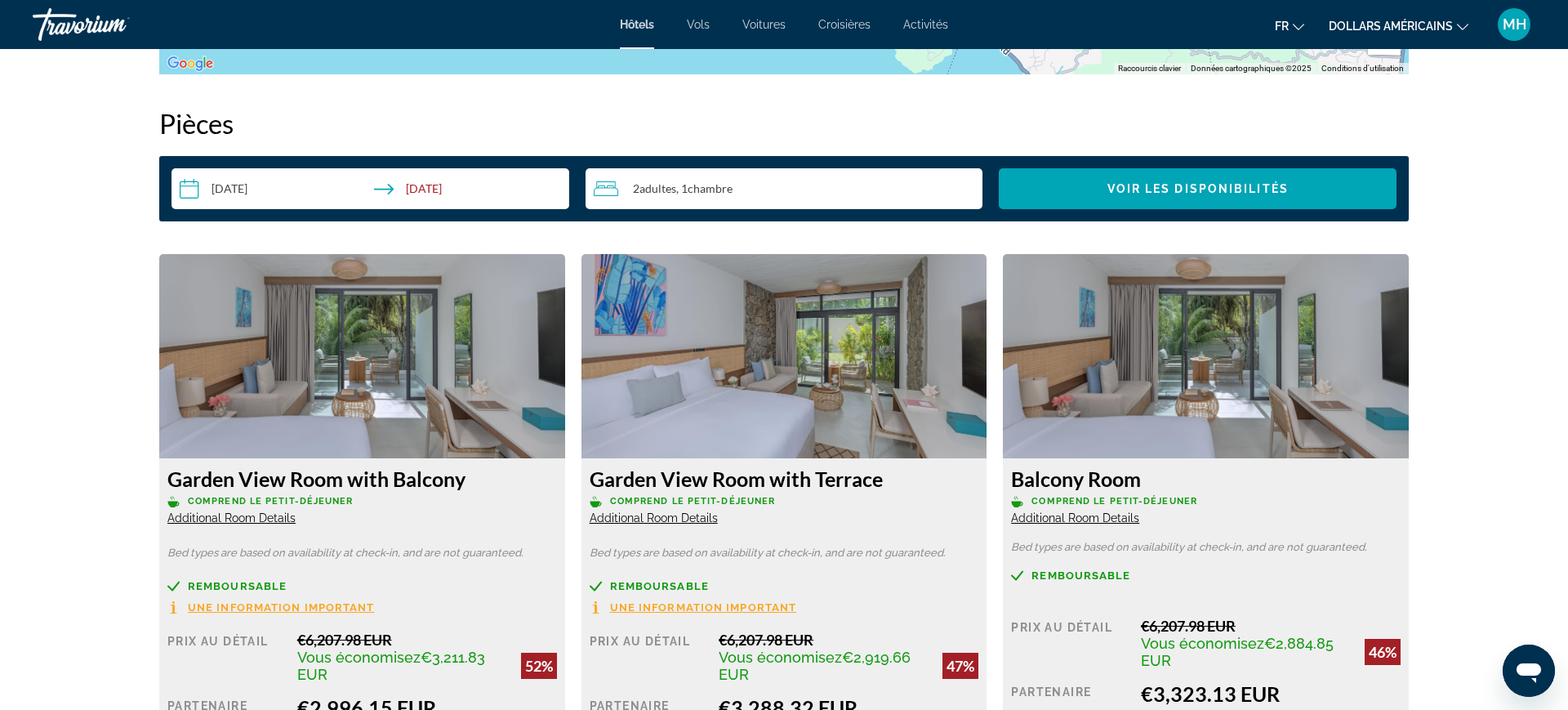
scroll to position [2053, 0]
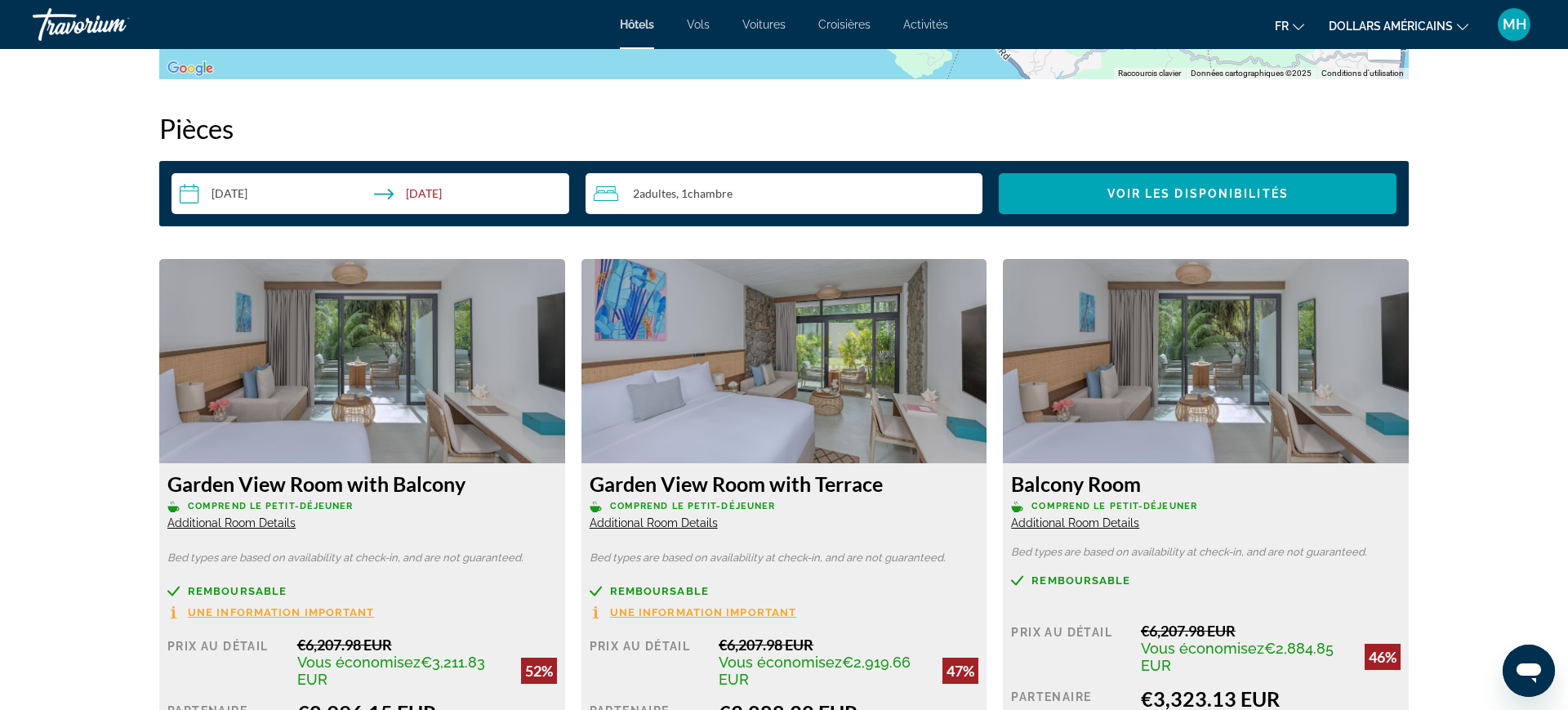
click at [458, 344] on img "Contenu principal" at bounding box center [362, 361] width 406 height 204
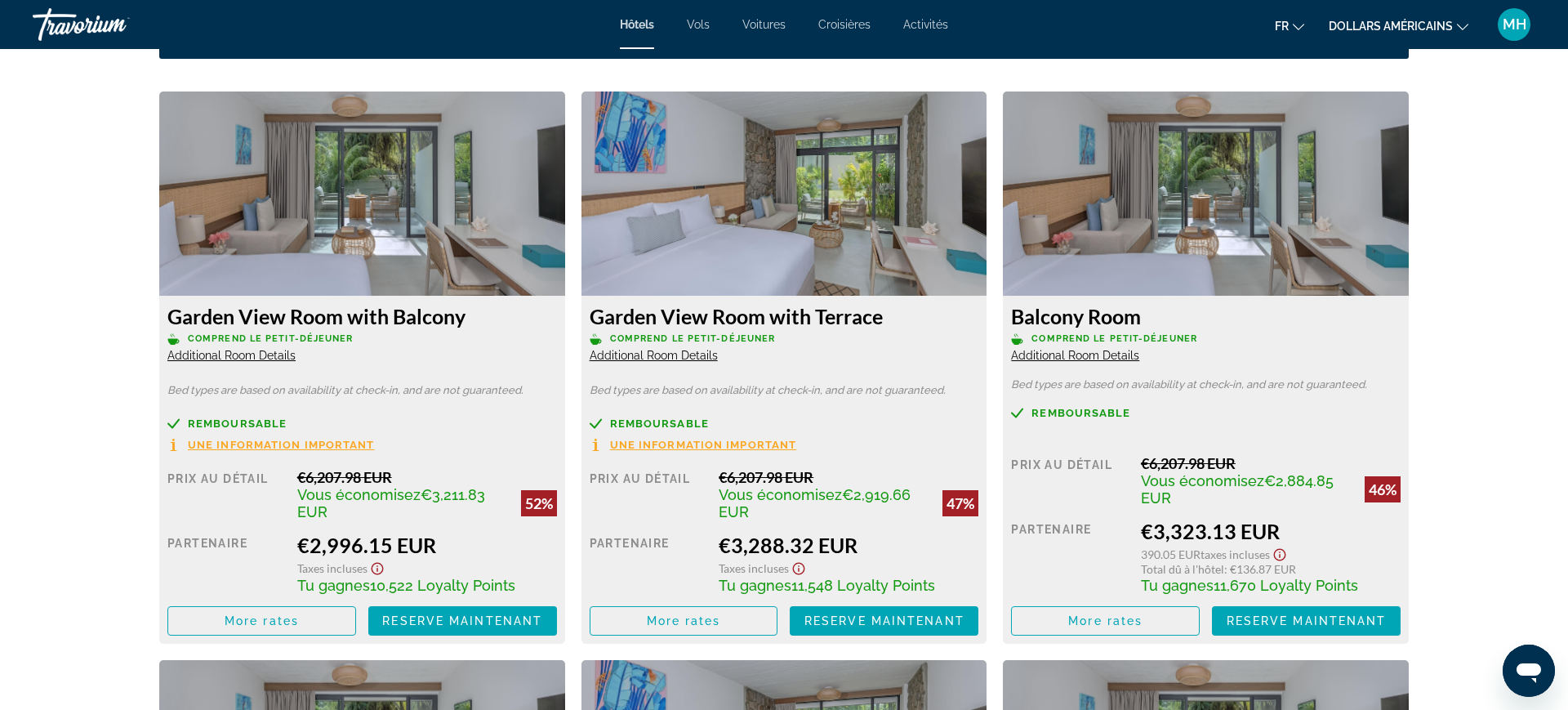
scroll to position [2198, 0]
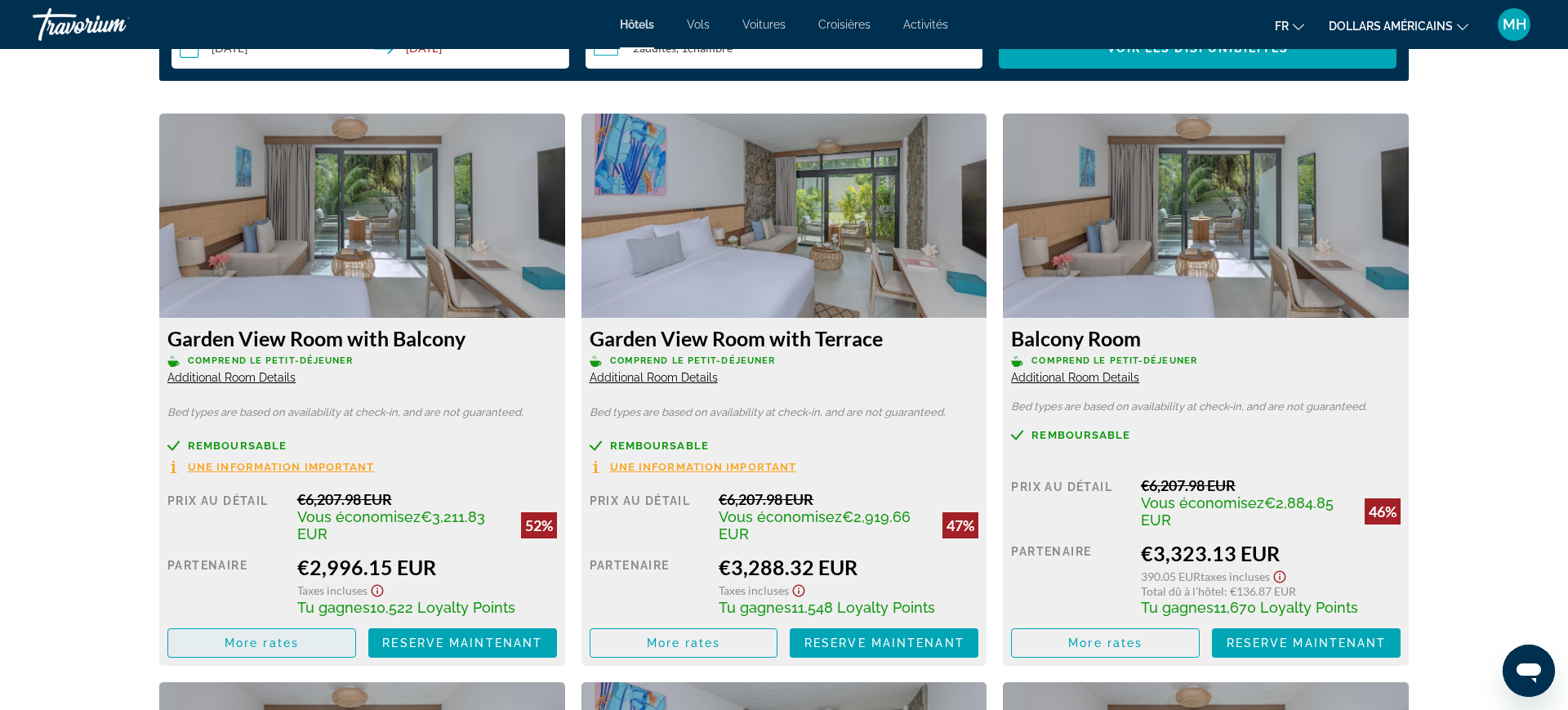
click at [214, 643] on span "Contenu principal" at bounding box center [261, 642] width 187 height 39
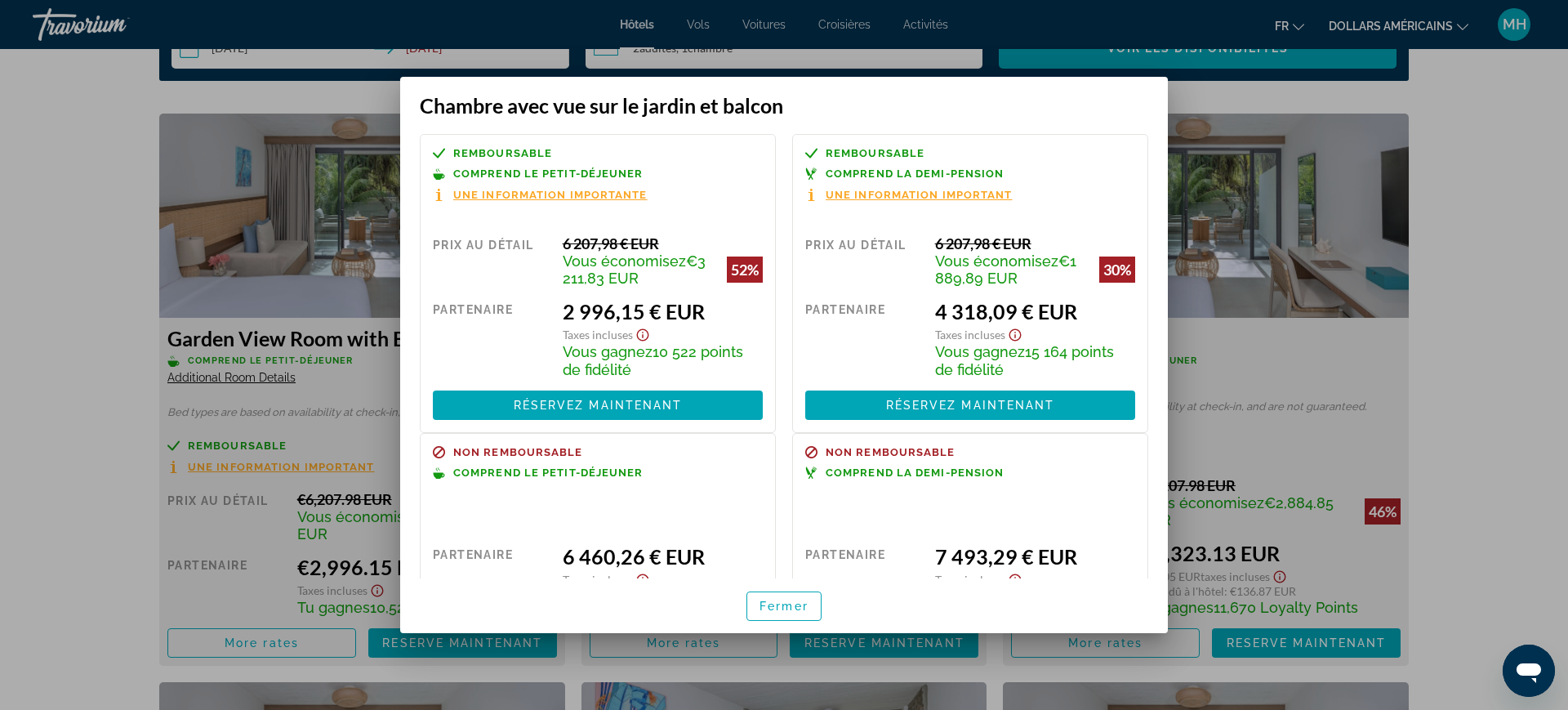
click at [92, 470] on div at bounding box center [784, 355] width 1568 height 710
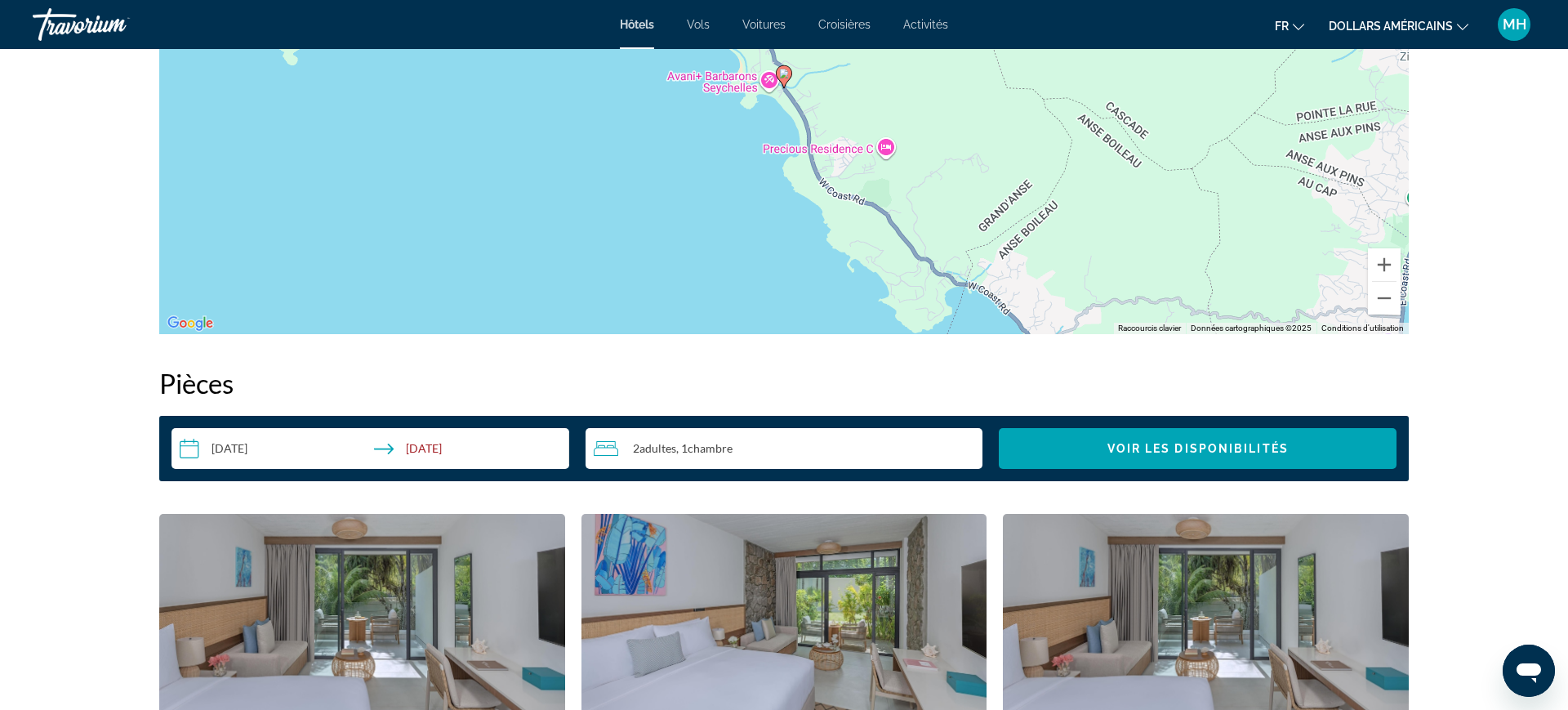
scroll to position [1758, 0]
